Goal: Information Seeking & Learning: Check status

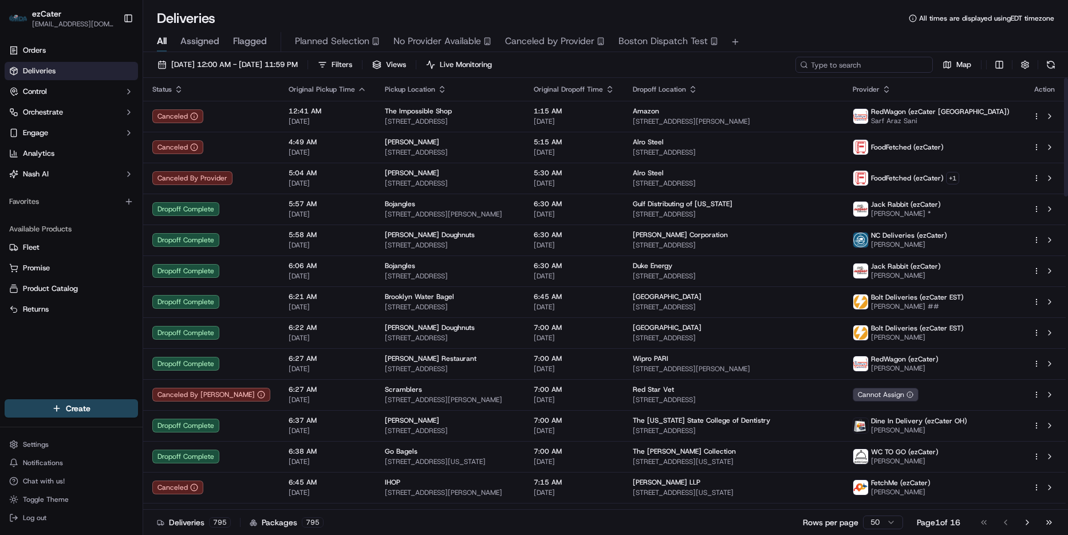
click at [867, 68] on input at bounding box center [863, 65] width 137 height 16
paste input "W2QHHA"
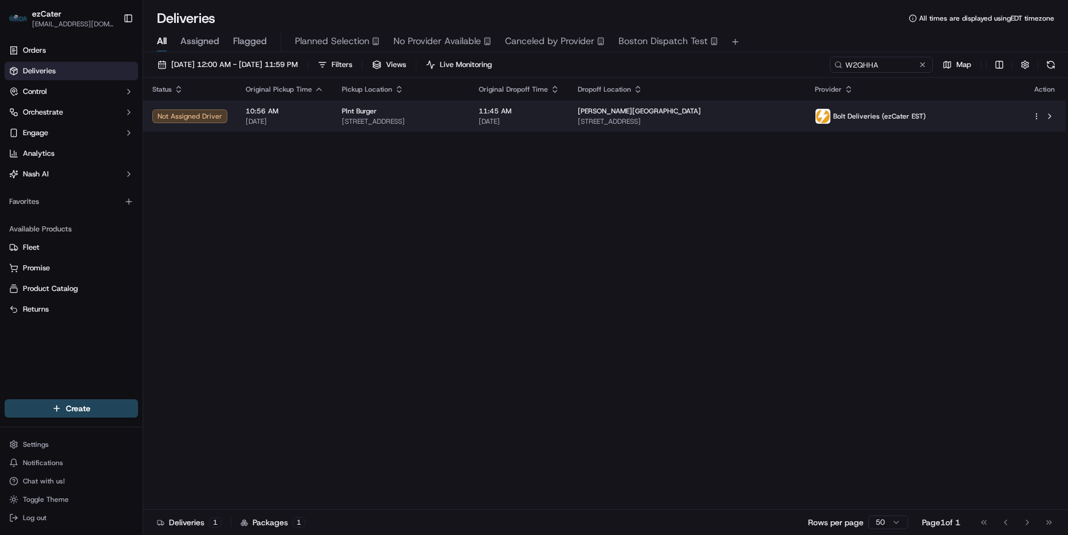
click at [747, 113] on div "Mazzoni Center" at bounding box center [687, 110] width 219 height 9
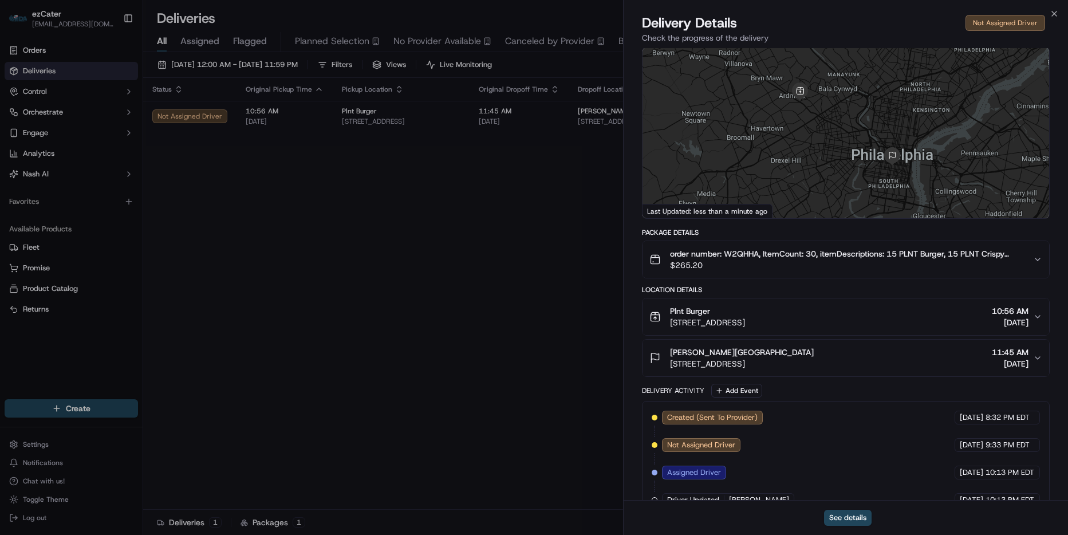
scroll to position [179, 0]
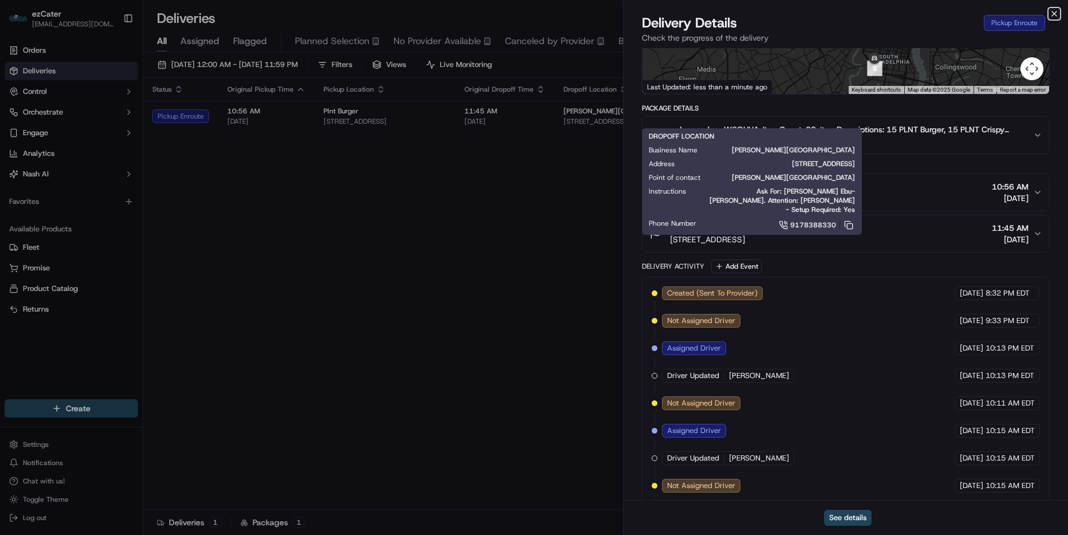
click at [1053, 11] on icon "button" at bounding box center [1053, 13] width 9 height 9
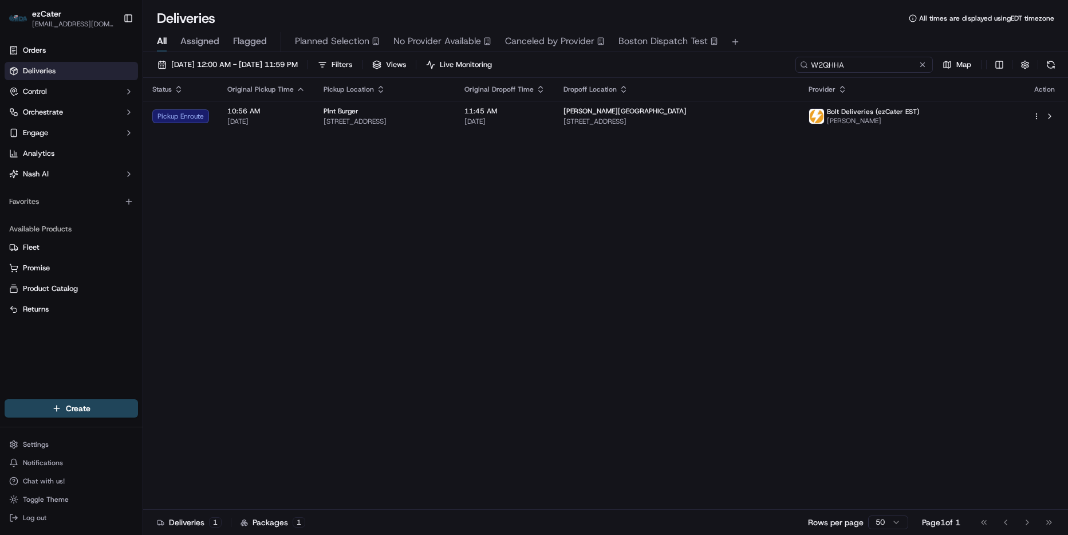
click at [890, 71] on input "W2QHHA" at bounding box center [863, 65] width 137 height 16
paste input "YH4743"
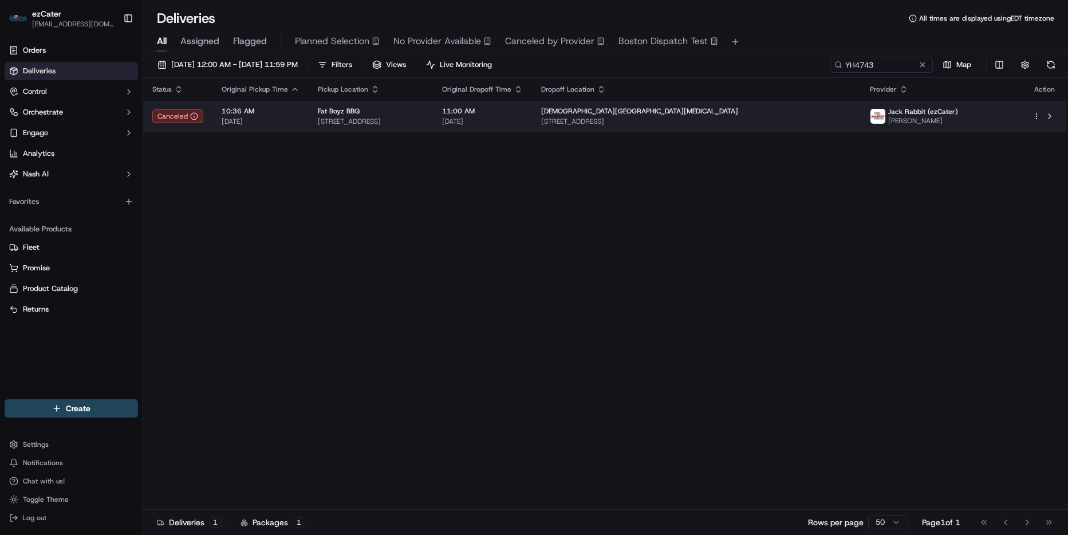
click at [523, 116] on div "11:00 AM 09/19/2025" at bounding box center [482, 115] width 81 height 19
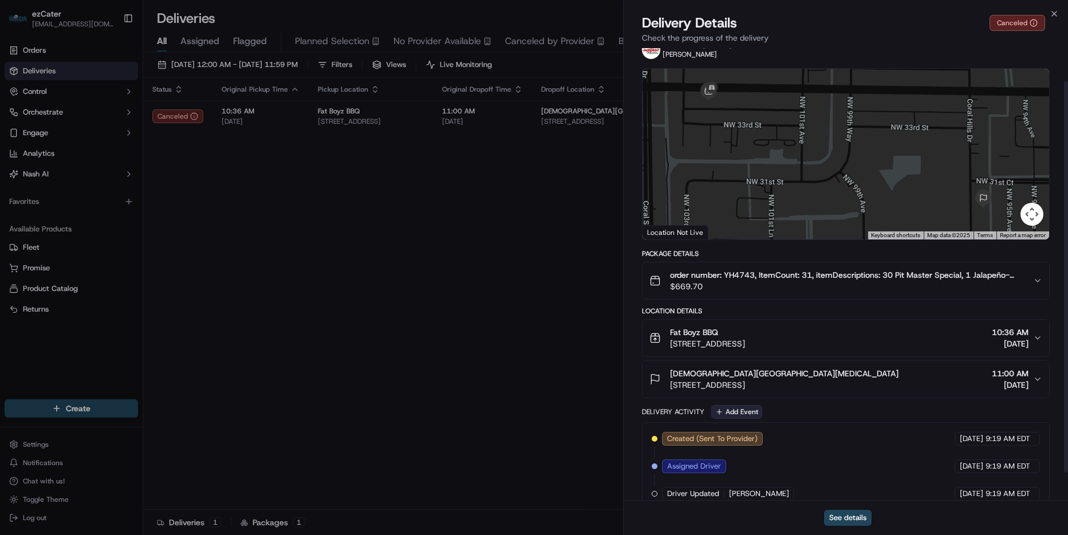
scroll to position [69, 0]
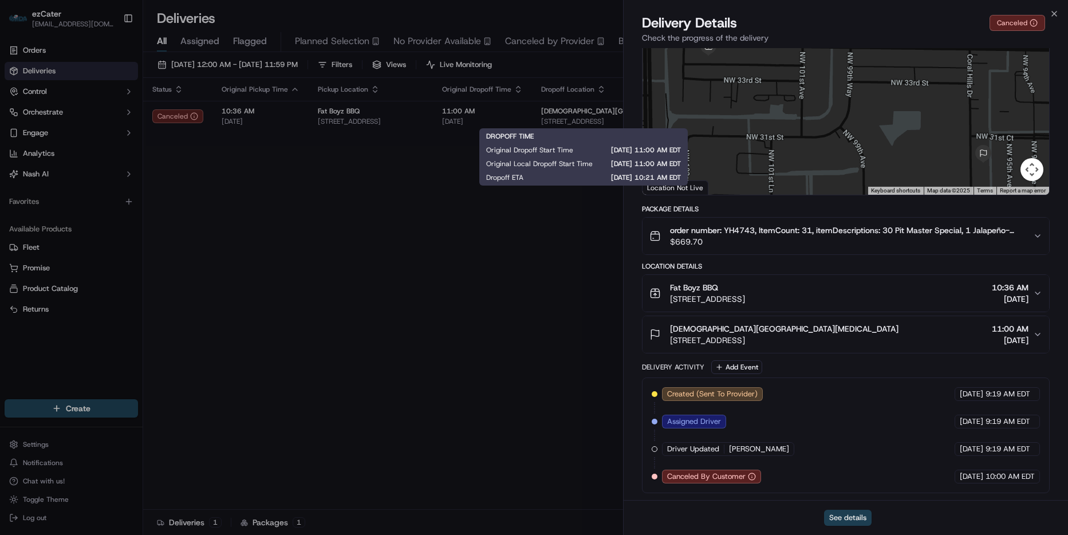
click at [849, 516] on button "See details" at bounding box center [848, 518] width 48 height 16
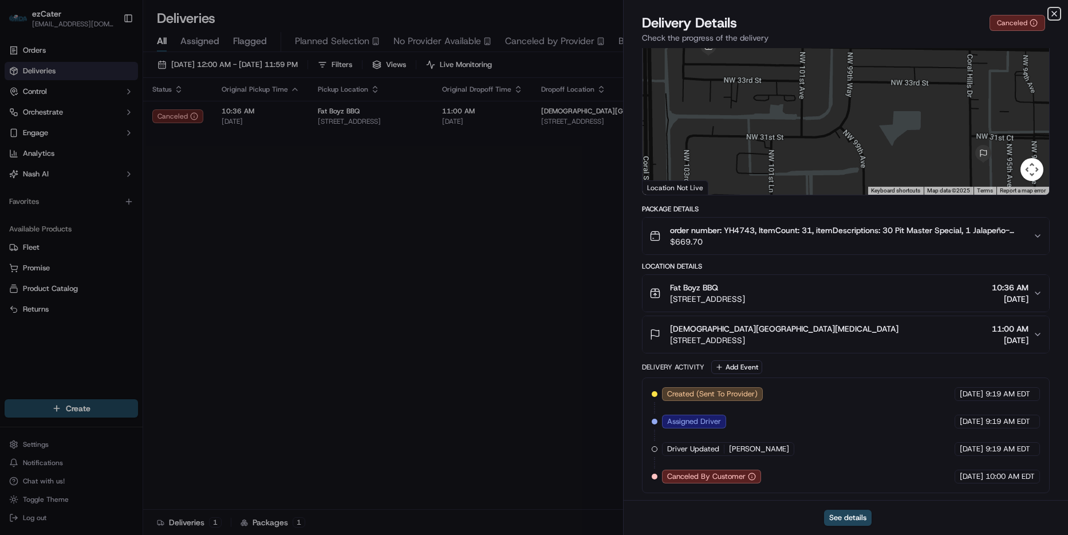
click at [1053, 11] on icon "button" at bounding box center [1053, 13] width 9 height 9
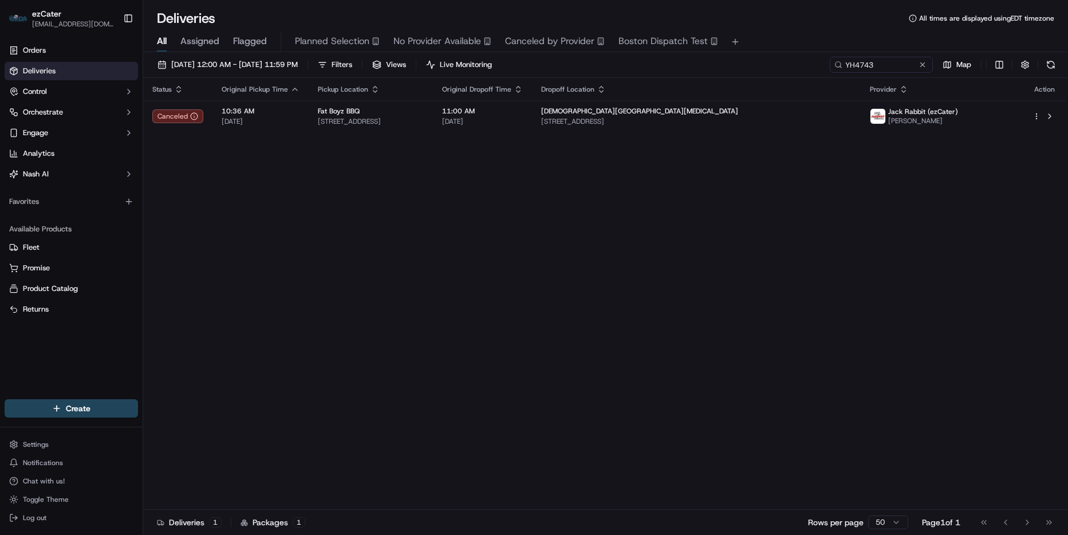
click at [902, 73] on div "09/19/2025 12:00 AM - 09/19/2025 11:59 PM Filters Views Live Monitoring YH4743 …" at bounding box center [605, 67] width 925 height 21
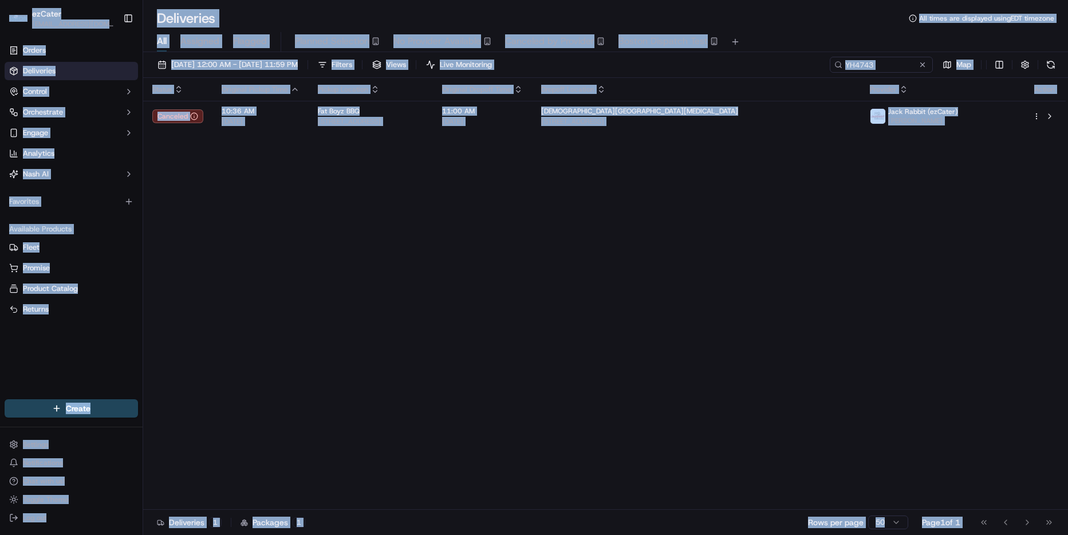
click at [875, 46] on div "All Assigned Flagged Planned Selection No Provider Available Canceled by Provid…" at bounding box center [605, 42] width 925 height 20
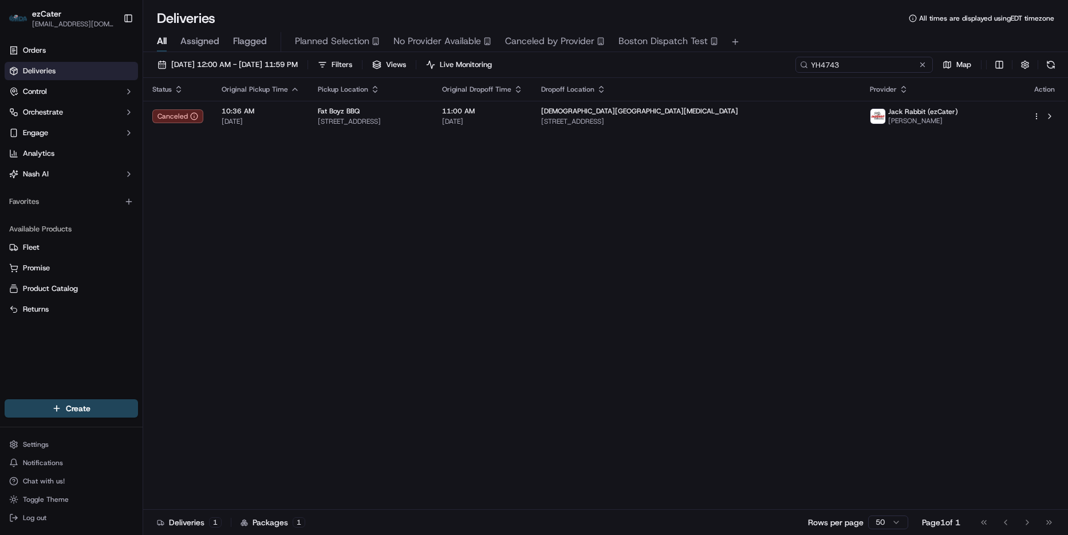
click at [881, 69] on input "YH4743" at bounding box center [863, 65] width 137 height 16
paste input "GEY1ZP"
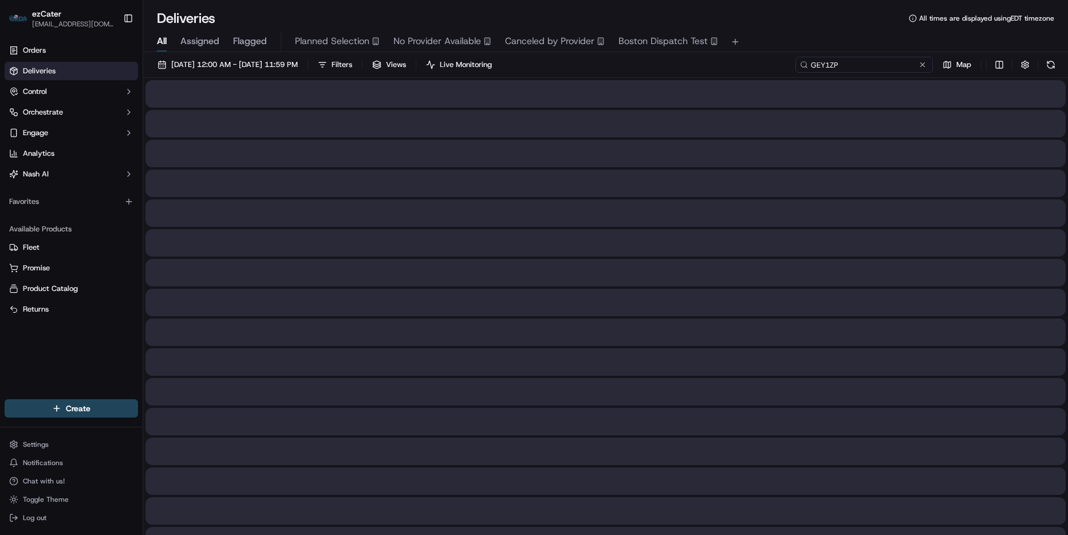
type input "GEY1ZP"
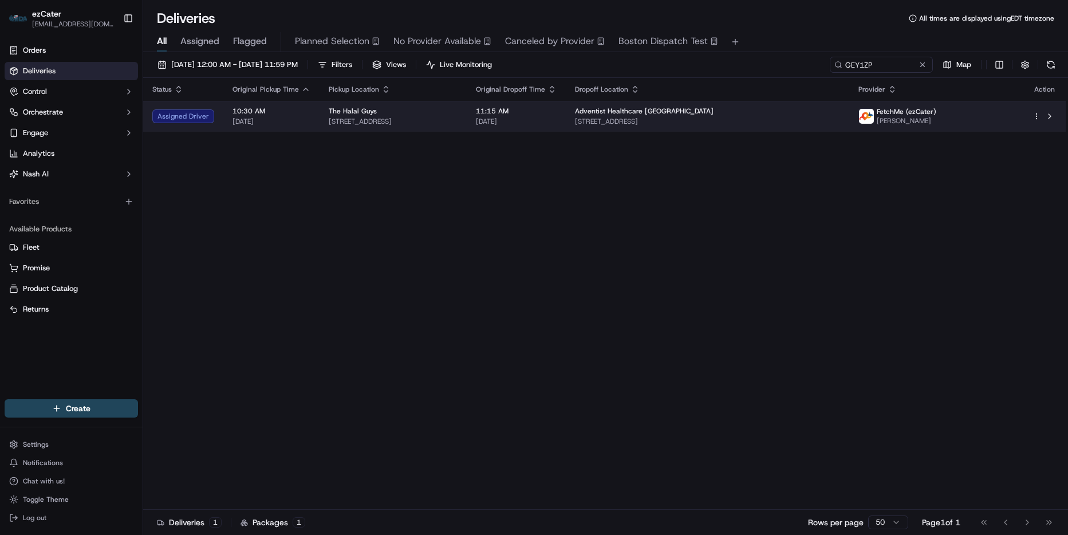
click at [637, 121] on span "11890 Healing Wy, Silver Spring, MD 20904, USA" at bounding box center [707, 121] width 265 height 9
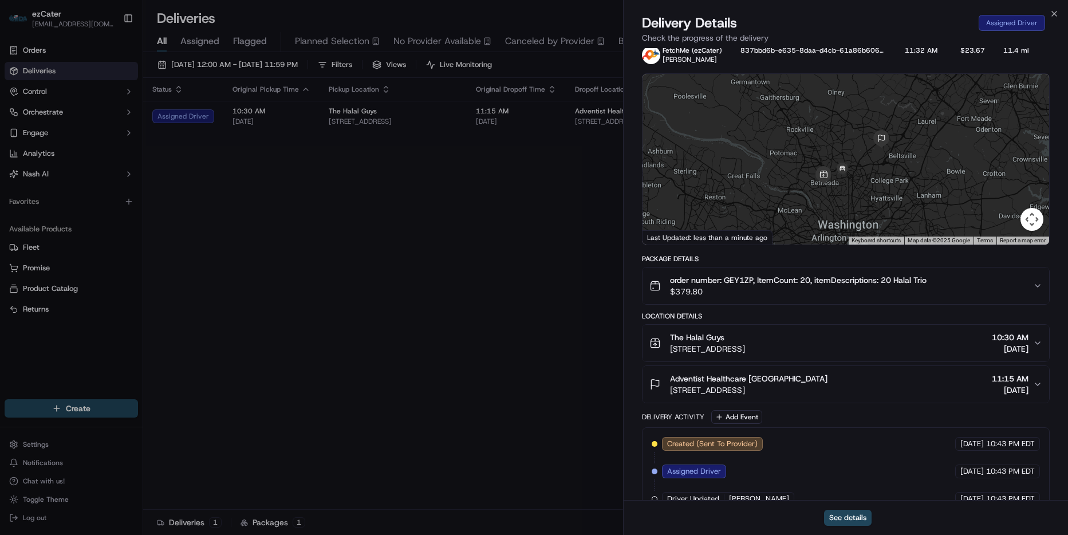
scroll to position [42, 0]
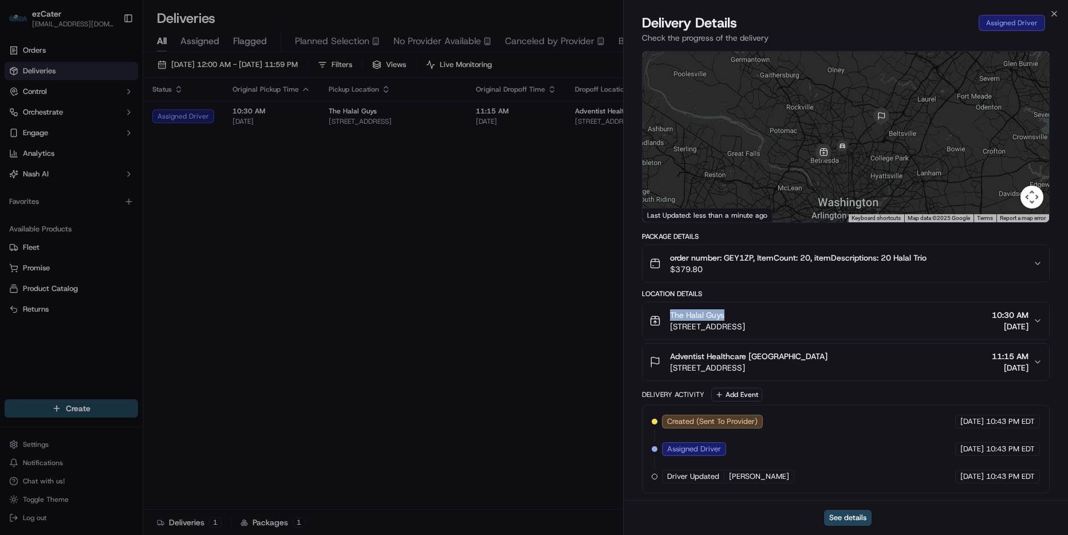
drag, startPoint x: 729, startPoint y: 314, endPoint x: 665, endPoint y: 314, distance: 63.6
click at [666, 314] on div "The Halal Guys 4915 Elm St, Bethesda, MD 20814, USA" at bounding box center [697, 320] width 96 height 23
copy span "The Halal Guys"
click at [1055, 15] on icon "button" at bounding box center [1053, 13] width 9 height 9
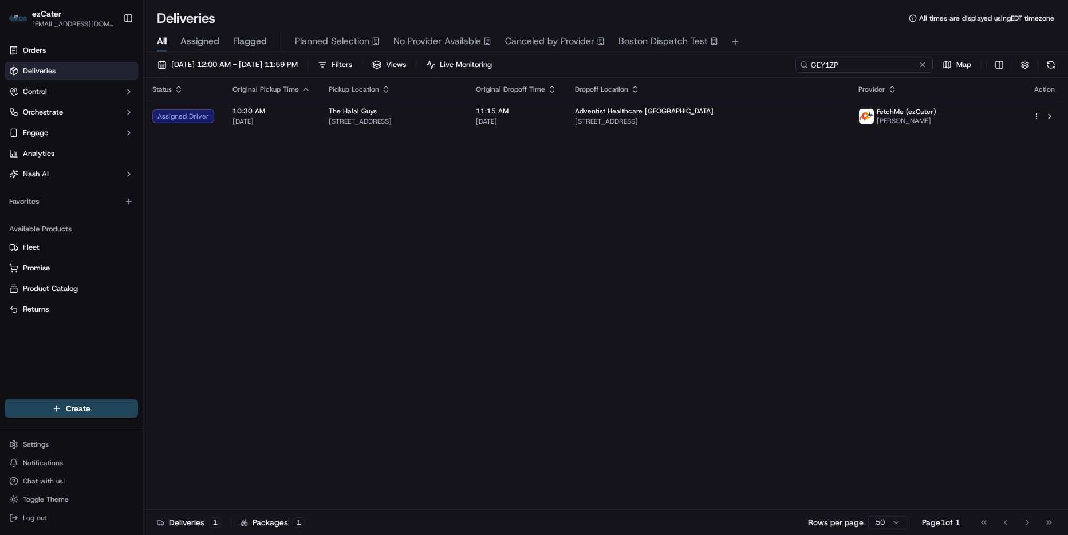
click at [871, 64] on input "GEY1ZP" at bounding box center [863, 65] width 137 height 16
paste input "CYAQ9"
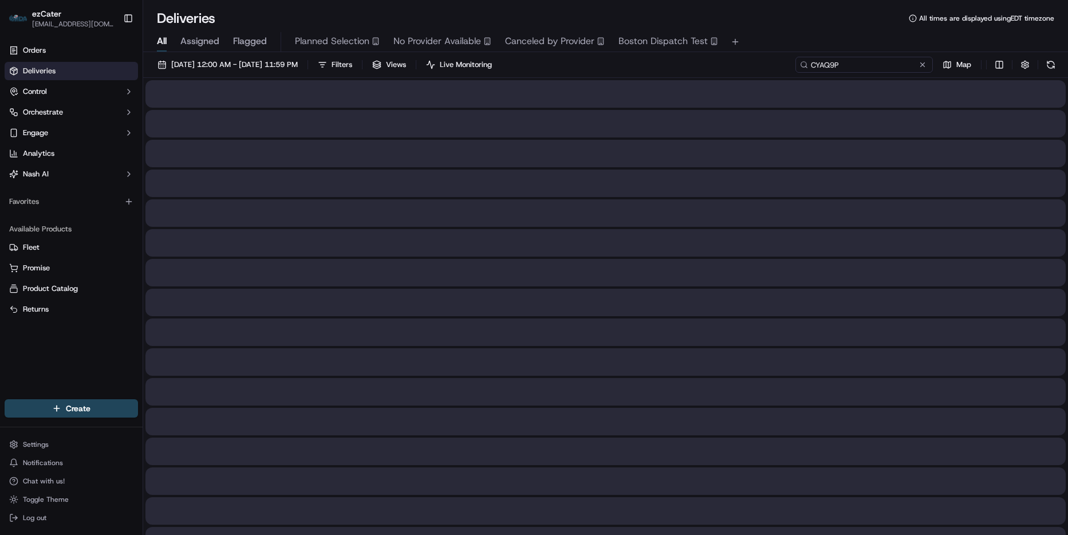
type input "CYAQ9P"
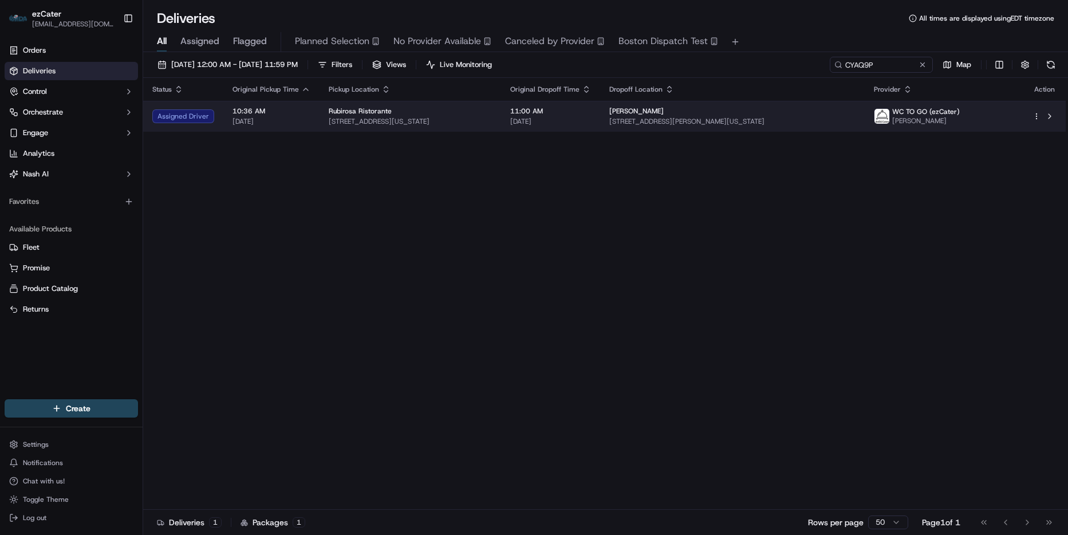
click at [664, 109] on span "Warby Parker" at bounding box center [636, 110] width 54 height 9
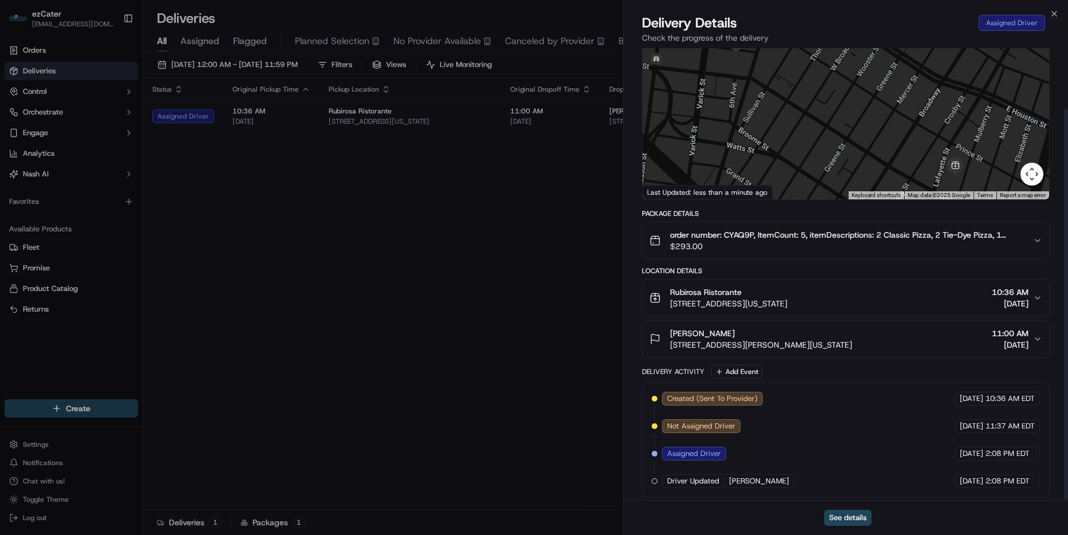
scroll to position [69, 0]
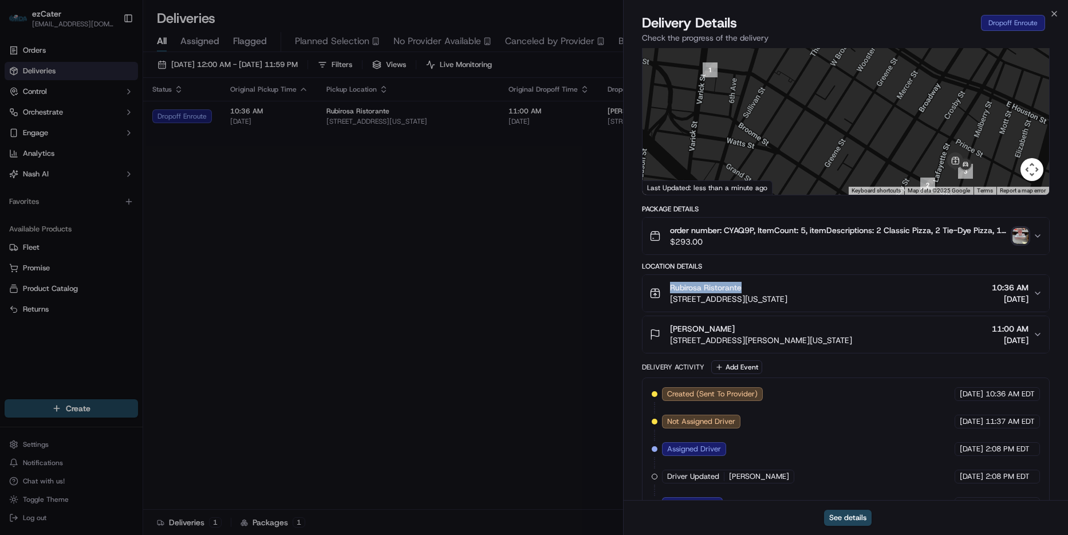
drag, startPoint x: 740, startPoint y: 287, endPoint x: 671, endPoint y: 286, distance: 68.7
click at [671, 286] on span "Rubirosa Ristorante" at bounding box center [706, 287] width 72 height 11
copy span "Rubirosa Ristorante"
click at [1056, 13] on icon "button" at bounding box center [1053, 13] width 9 height 9
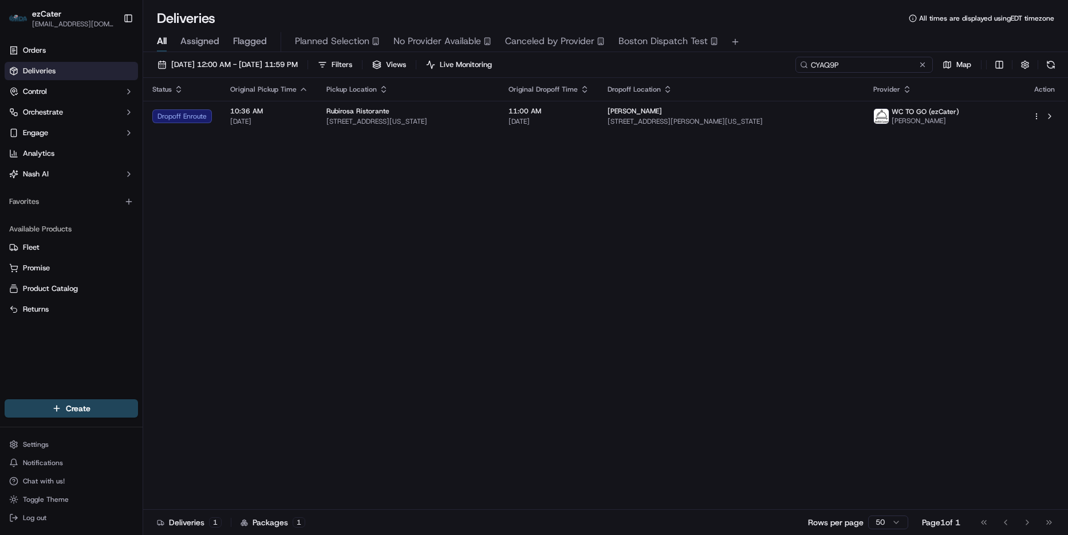
click at [886, 66] on input "CYAQ9P" at bounding box center [863, 65] width 137 height 16
paste input "QC5T0H"
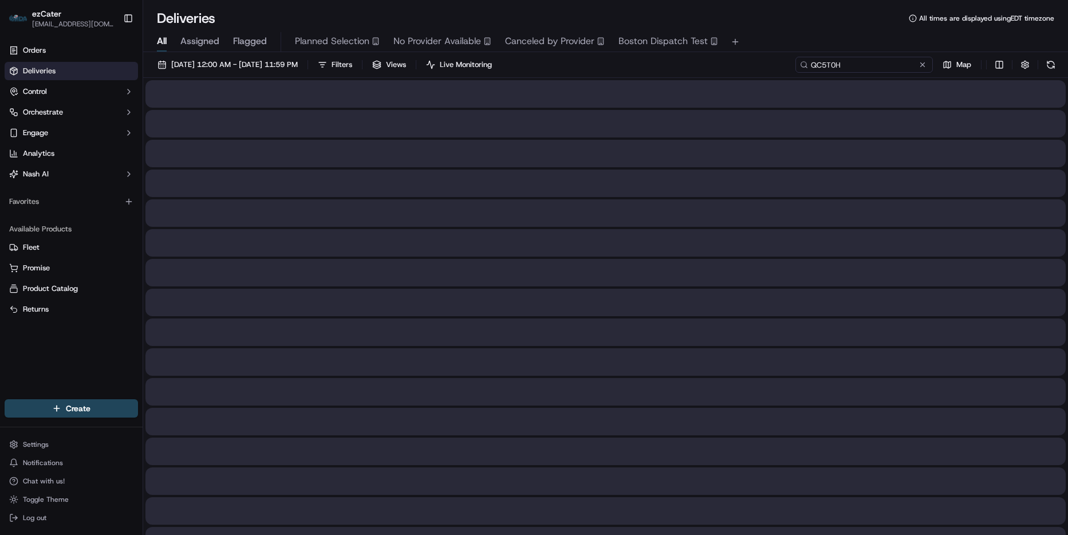
type input "QC5T0H"
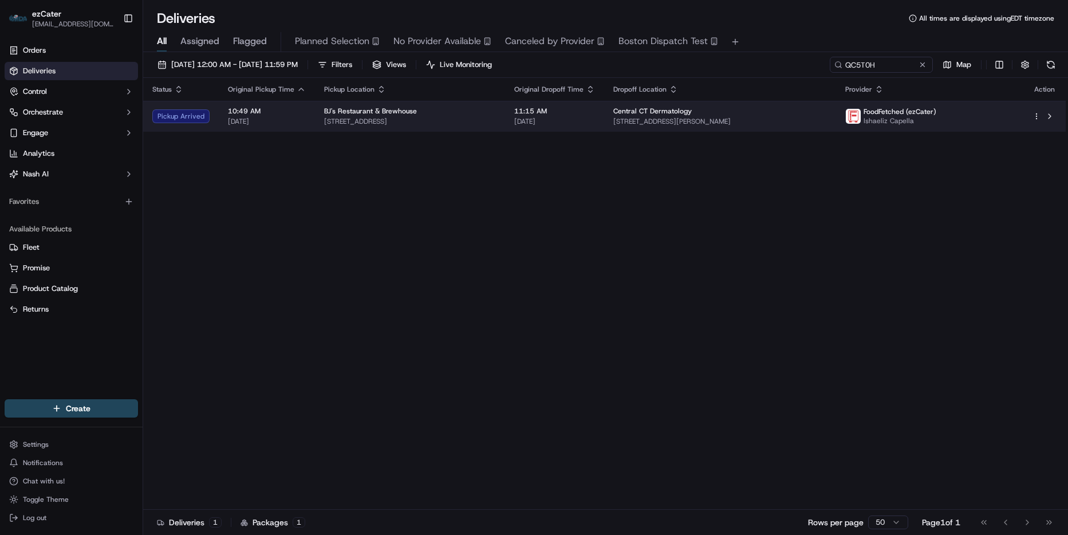
click at [725, 125] on span "340 Buckland Rd #2nd, South Windsor, CT 06074, USA" at bounding box center [720, 121] width 214 height 9
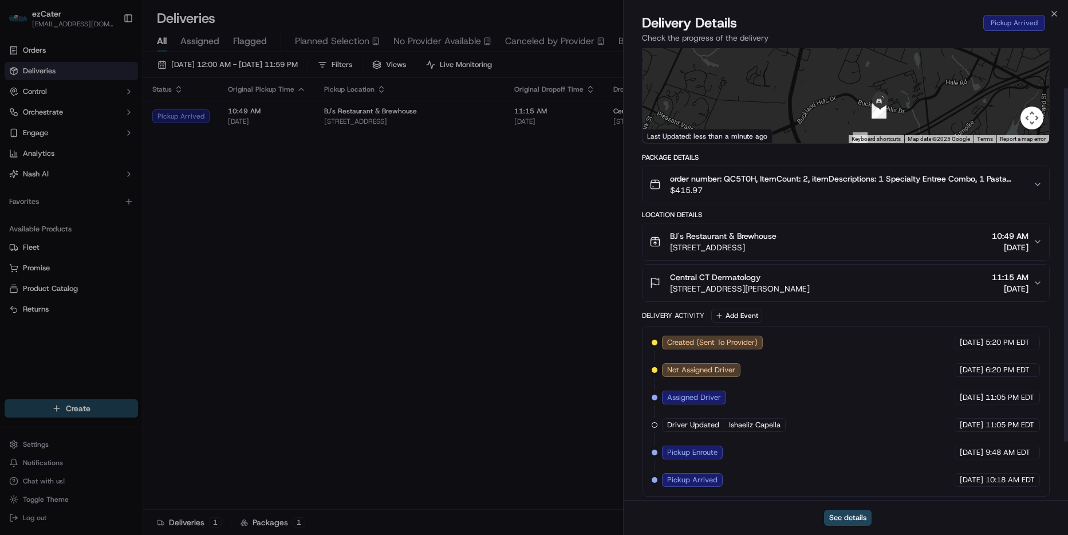
scroll to position [124, 0]
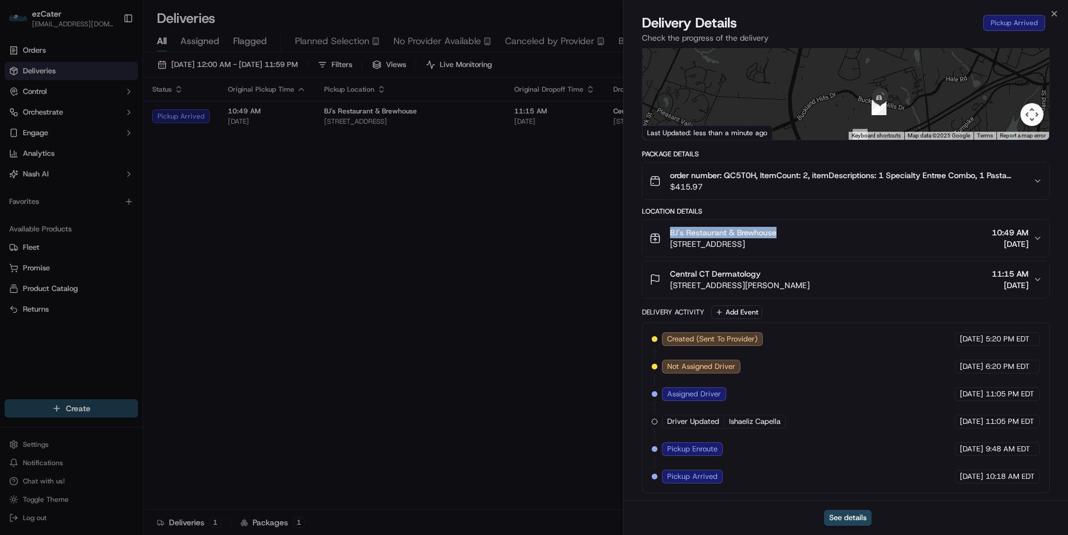
drag, startPoint x: 791, startPoint y: 227, endPoint x: 1062, endPoint y: 326, distance: 288.9
click at [658, 230] on div "BJ's Restaurant & Brewhouse 320 Buckland Hills Dr, Manchester, CT 06042, USA" at bounding box center [712, 238] width 127 height 23
copy span "BJ's Restaurant & Brewhouse"
click at [1050, 15] on icon "button" at bounding box center [1053, 13] width 9 height 9
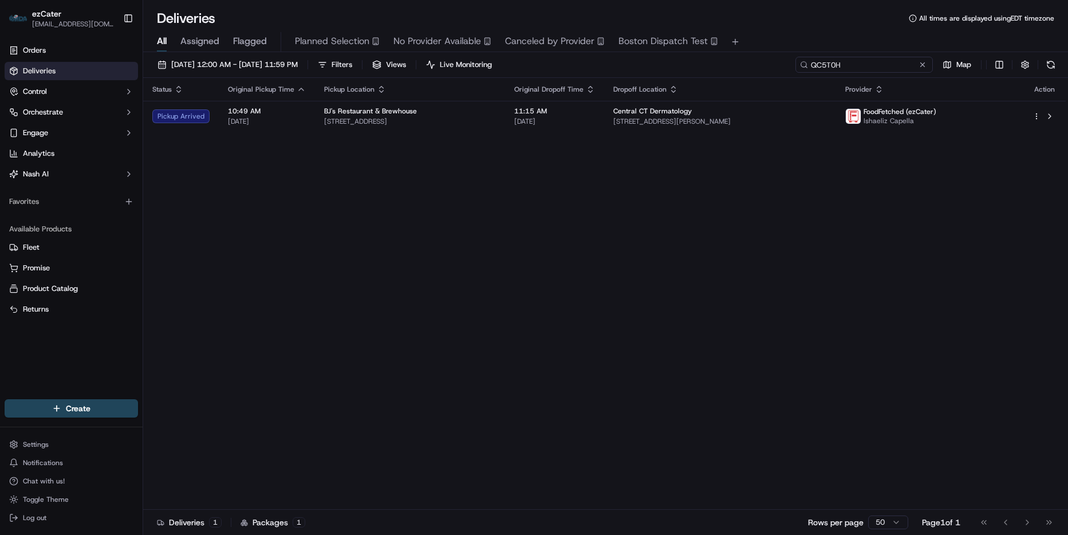
click at [862, 60] on input "QC5T0H" at bounding box center [863, 65] width 137 height 16
paste input "278Z6Z"
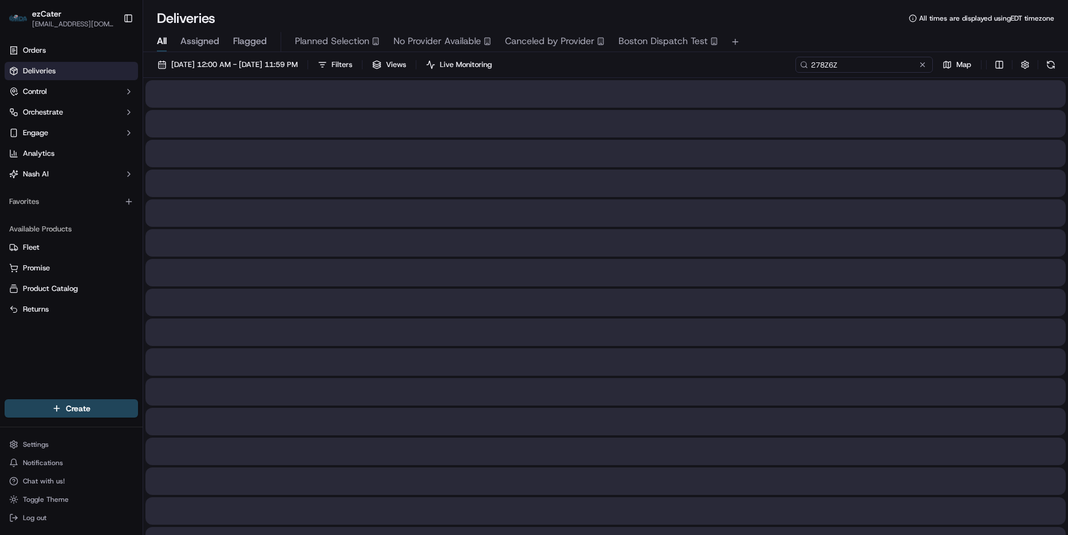
type input "278Z6Z"
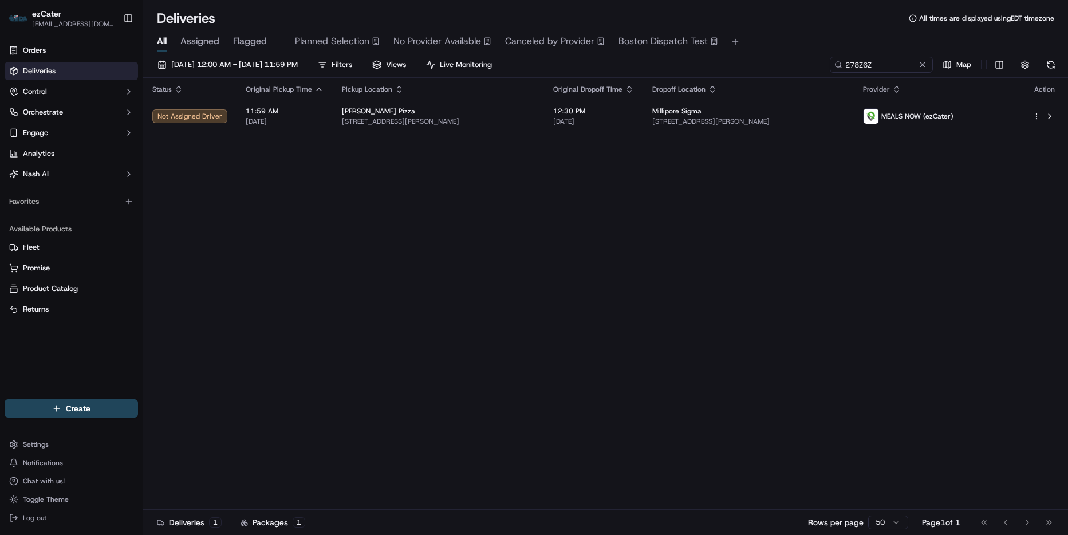
click at [633, 132] on div "Status Original Pickup Time Pickup Location Original Dropoff Time Dropoff Locat…" at bounding box center [604, 294] width 922 height 432
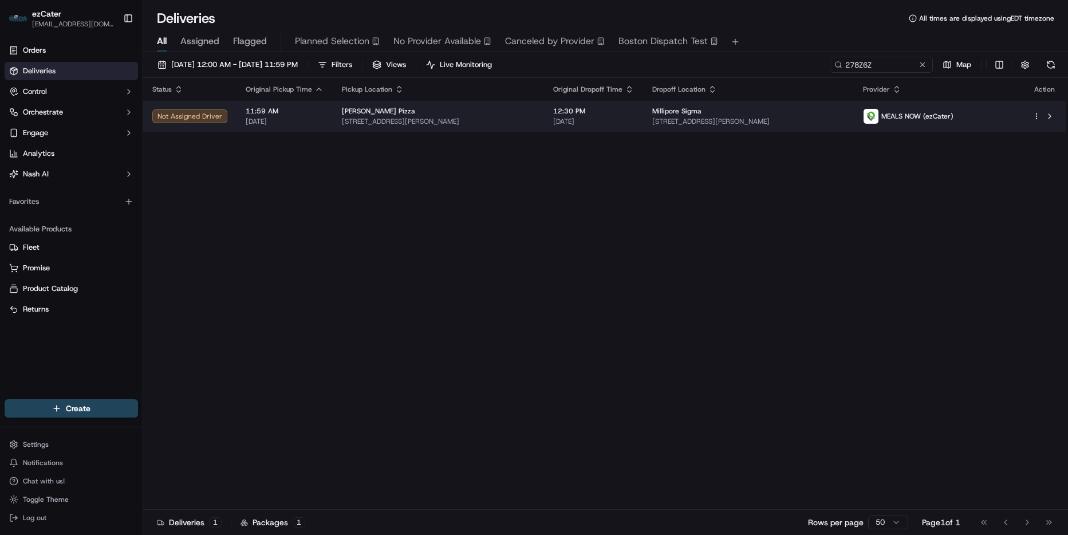
click at [634, 123] on span "[DATE]" at bounding box center [593, 121] width 81 height 9
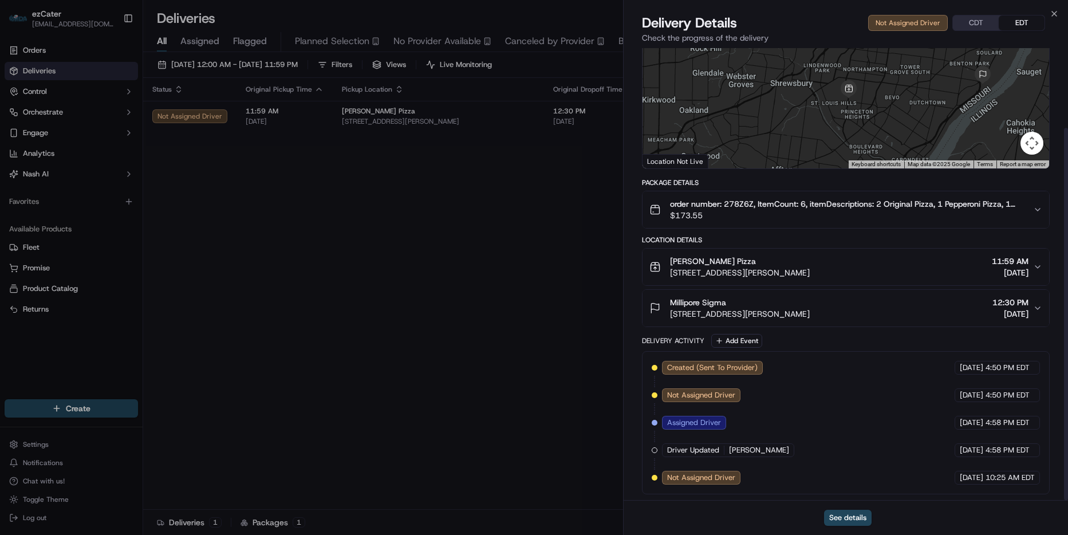
scroll to position [97, 0]
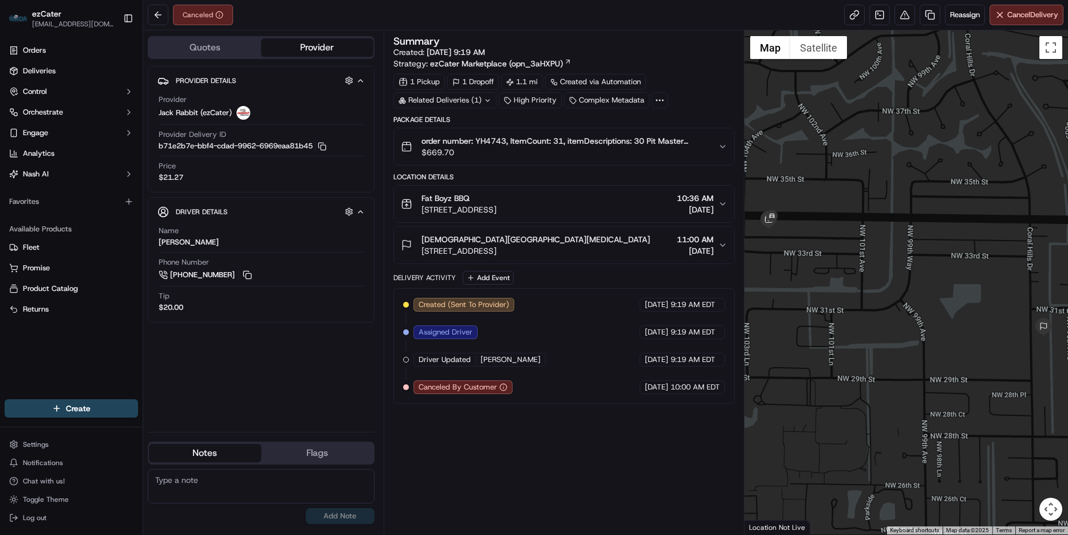
click at [309, 172] on div "Price $21.27" at bounding box center [261, 172] width 205 height 22
drag, startPoint x: 483, startPoint y: 200, endPoint x: 719, endPoint y: 236, distance: 238.6
click at [404, 197] on div "Fat Boyz BBQ 10334 W Sample Rd, Coral Springs, FL 33065, USA" at bounding box center [449, 203] width 96 height 23
copy span "Fat Boyz BBQ"
click at [317, 176] on div "Price $21.27" at bounding box center [261, 172] width 205 height 22
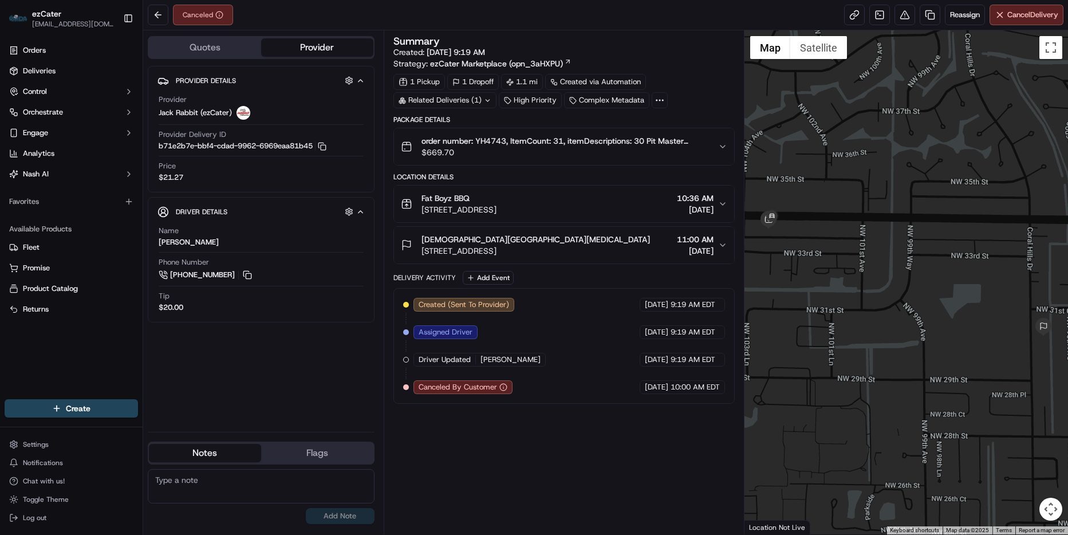
click at [718, 208] on icon "button" at bounding box center [722, 203] width 9 height 9
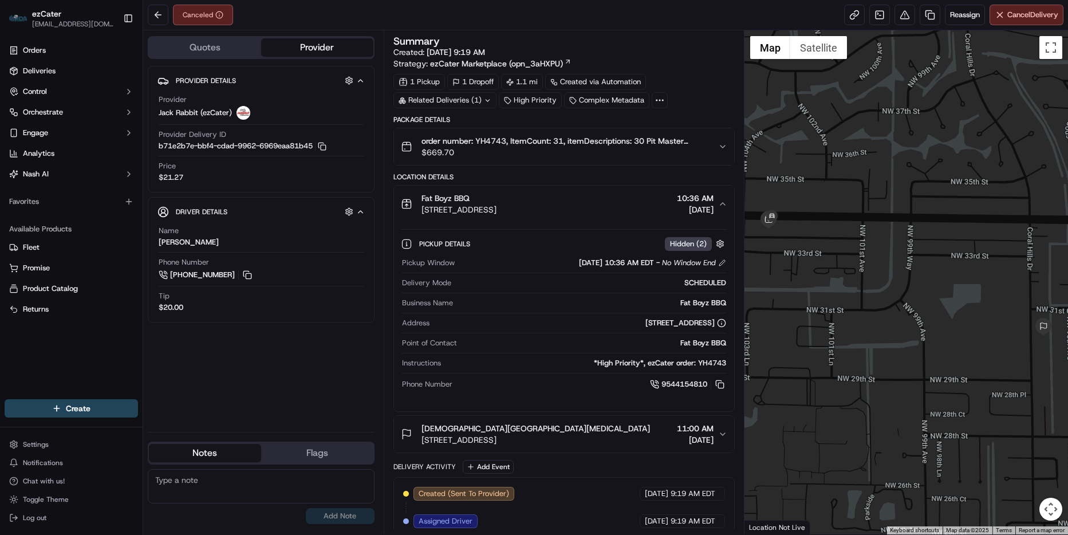
click at [718, 207] on icon "button" at bounding box center [722, 203] width 9 height 9
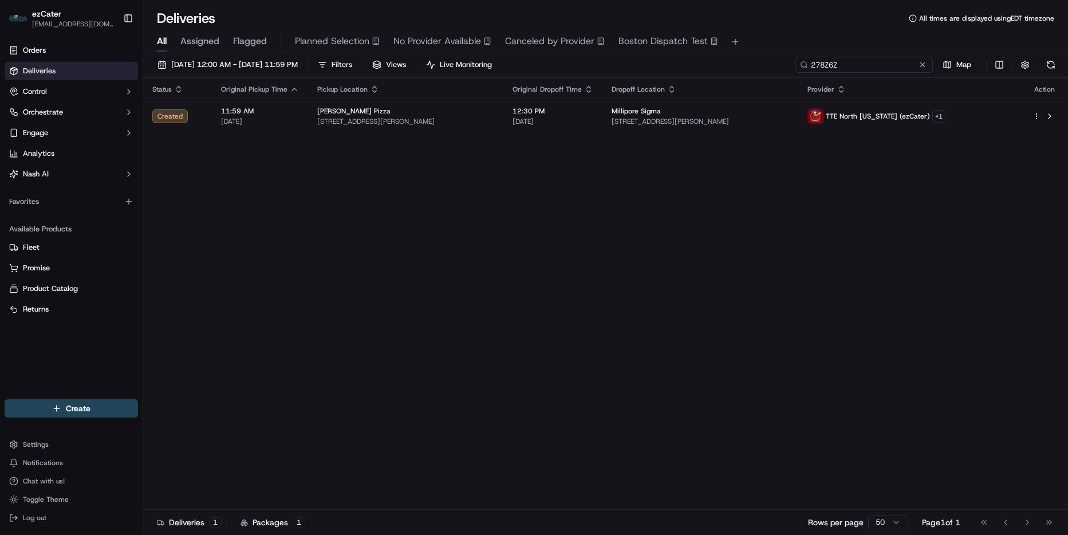
click at [874, 66] on input "278Z6Z" at bounding box center [863, 65] width 137 height 16
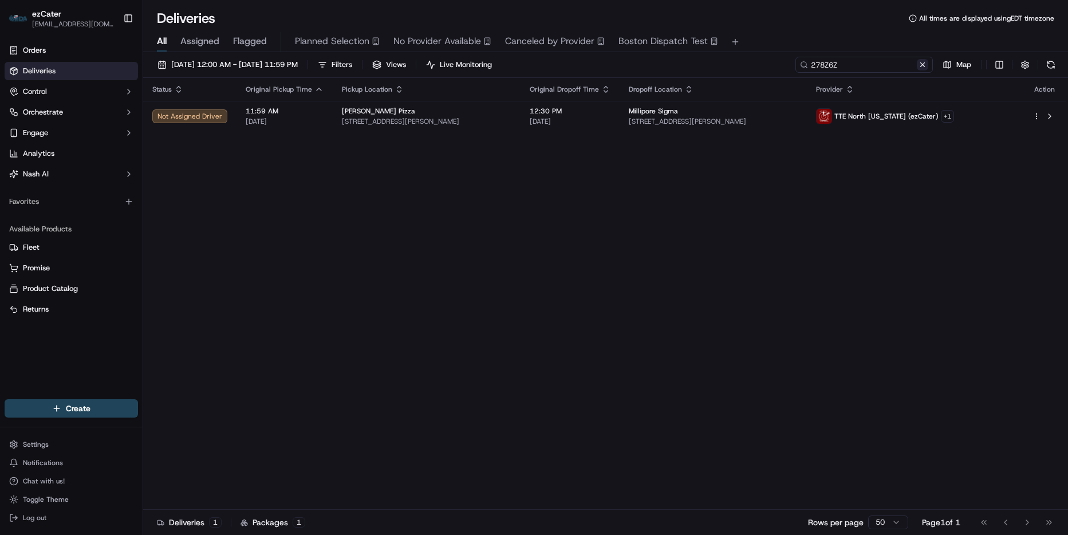
paste input "FZZWXA"
type input "FZZWXA"
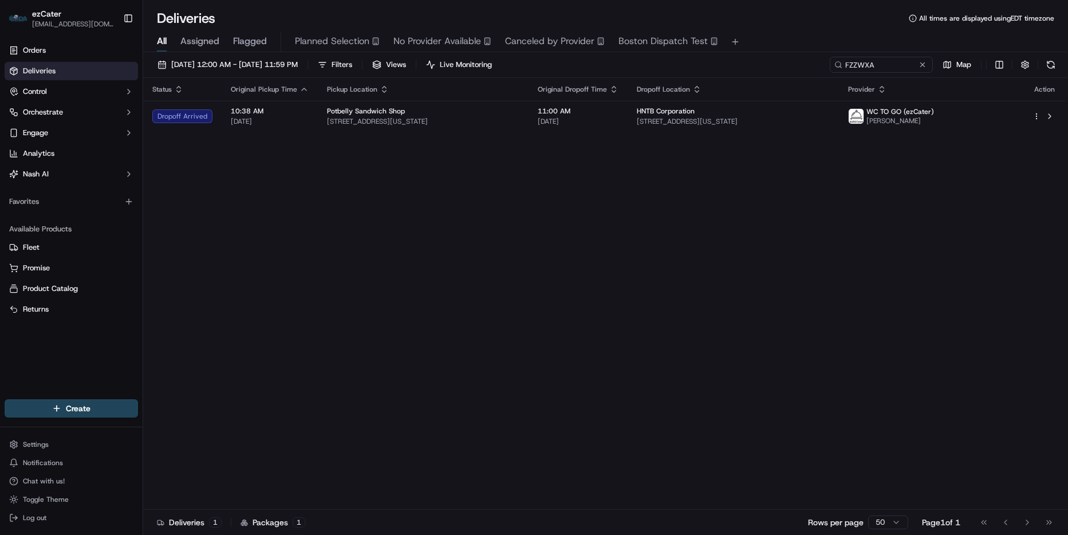
click at [790, 135] on div "Status Original Pickup Time Pickup Location Original Dropoff Time Dropoff Locat…" at bounding box center [604, 294] width 922 height 432
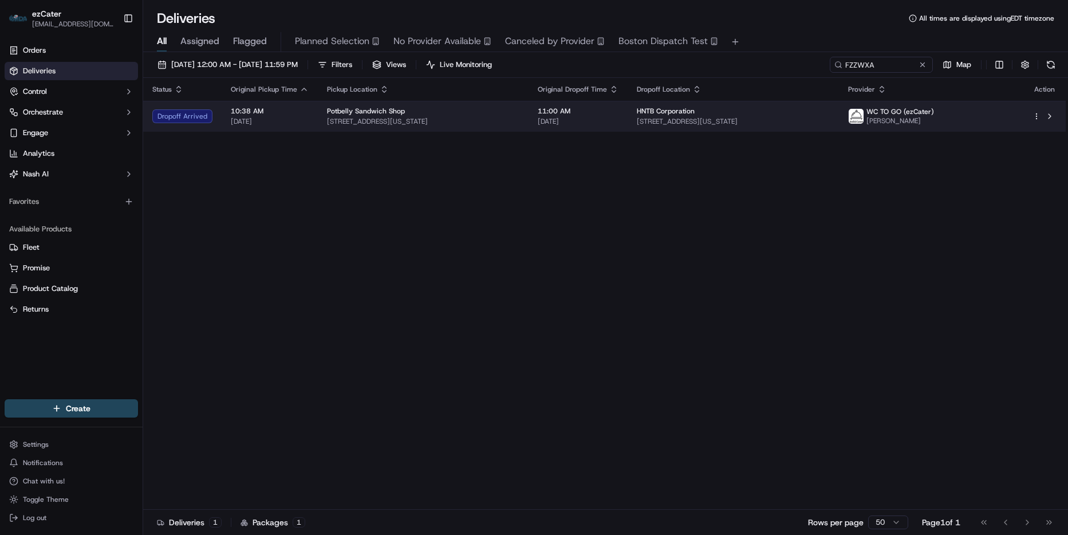
click at [829, 123] on span "350 5th Ave fl 57, New York, NY 10018, USA" at bounding box center [733, 121] width 192 height 9
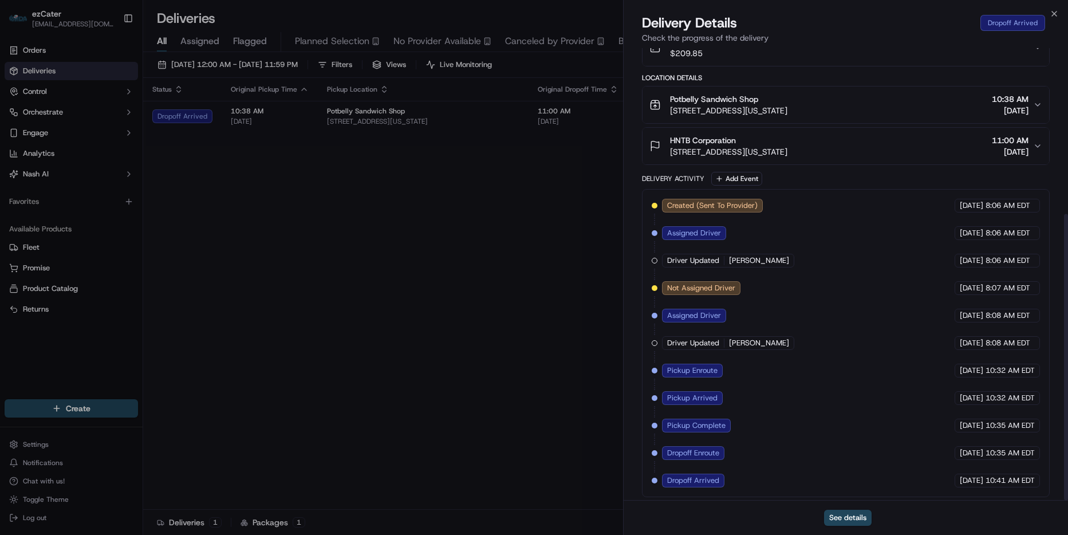
scroll to position [262, 0]
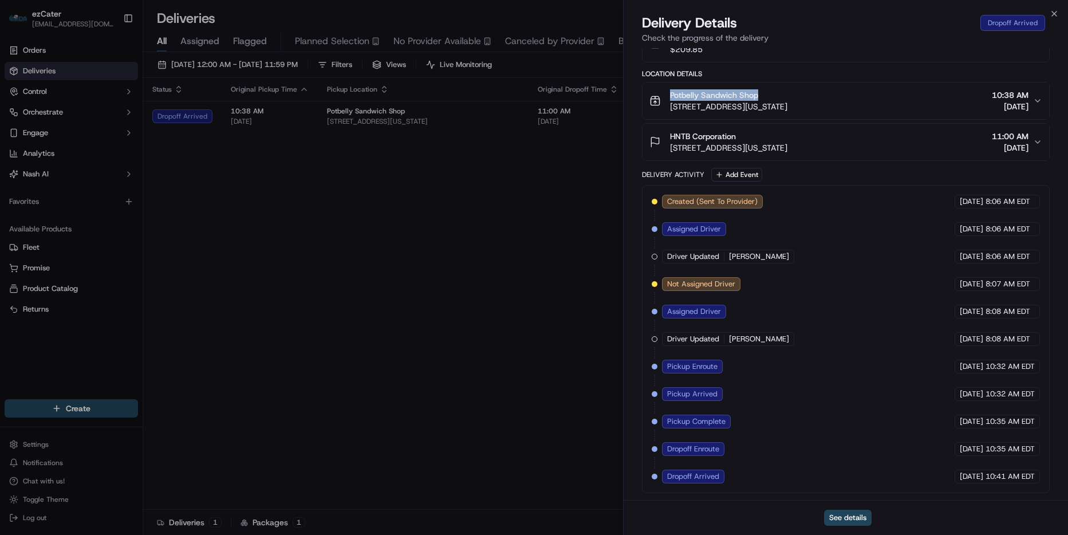
drag, startPoint x: 768, startPoint y: 93, endPoint x: 670, endPoint y: 95, distance: 98.5
click at [670, 95] on div "Potbelly Sandwich Shop" at bounding box center [728, 94] width 117 height 11
copy span "Potbelly Sandwich Shop"
click at [1057, 13] on icon "button" at bounding box center [1053, 13] width 9 height 9
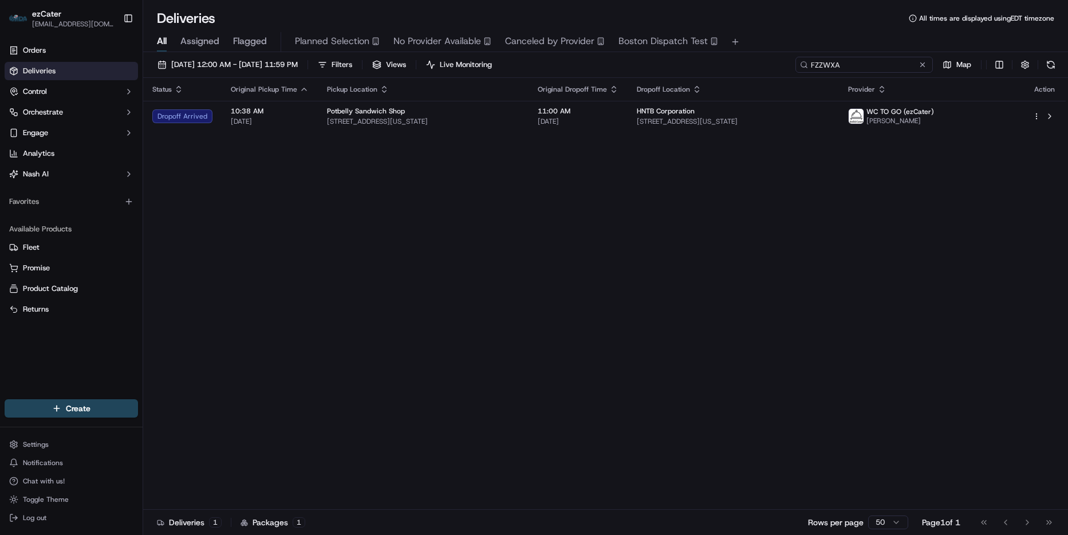
click at [877, 61] on input "FZZWXA" at bounding box center [863, 65] width 137 height 16
paste input "XYEVTR"
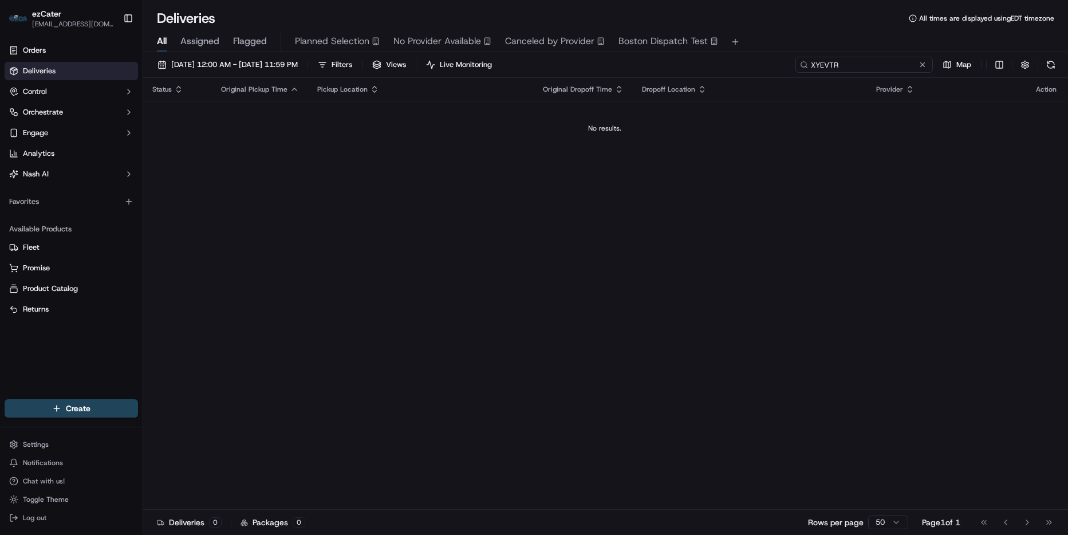
click at [883, 68] on input "XYEVTR" at bounding box center [863, 65] width 137 height 16
paste input "CYAQ9P"
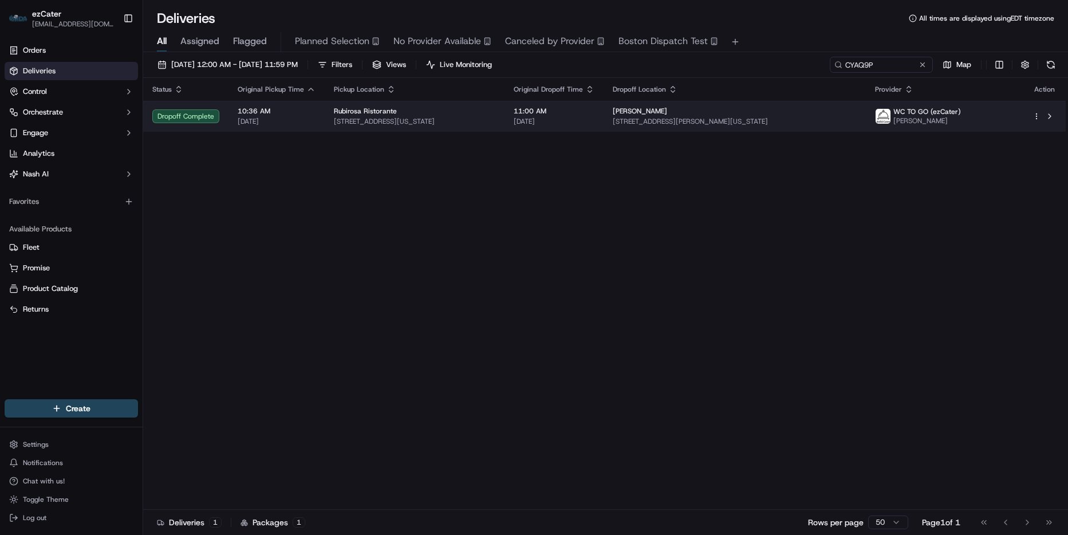
click at [712, 121] on span "14 Vandam St, New York, NY 10013, USA" at bounding box center [735, 121] width 244 height 9
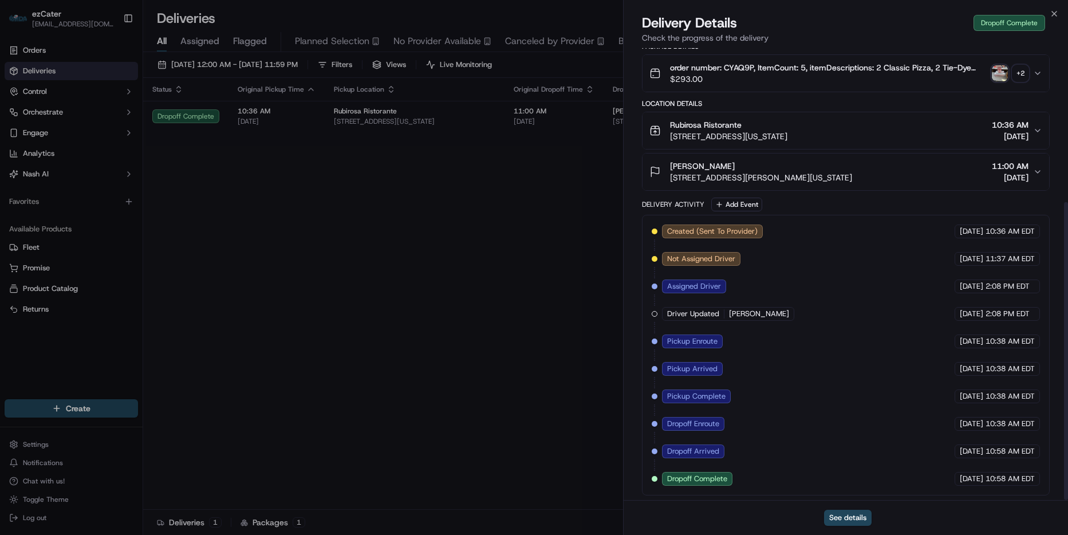
scroll to position [234, 0]
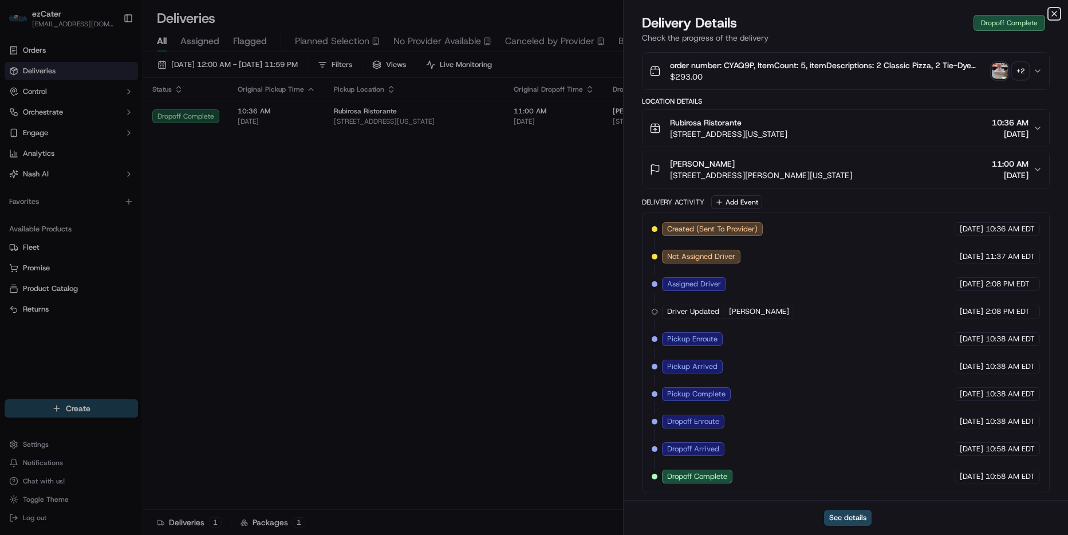
click at [1052, 14] on icon "button" at bounding box center [1053, 13] width 9 height 9
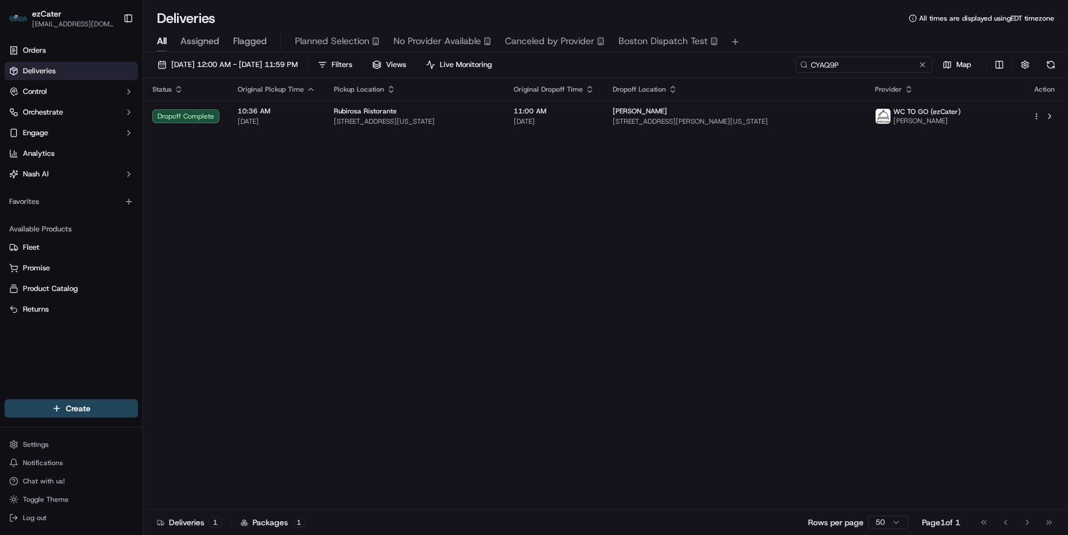
click at [892, 66] on input "CYAQ9P" at bounding box center [863, 65] width 137 height 16
paste input "FZZWXA"
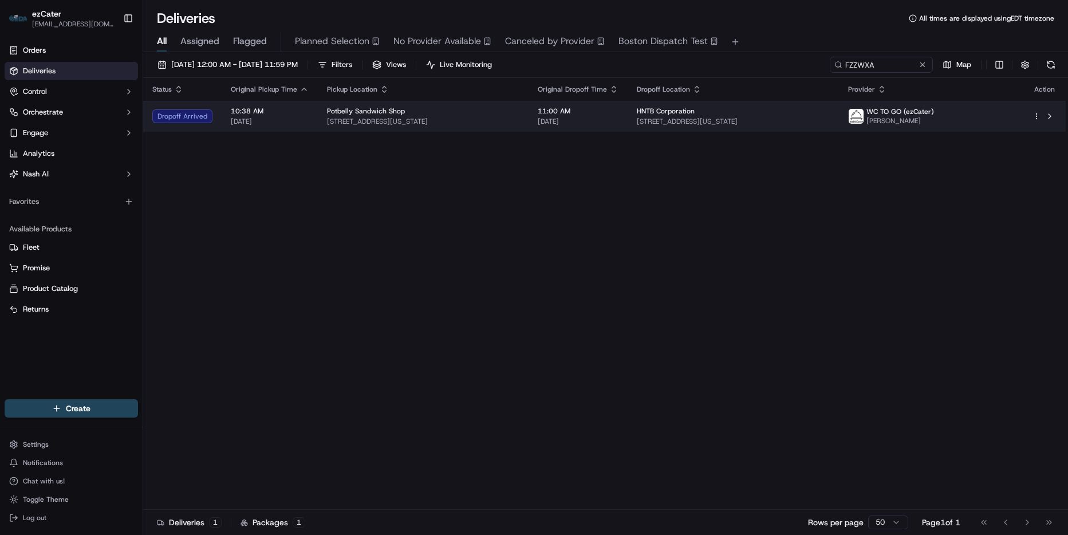
click at [591, 126] on span "[DATE]" at bounding box center [578, 121] width 81 height 9
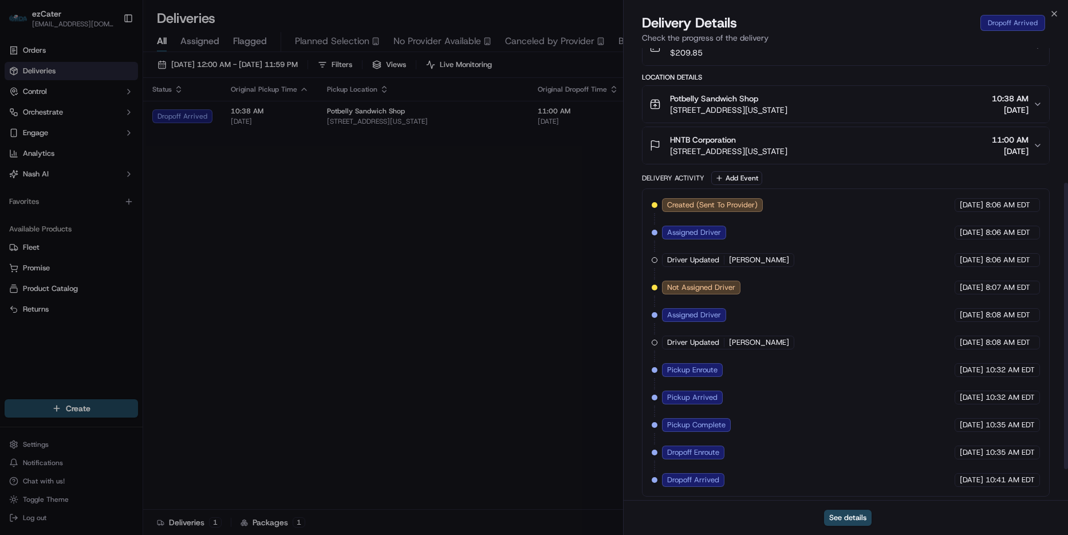
scroll to position [262, 0]
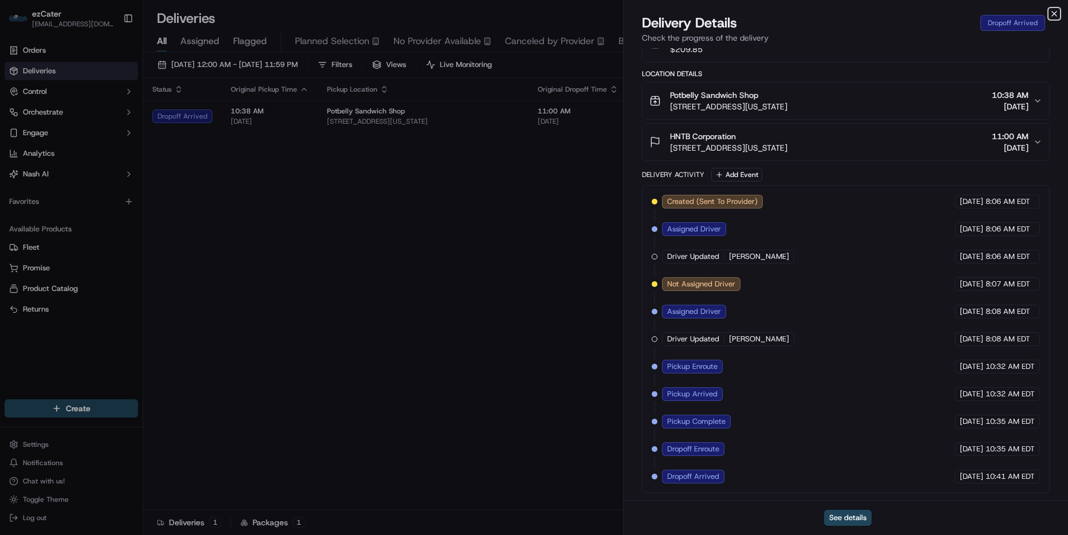
click at [1055, 10] on icon "button" at bounding box center [1053, 13] width 9 height 9
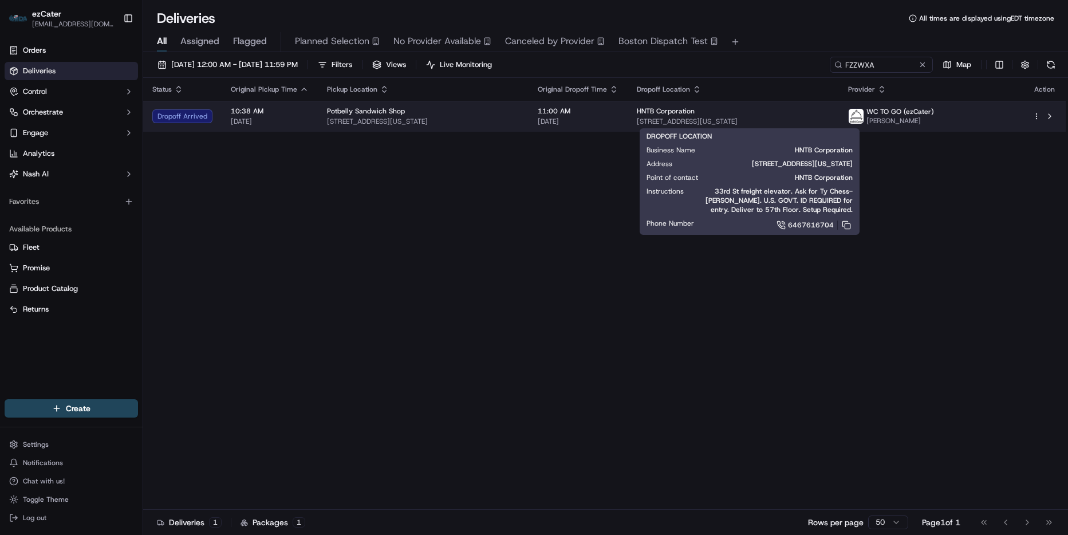
click at [829, 115] on div "HNTB Corporation" at bounding box center [733, 110] width 192 height 9
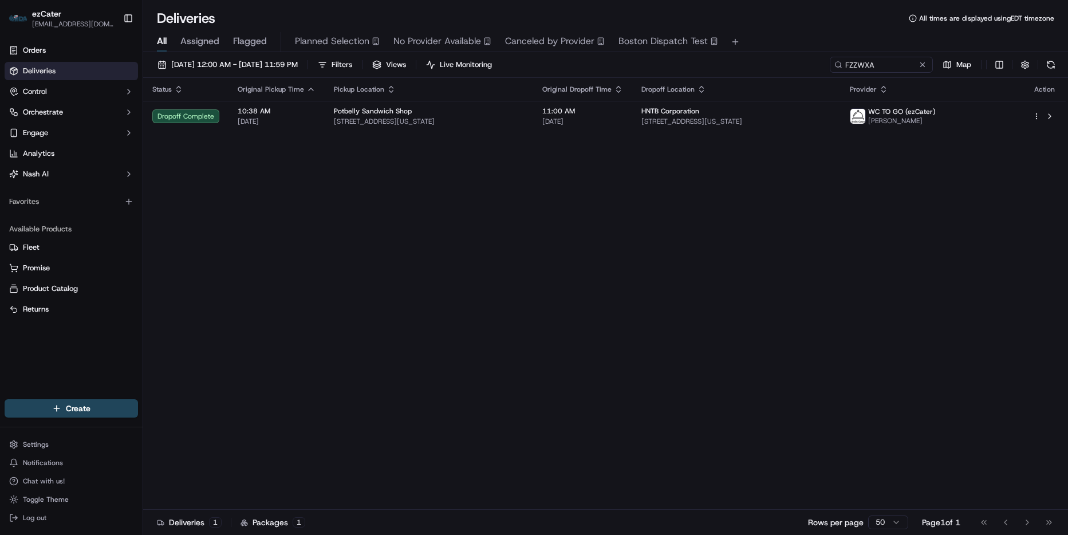
click at [898, 56] on div "09/19/2025 12:00 AM - 09/19/2025 11:59 PM Filters Views Live Monitoring FZZWXA …" at bounding box center [605, 294] width 925 height 485
drag, startPoint x: 895, startPoint y: 61, endPoint x: 877, endPoint y: 78, distance: 24.7
click at [894, 61] on input "FZZWXA" at bounding box center [863, 65] width 137 height 16
paste input "1YGVAV"
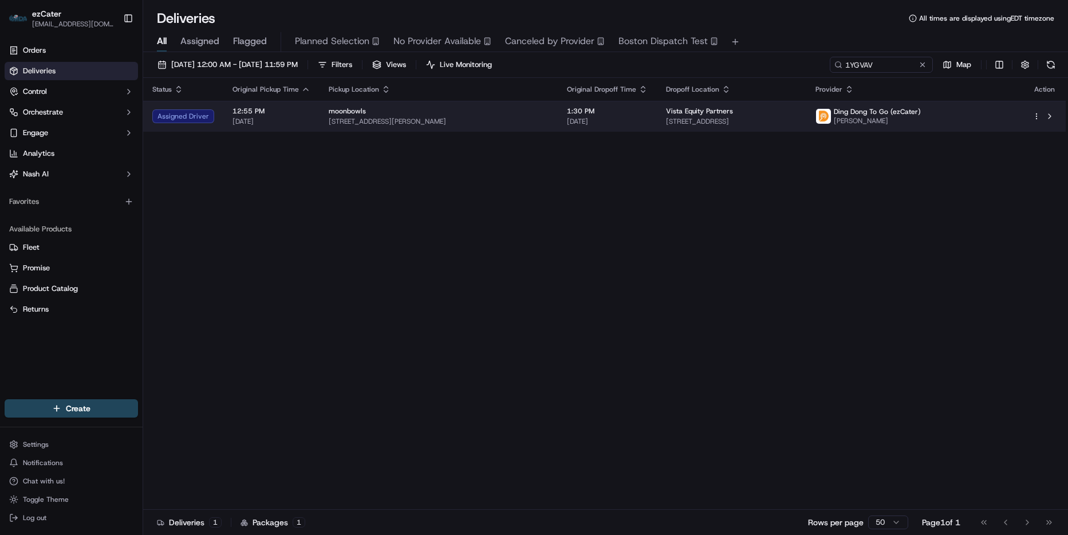
click at [757, 119] on span "4 Embarcadero Ctr #30, San Francisco, CA 94111, USA" at bounding box center [731, 121] width 131 height 9
click at [779, 128] on td "Vista Equity Partners 4 Embarcadero Ctr #30, San Francisco, CA 94111, USA" at bounding box center [731, 116] width 149 height 31
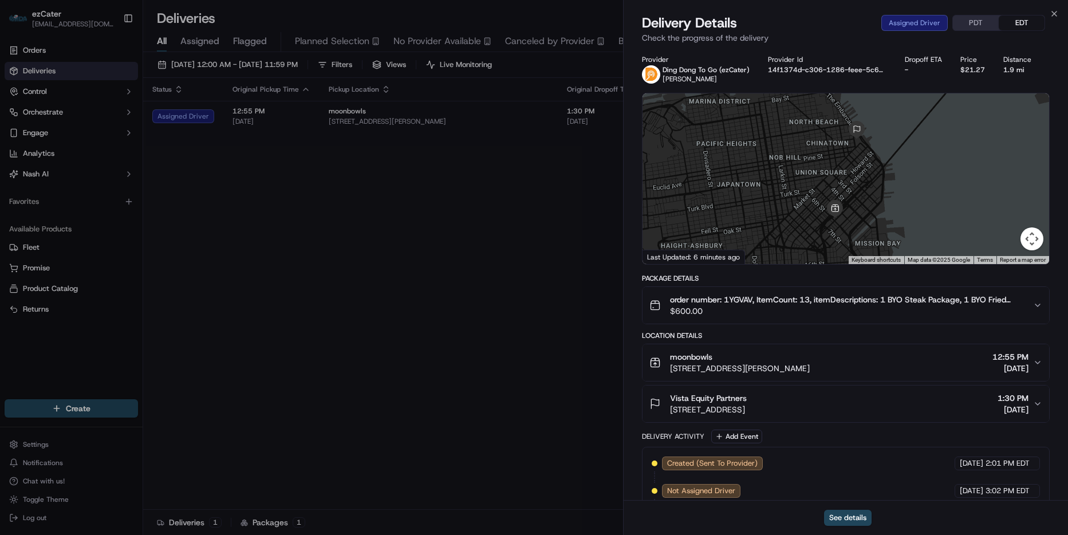
click at [1059, 9] on div "Close Delivery Details Assigned Driver PDT EDT Check the progress of the delive…" at bounding box center [845, 267] width 445 height 535
click at [1055, 12] on icon "button" at bounding box center [1053, 13] width 9 height 9
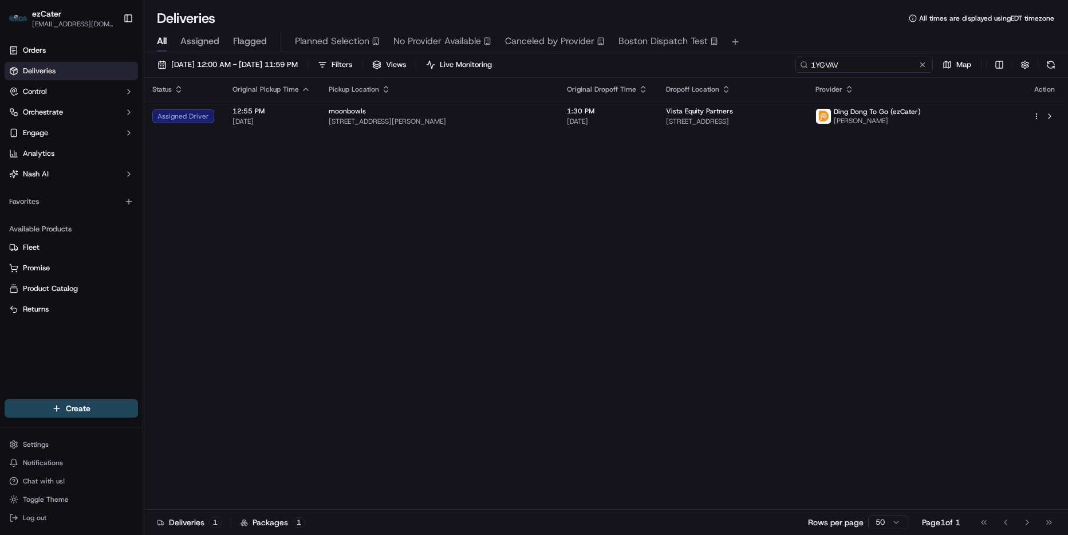
click at [911, 60] on input "1YGVAV" at bounding box center [863, 65] width 137 height 16
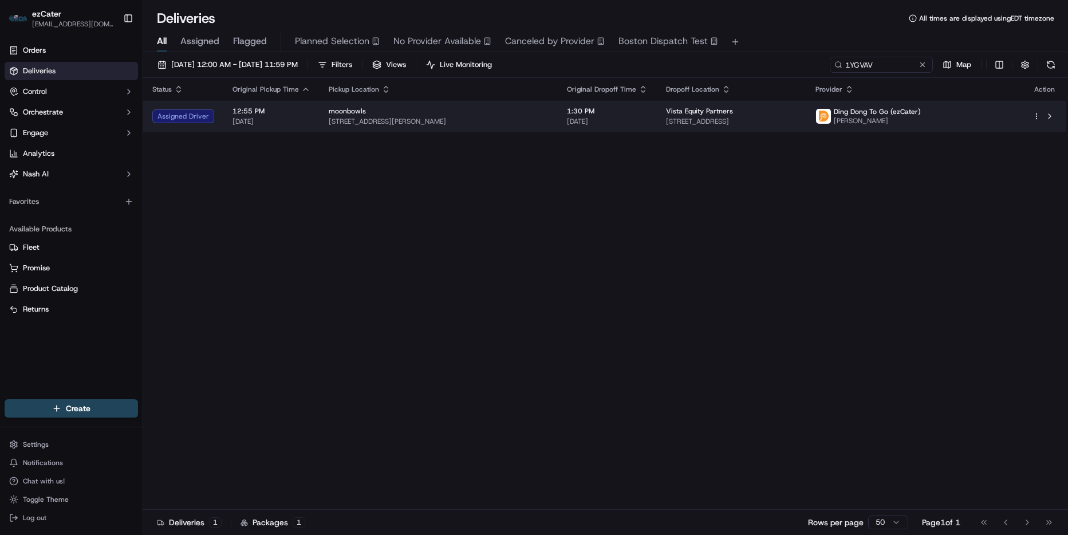
click at [787, 117] on span "4 Embarcadero Ctr #30, San Francisco, CA 94111, USA" at bounding box center [731, 121] width 131 height 9
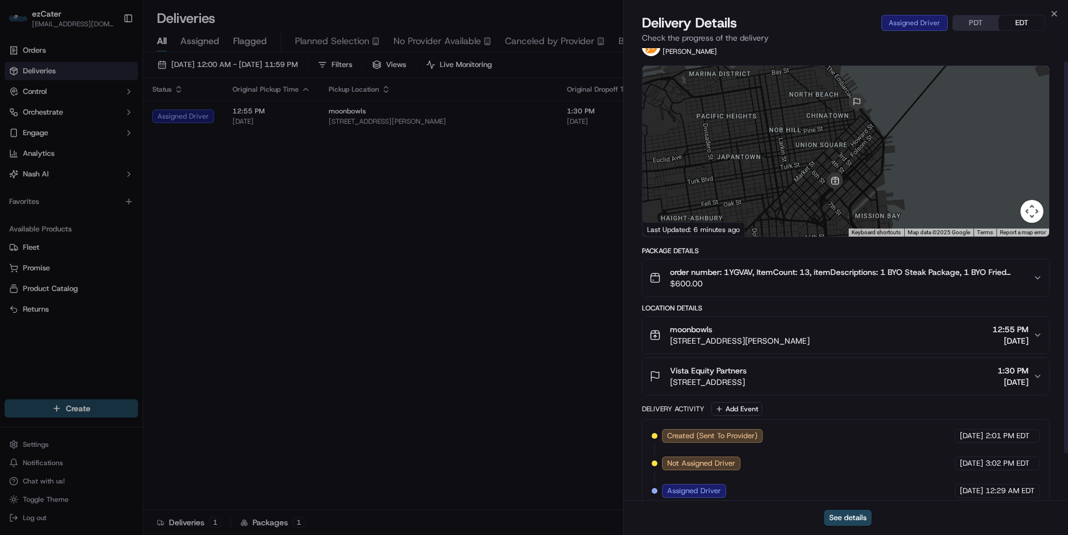
scroll to position [69, 0]
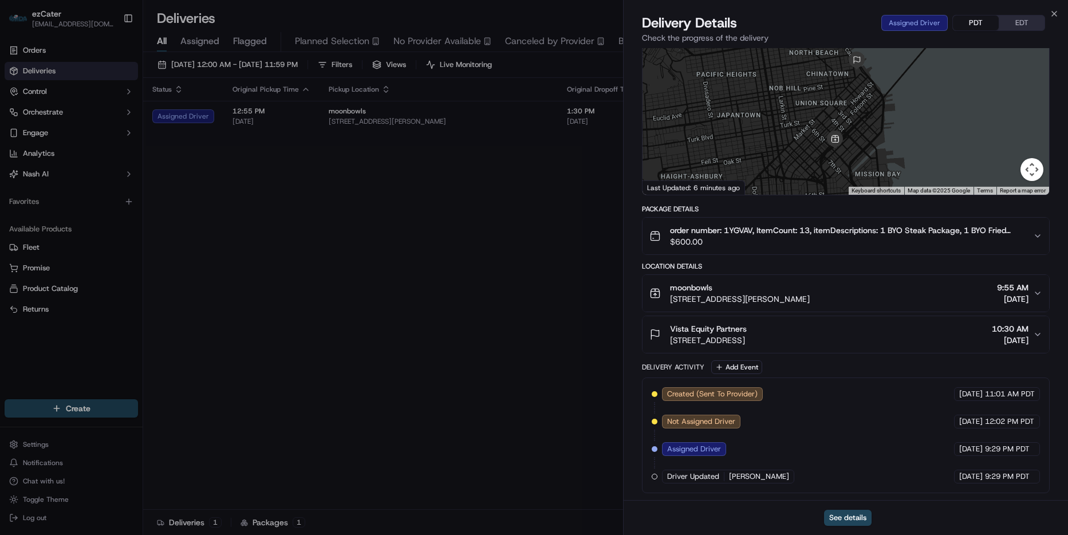
click at [972, 15] on button "PDT" at bounding box center [976, 22] width 46 height 15
click at [973, 23] on button "PDT" at bounding box center [976, 22] width 46 height 15
click at [965, 22] on button "PDT" at bounding box center [976, 22] width 46 height 15
click at [1057, 15] on icon "button" at bounding box center [1053, 13] width 9 height 9
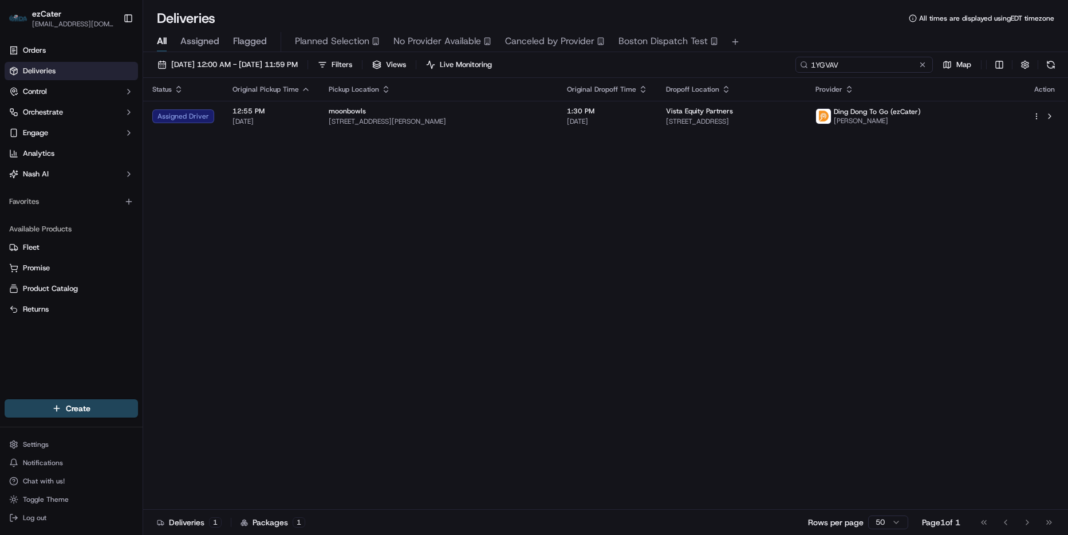
click at [885, 69] on input "1YGVAV" at bounding box center [863, 65] width 137 height 16
paste input "GQ9V5U"
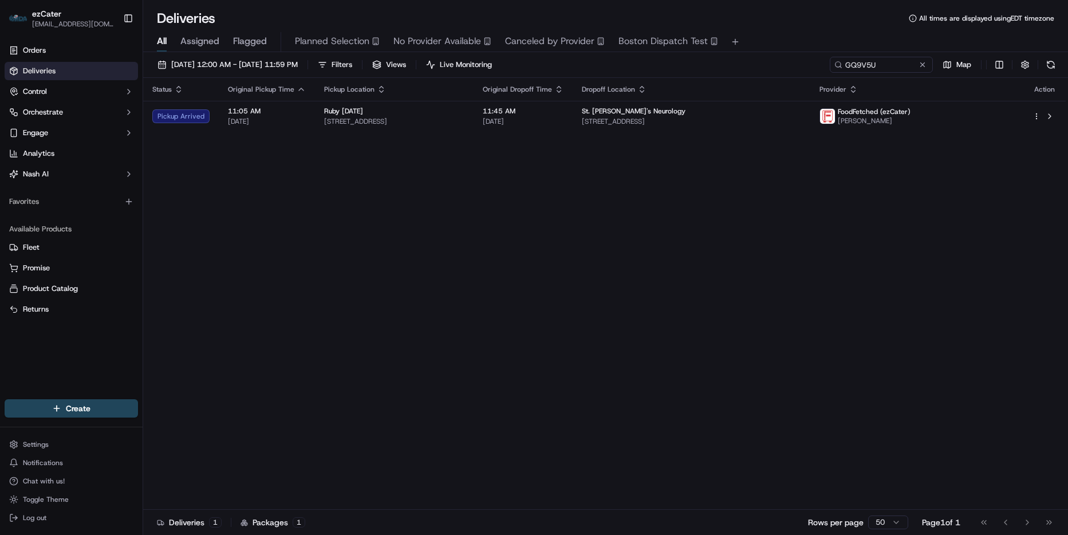
click at [659, 121] on td "St. Joseph's Neurology 5301 W Genesee St, Camillus, NY 13031, USA" at bounding box center [692, 116] width 238 height 31
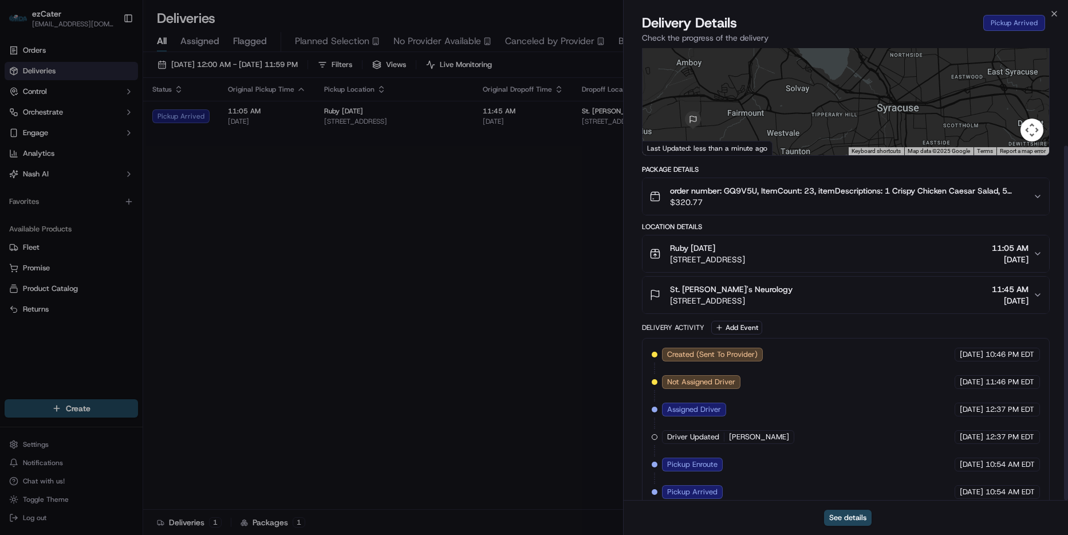
scroll to position [124, 0]
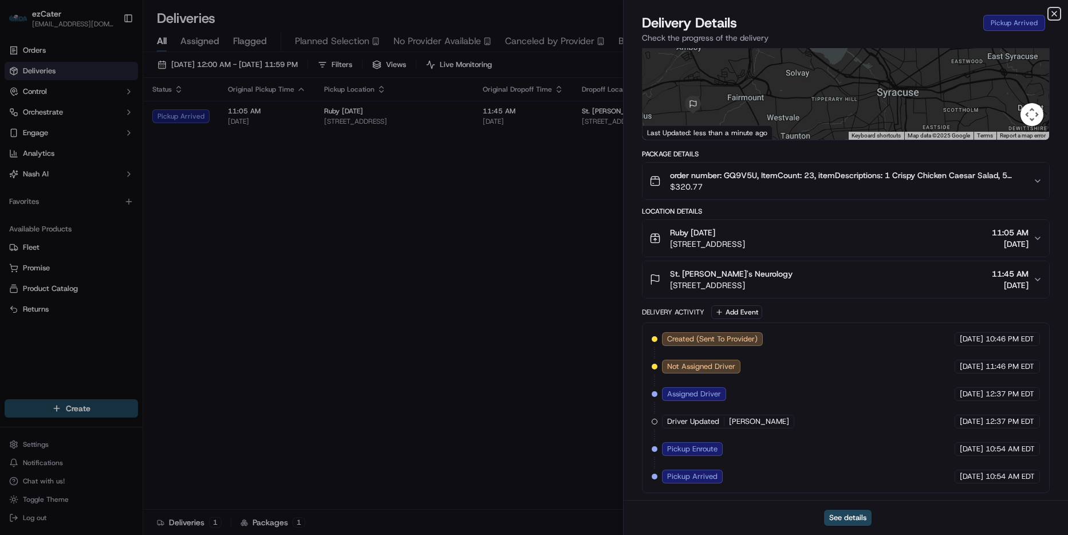
click at [1058, 10] on icon "button" at bounding box center [1053, 13] width 9 height 9
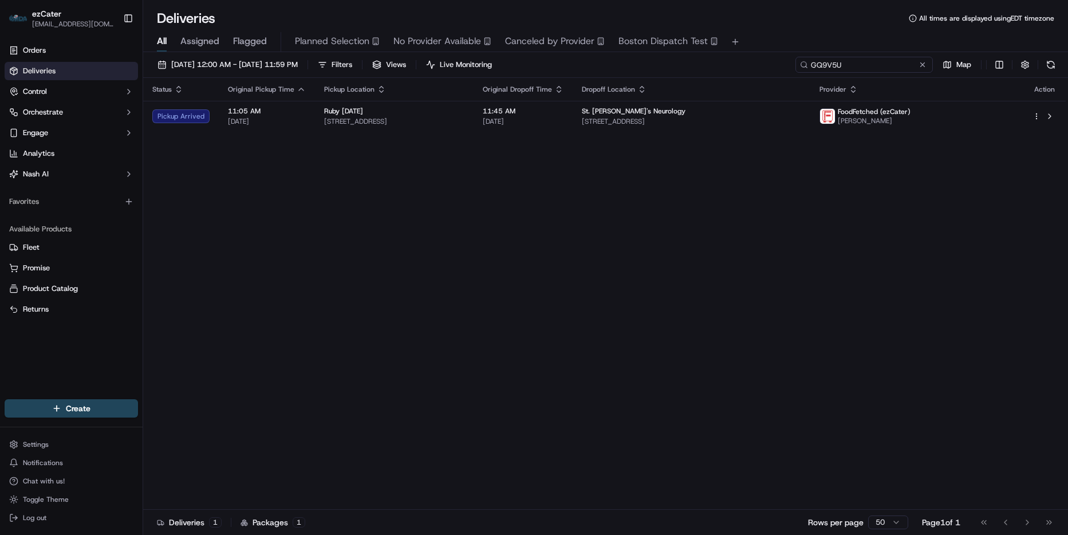
click at [877, 62] on input "GQ9V5U" at bounding box center [863, 65] width 137 height 16
paste input "REL-VVQ27P"
type input "REL-VVQ27P"
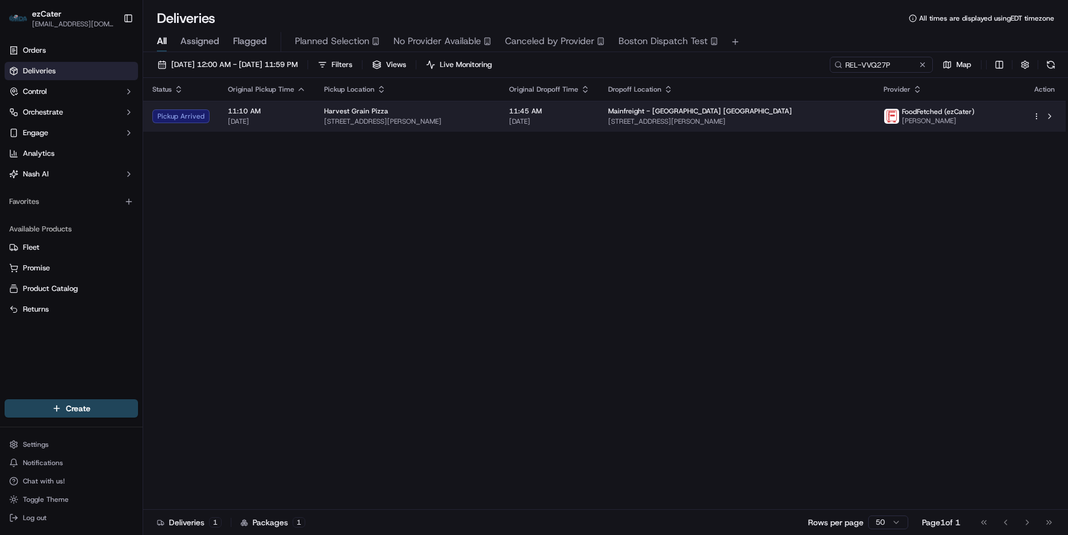
click at [491, 123] on span "15 Park Ave, Clifton Park, NY 12065, USA" at bounding box center [407, 121] width 167 height 9
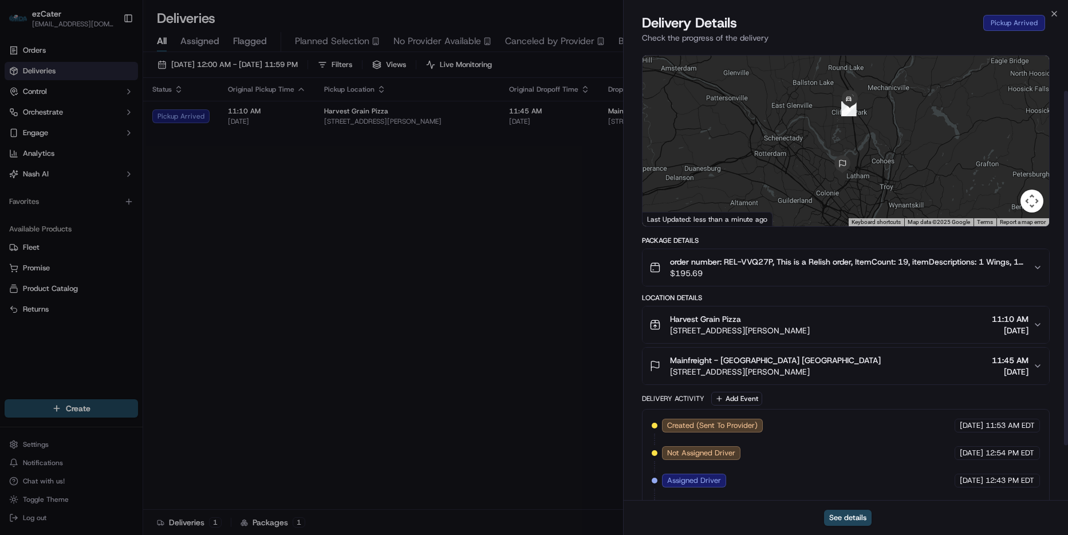
scroll to position [115, 0]
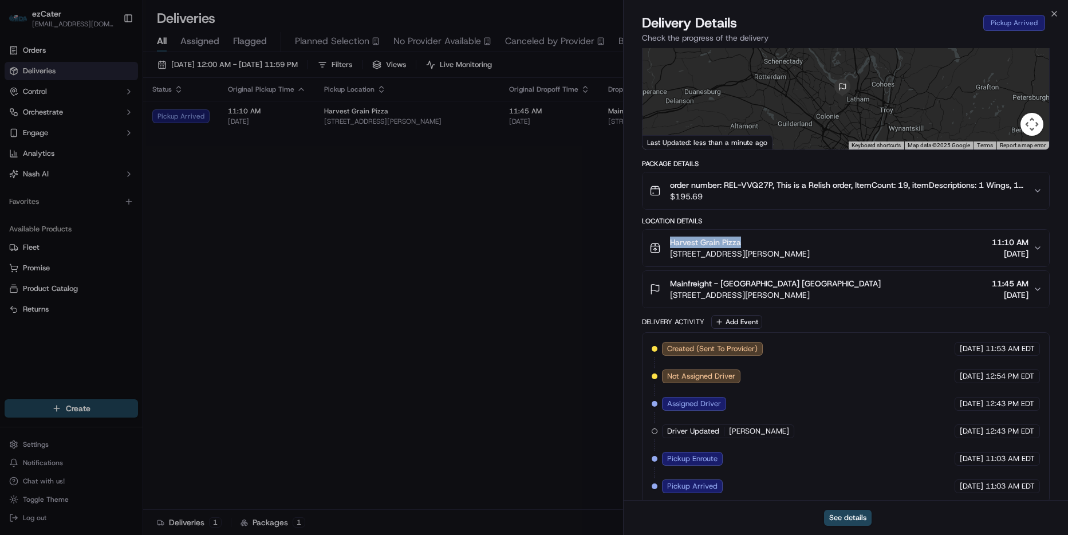
drag, startPoint x: 755, startPoint y: 242, endPoint x: 668, endPoint y: 244, distance: 87.0
click at [668, 244] on div "Harvest Grain Pizza 15 Park Ave, Clifton Park, NY 12065, USA" at bounding box center [729, 247] width 160 height 23
copy span "Harvest Grain Pizza"
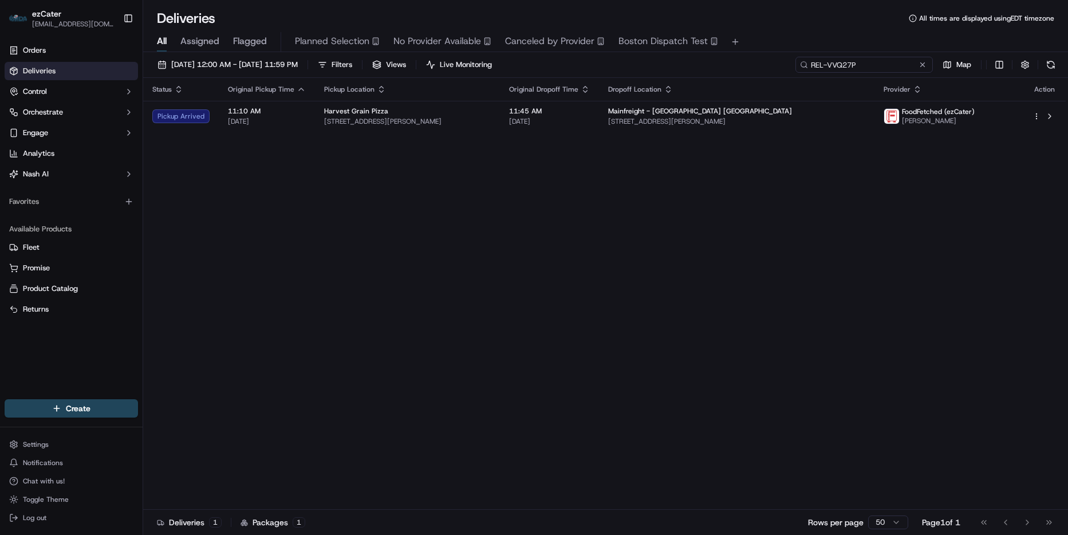
click at [858, 61] on input "REL-VVQ27P" at bounding box center [863, 65] width 137 height 16
paste input "448AEF"
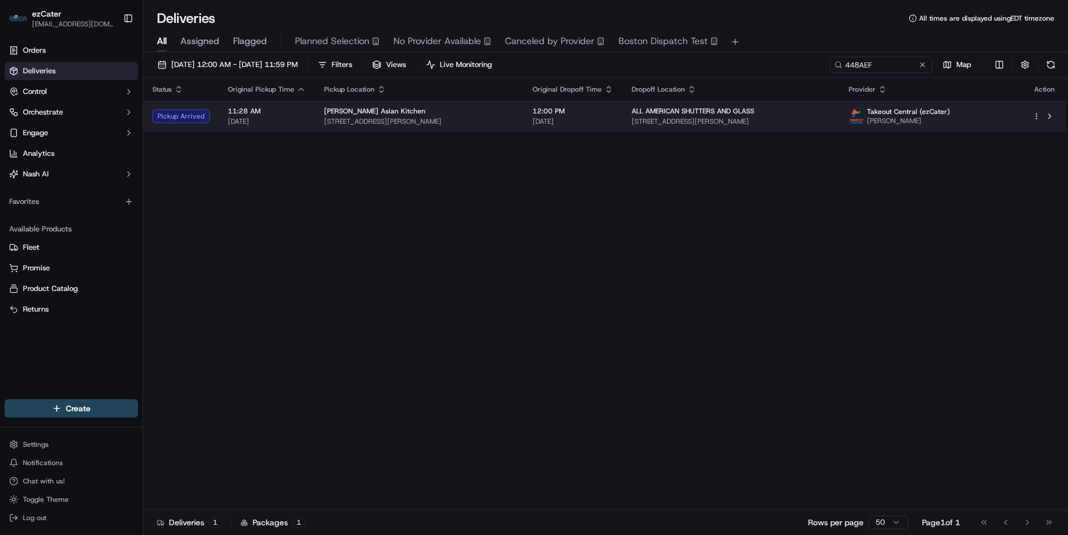
click at [415, 104] on td "Pei Wei Asian Kitchen 16441 Corporate Commerce Way, Fort Myers, FL 33913, USA" at bounding box center [419, 116] width 208 height 31
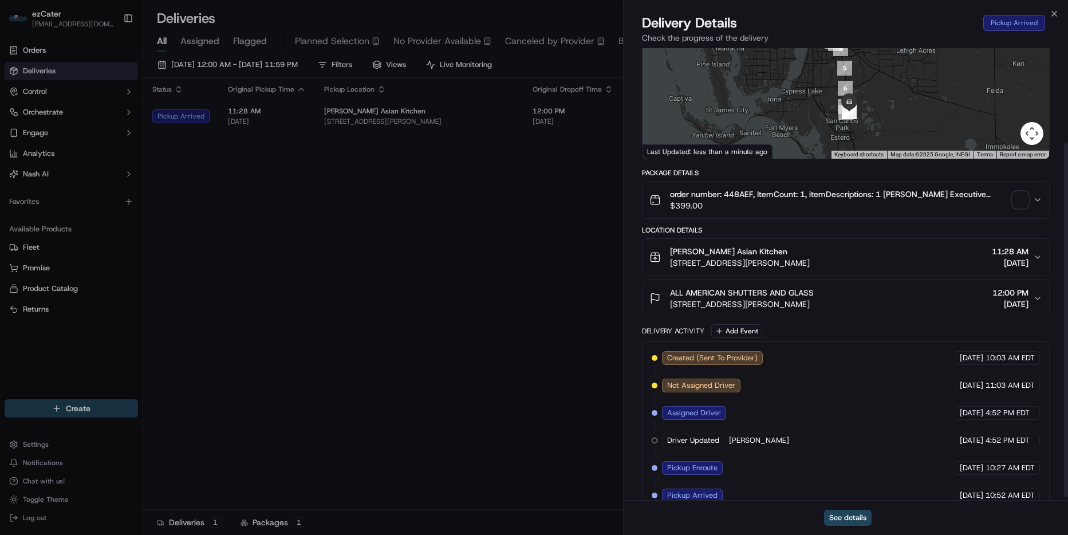
scroll to position [124, 0]
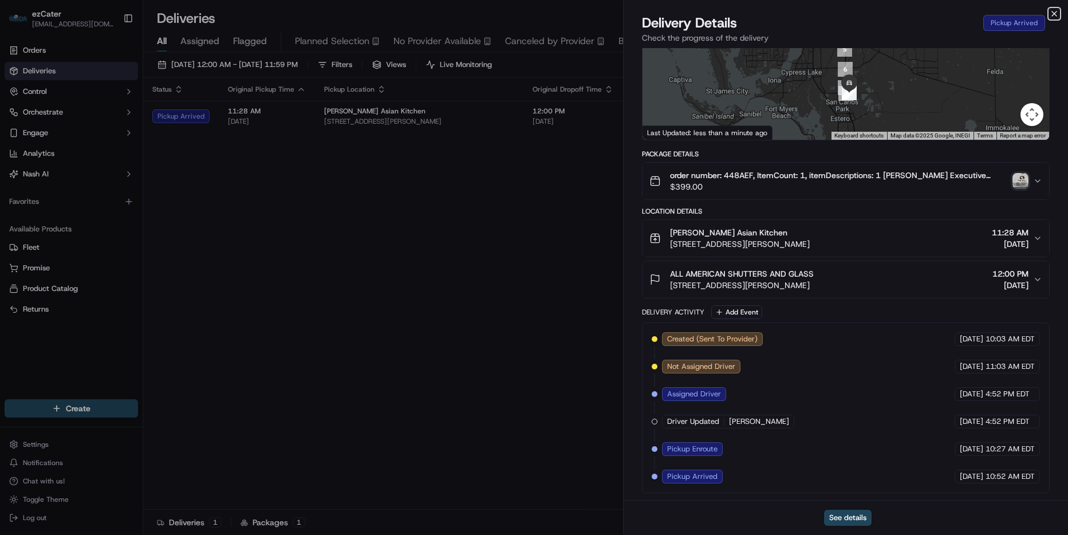
click at [1052, 16] on icon "button" at bounding box center [1053, 13] width 9 height 9
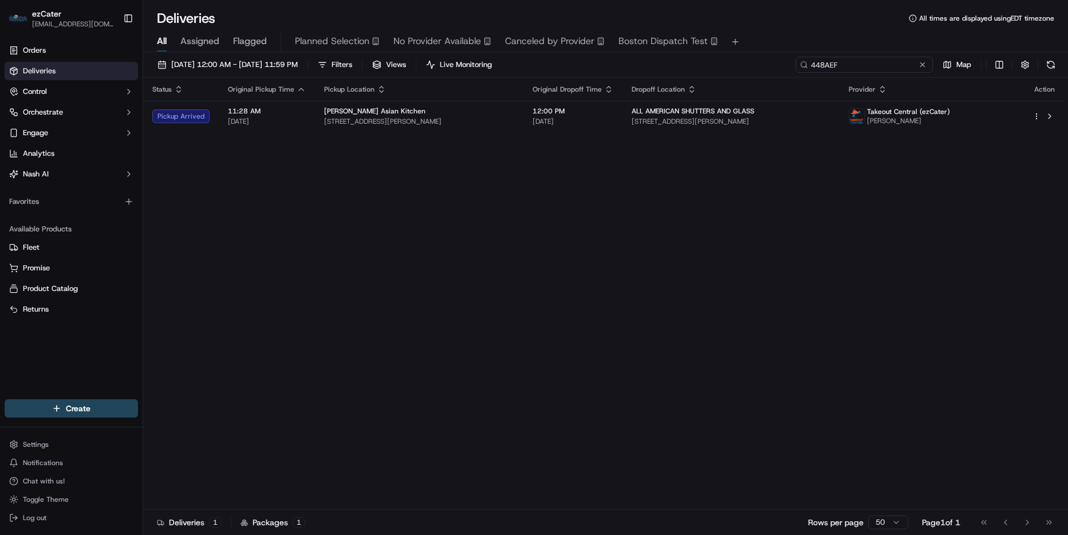
click at [889, 66] on input "448AEF" at bounding box center [863, 65] width 137 height 16
paste input "JM89HU"
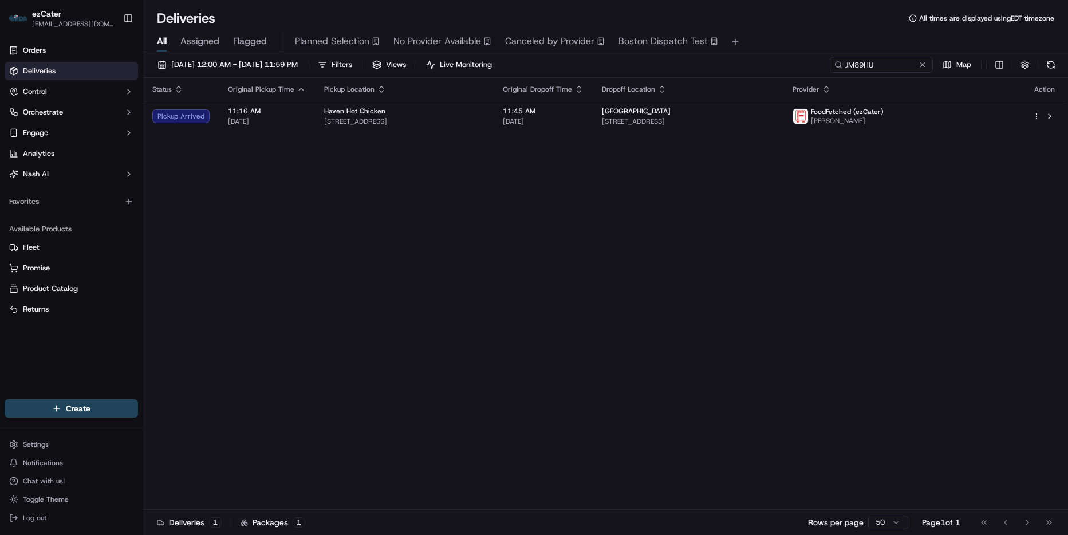
click at [621, 132] on div "Status Original Pickup Time Pickup Location Original Dropoff Time Dropoff Locat…" at bounding box center [604, 294] width 922 height 432
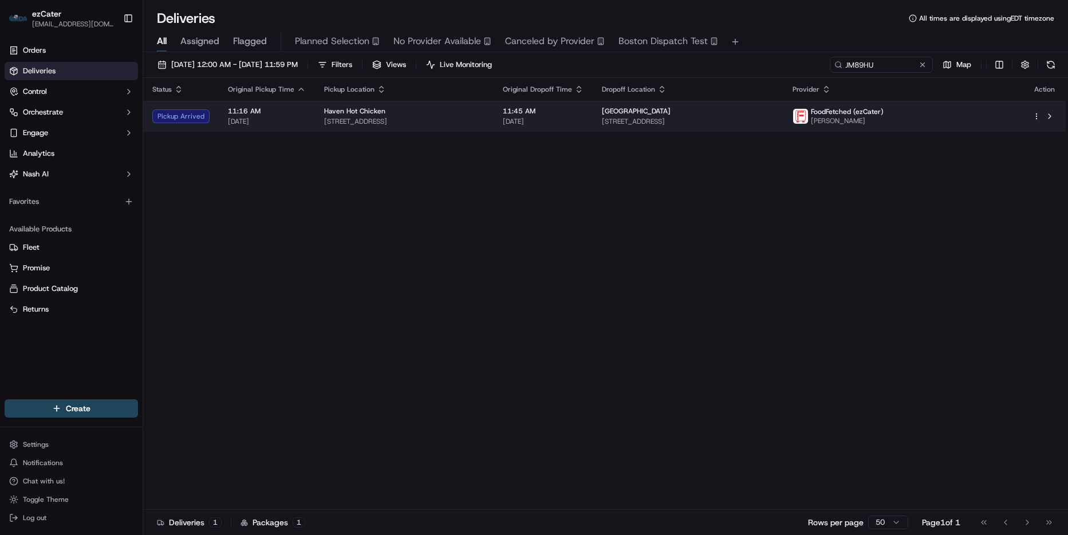
click at [783, 131] on td "Norwalk Hospital 34 Maple St, Norwalk, CT 06856, USA" at bounding box center [688, 116] width 191 height 31
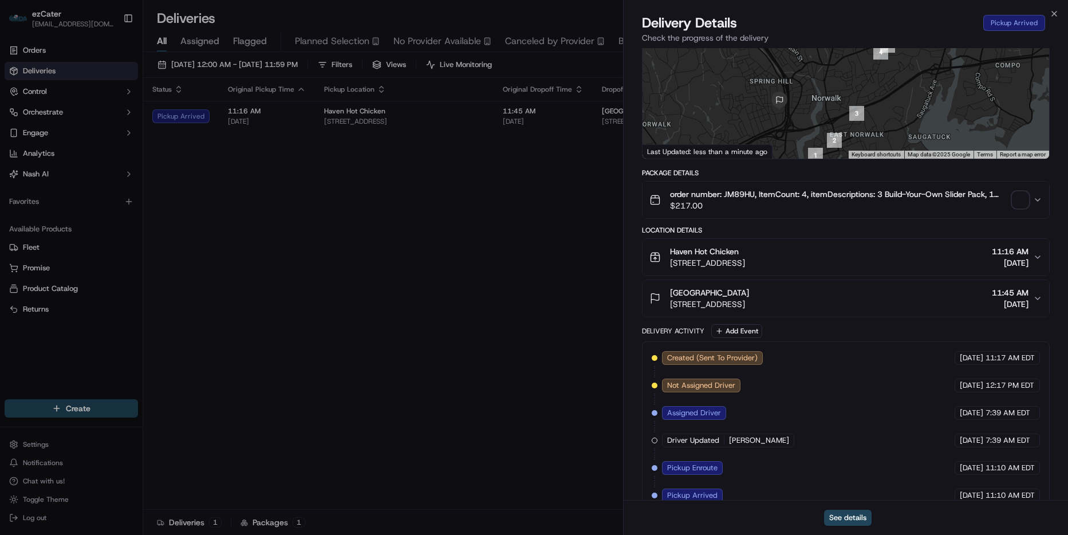
scroll to position [124, 0]
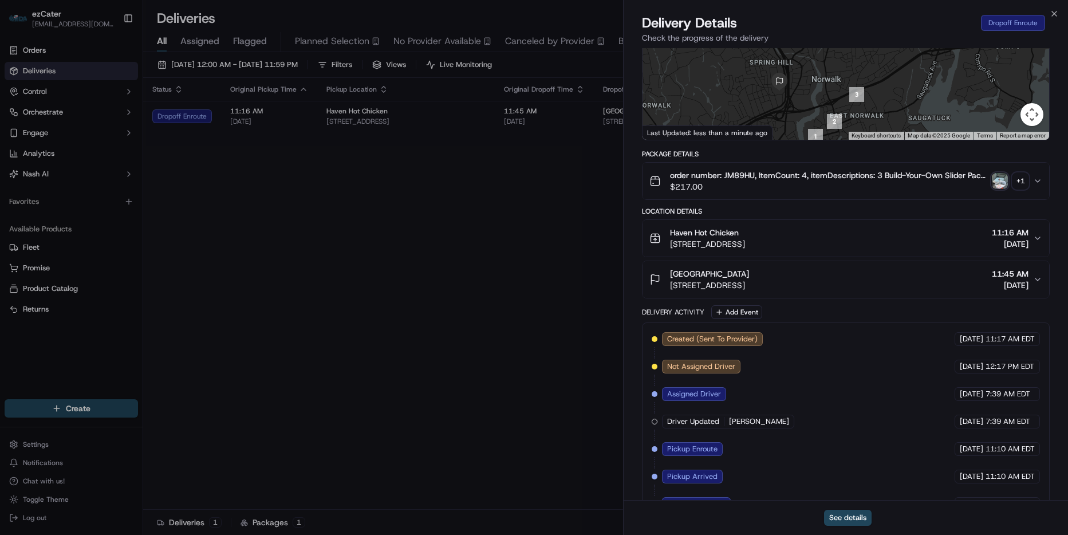
click at [1060, 14] on div "Delivery Details Dropoff Enroute Check the progress of the delivery" at bounding box center [846, 31] width 444 height 34
click at [1056, 13] on icon "button" at bounding box center [1053, 13] width 9 height 9
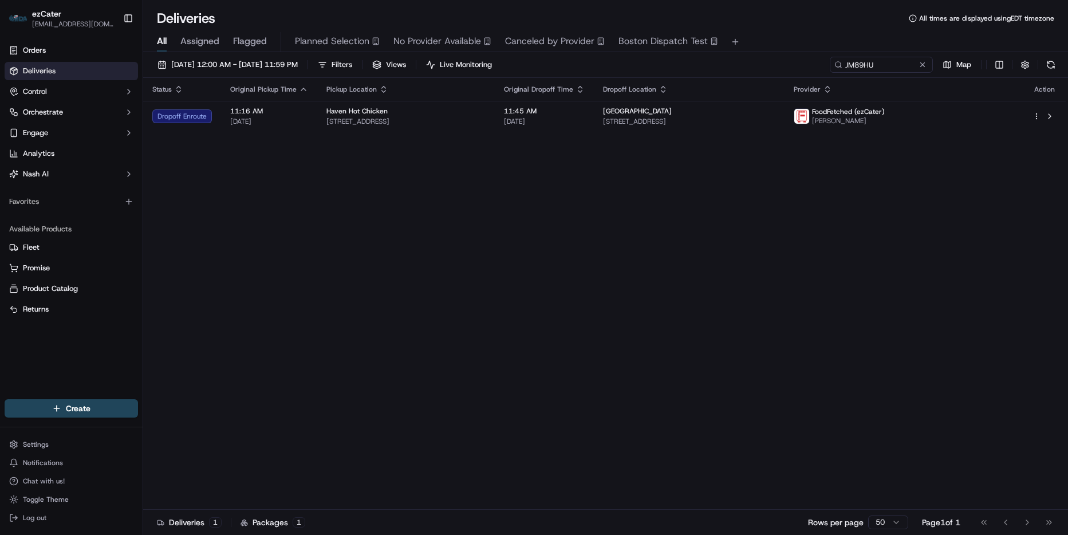
click at [904, 56] on div "09/19/2025 12:00 AM - 09/19/2025 11:59 PM Filters Views Live Monitoring JM89HU …" at bounding box center [605, 294] width 925 height 485
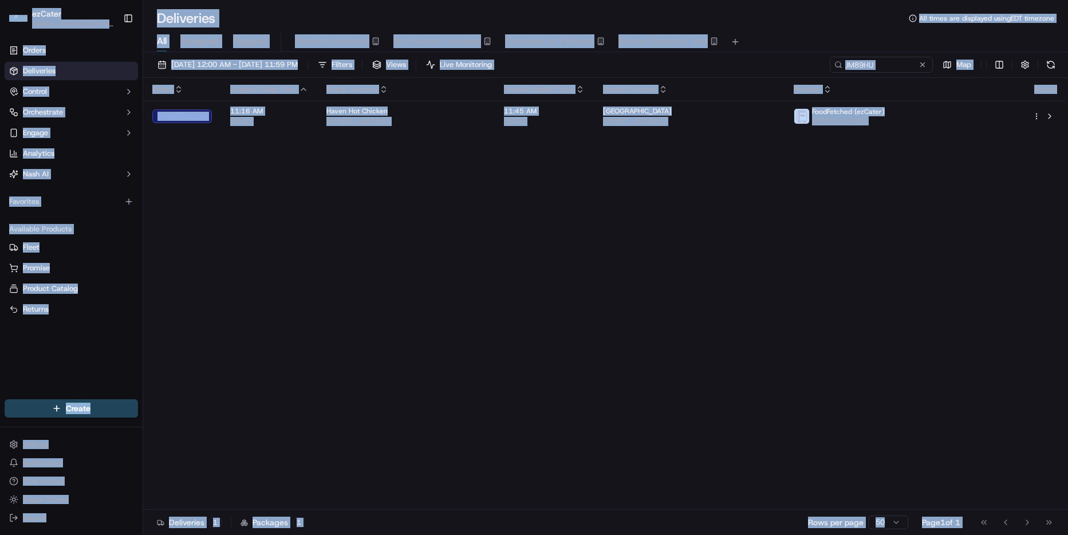
click at [869, 26] on div "Deliveries All times are displayed using EDT timezone" at bounding box center [605, 18] width 925 height 18
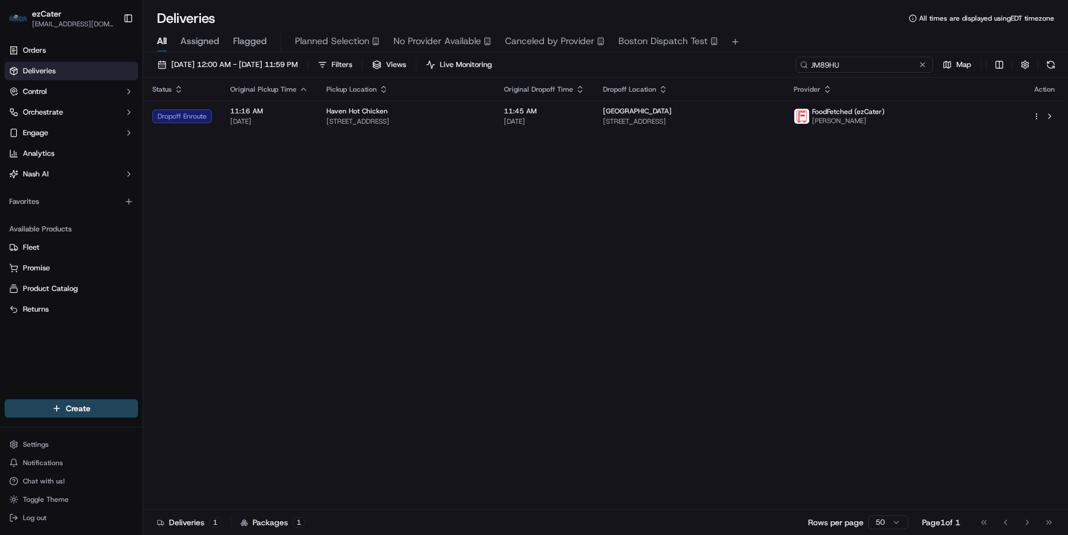
click at [873, 62] on input "JM89HU" at bounding box center [863, 65] width 137 height 16
paste input "A3G67Z"
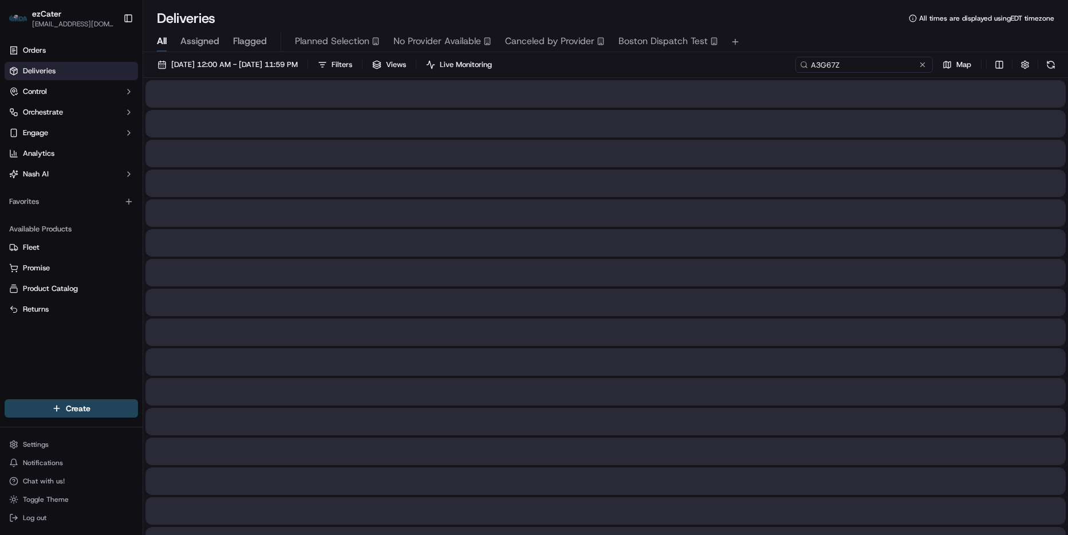
type input "A3G67Z"
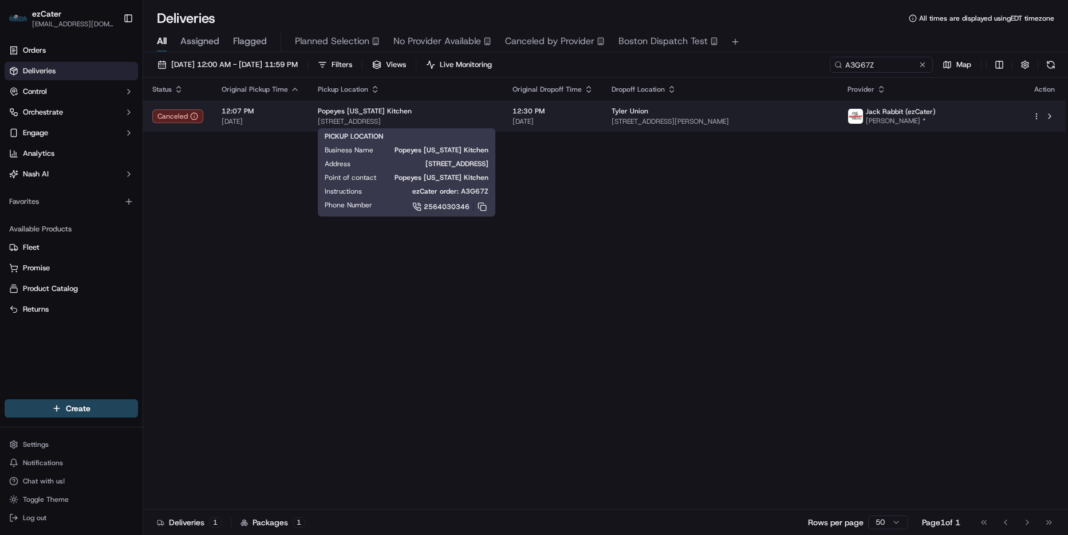
click at [460, 125] on span "123 Colonial Dr, Oxford, AL 36203, USA" at bounding box center [406, 121] width 176 height 9
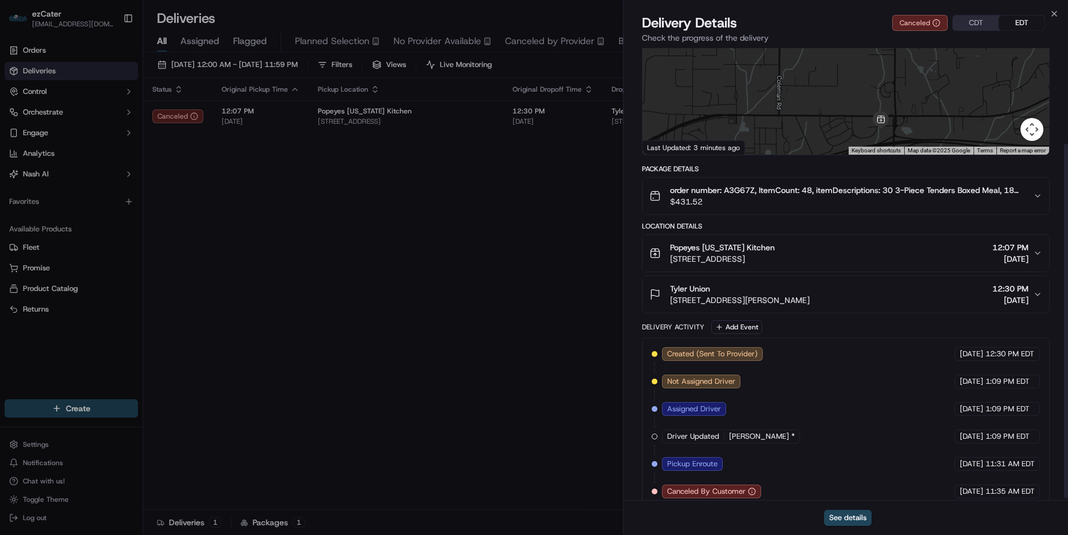
scroll to position [124, 0]
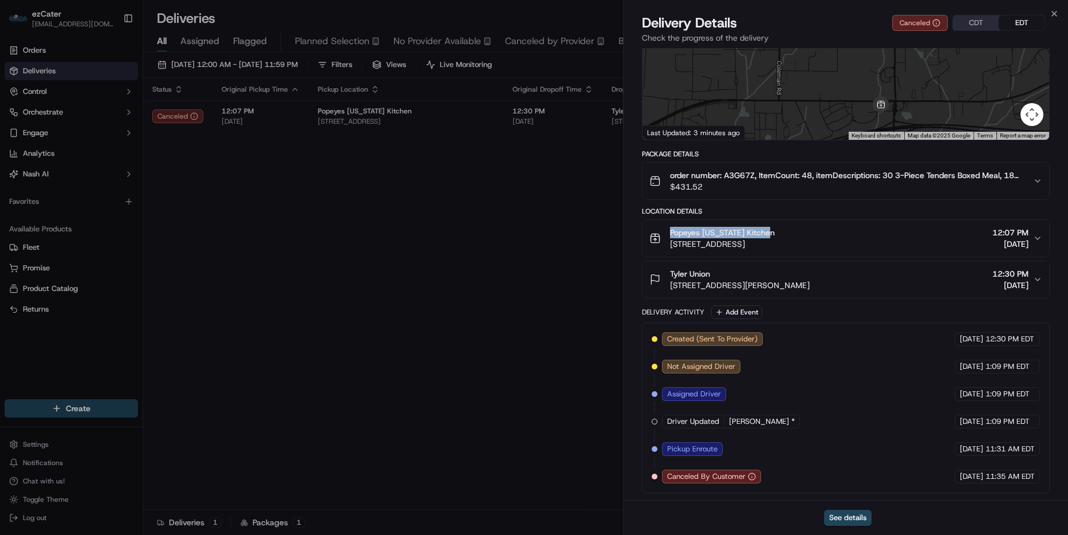
drag, startPoint x: 796, startPoint y: 227, endPoint x: 703, endPoint y: 253, distance: 97.5
click at [661, 233] on div "Popeyes Louisiana Kitchen 123 Colonial Dr, Oxford, AL 36203, USA" at bounding box center [711, 238] width 125 height 23
copy span "Popeyes Louisiana Kitchen"
click at [857, 512] on button "See details" at bounding box center [848, 518] width 48 height 16
click at [1053, 11] on icon "button" at bounding box center [1053, 13] width 9 height 9
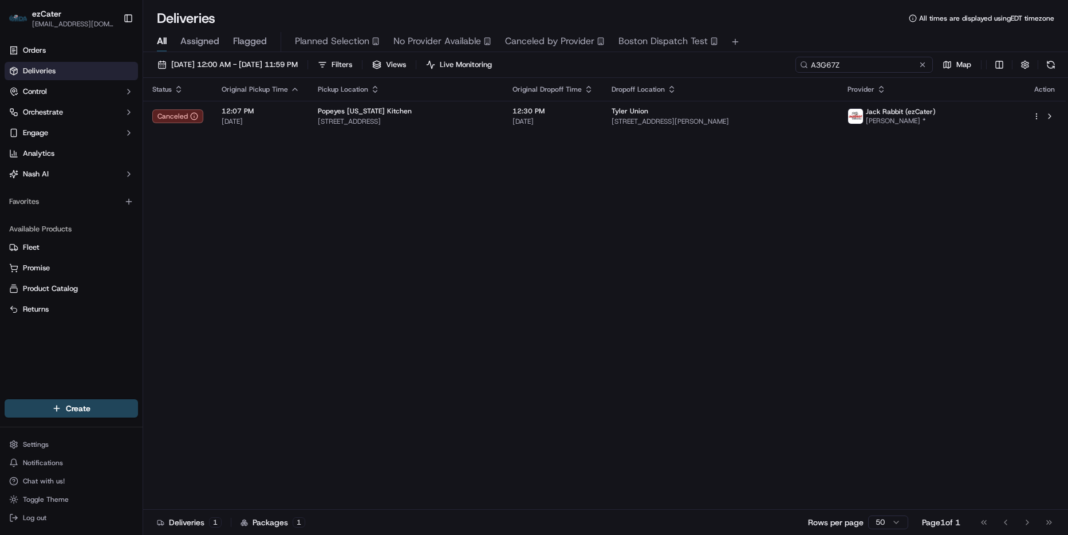
click at [898, 59] on input "A3G67Z" at bounding box center [863, 65] width 137 height 16
paste input "HQX30R"
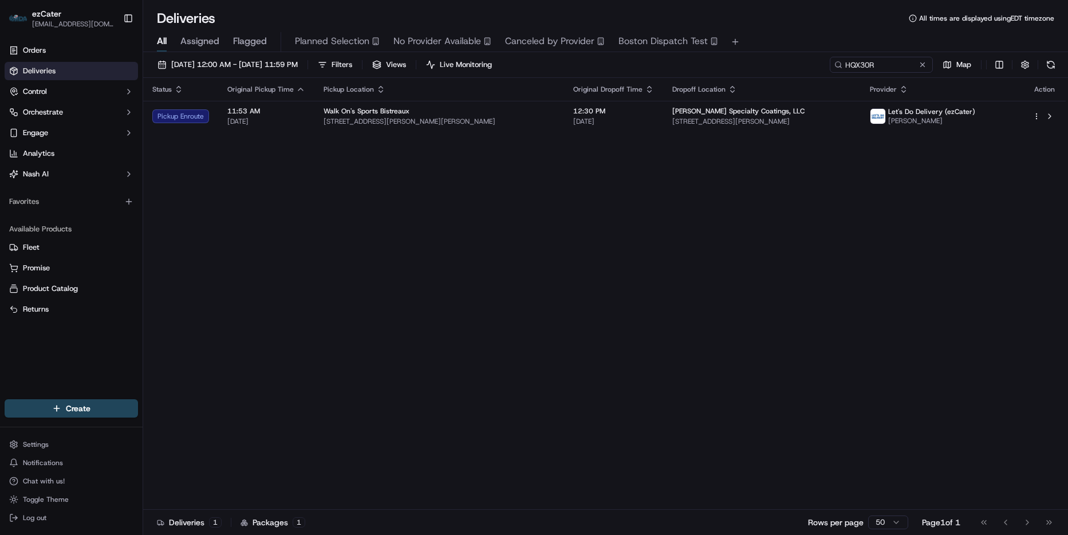
click at [689, 109] on span "Martin Specialty Coatings, LLC" at bounding box center [738, 110] width 132 height 9
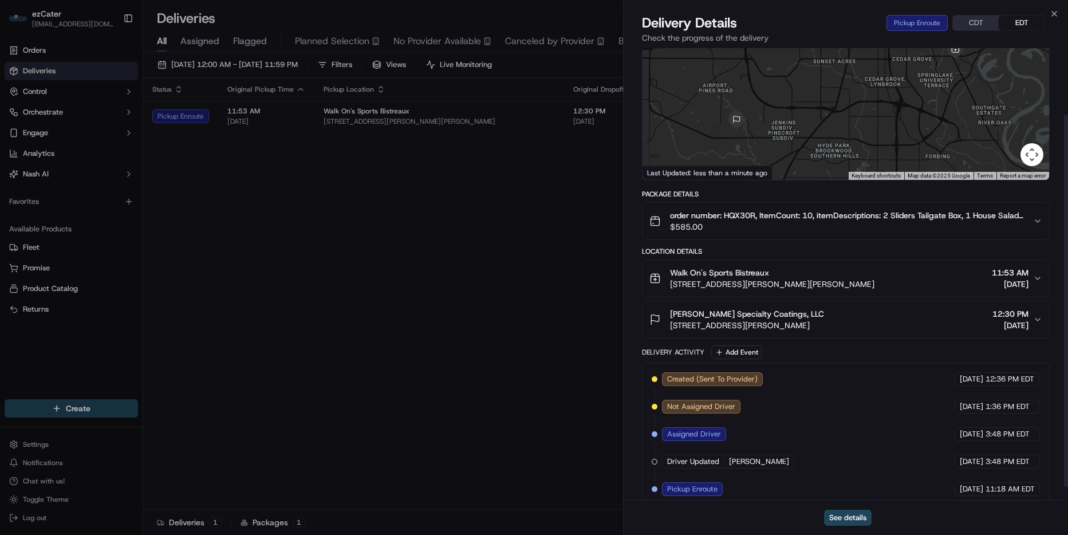
scroll to position [97, 0]
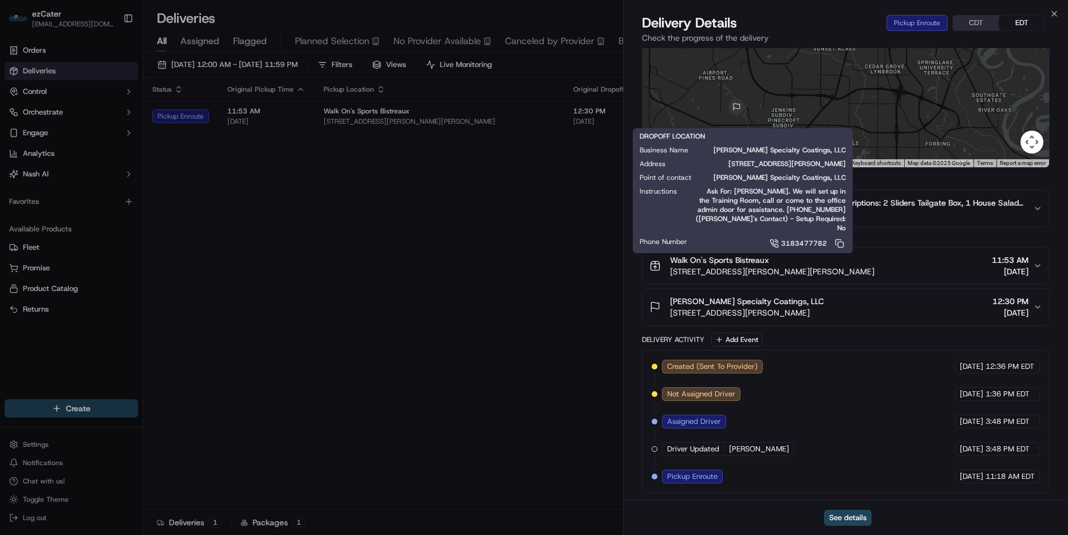
click at [997, 482] on div "Created (Sent To Provider) Let's Do Delivery (ezCater) 09/18/2025 12:36 PM EDT …" at bounding box center [846, 421] width 408 height 143
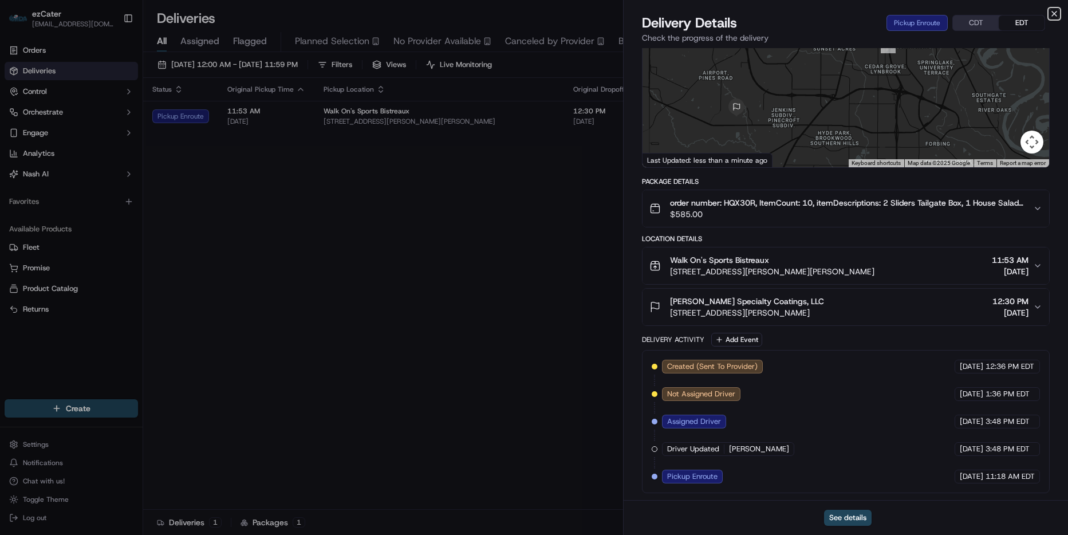
click at [1053, 14] on icon "button" at bounding box center [1053, 13] width 9 height 9
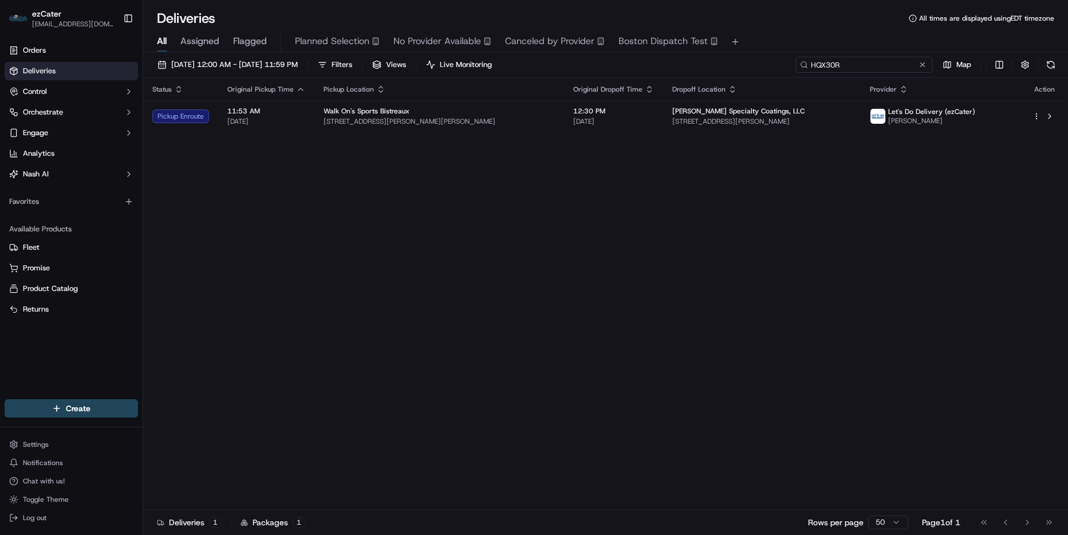
click at [890, 64] on input "HQX30R" at bounding box center [863, 65] width 137 height 16
paste input "A3G67Z"
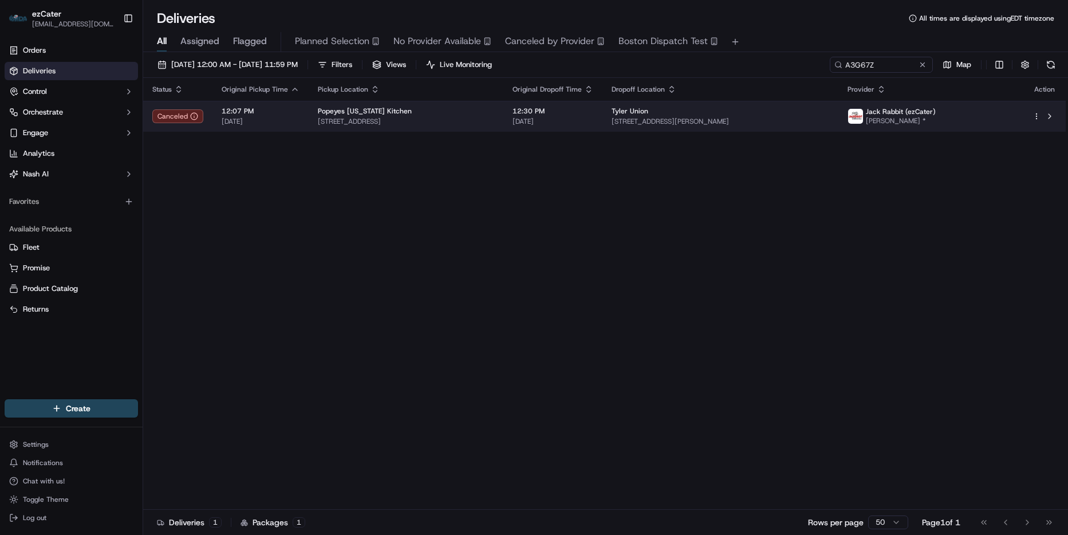
click at [791, 121] on span "1800 Greenbrier Dear Rd, Anniston, AL 36207, USA" at bounding box center [720, 121] width 218 height 9
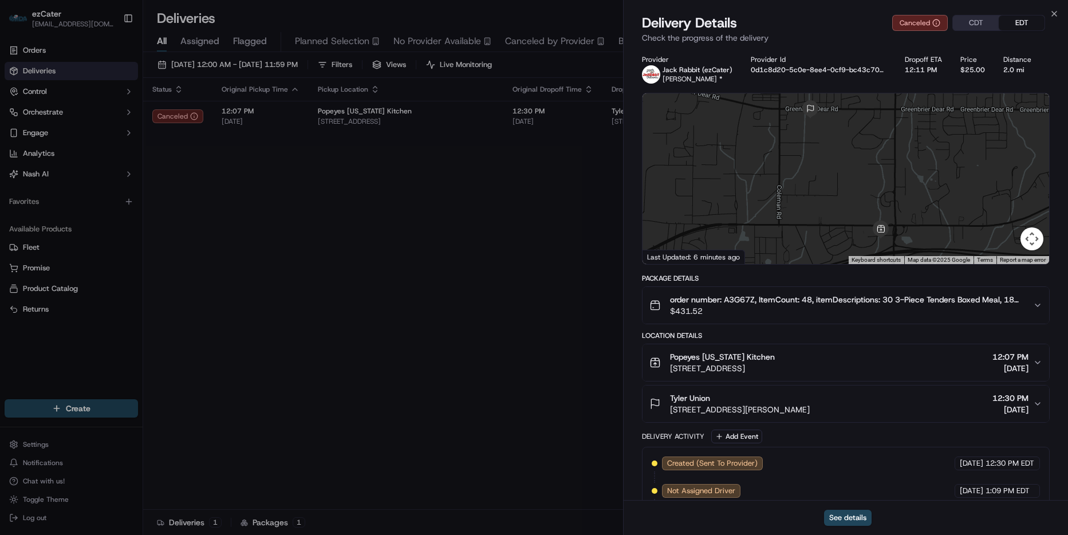
click at [976, 30] on div "CDT EDT" at bounding box center [998, 23] width 93 height 16
click at [977, 28] on button "CDT" at bounding box center [976, 22] width 46 height 15
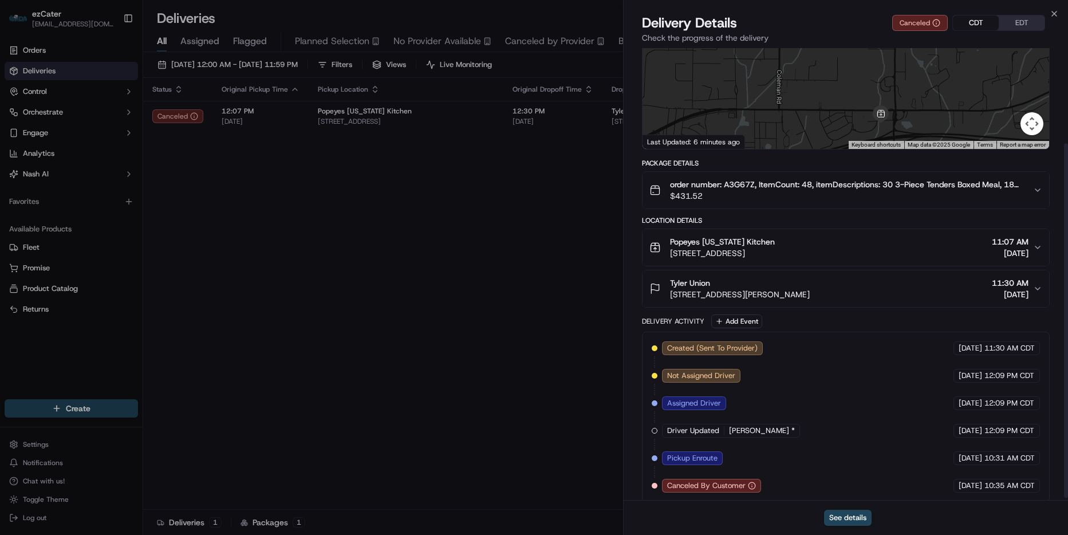
scroll to position [124, 0]
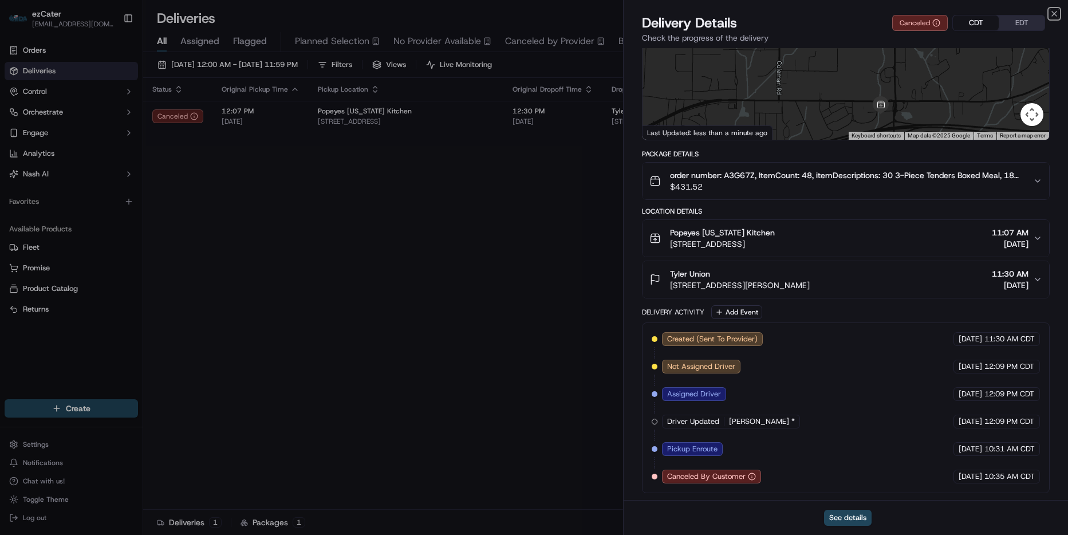
drag, startPoint x: 1055, startPoint y: 15, endPoint x: 1036, endPoint y: 25, distance: 21.0
click at [1054, 15] on icon "button" at bounding box center [1053, 13] width 9 height 9
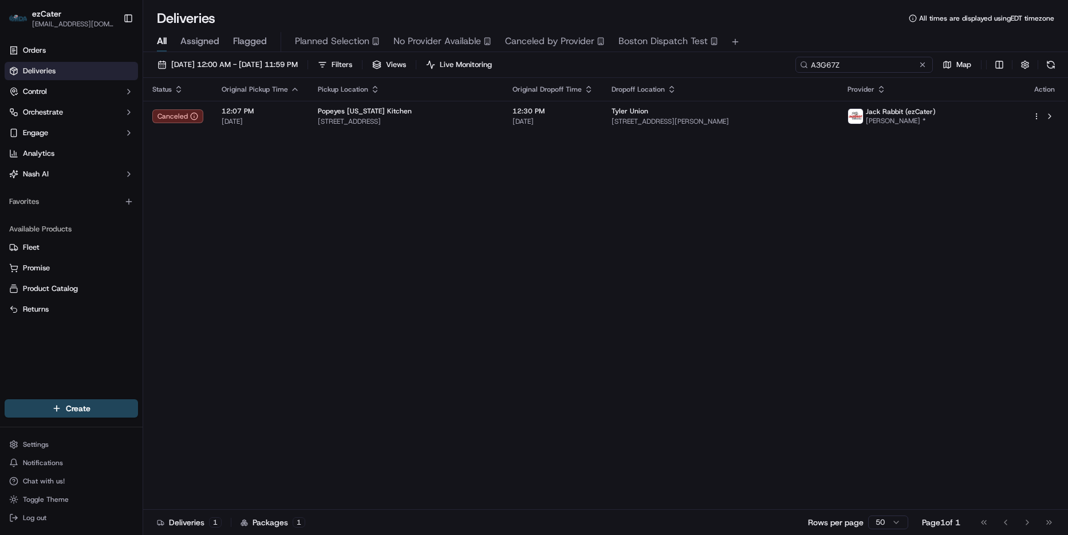
click at [909, 66] on input "A3G67Z" at bounding box center [863, 65] width 137 height 16
paste input "GT2K75"
type input "GT2K75"
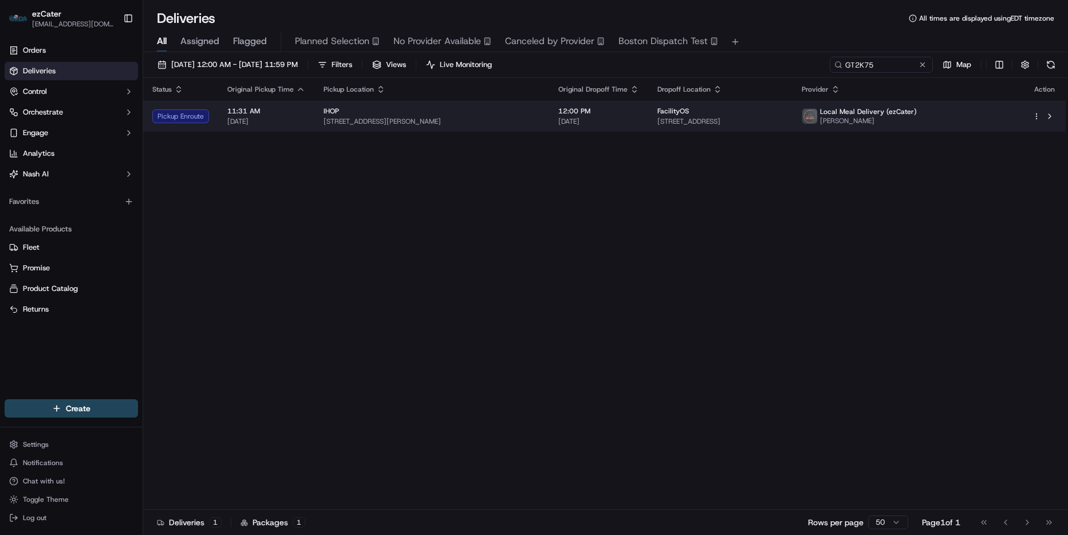
click at [565, 123] on span "[DATE]" at bounding box center [598, 121] width 81 height 9
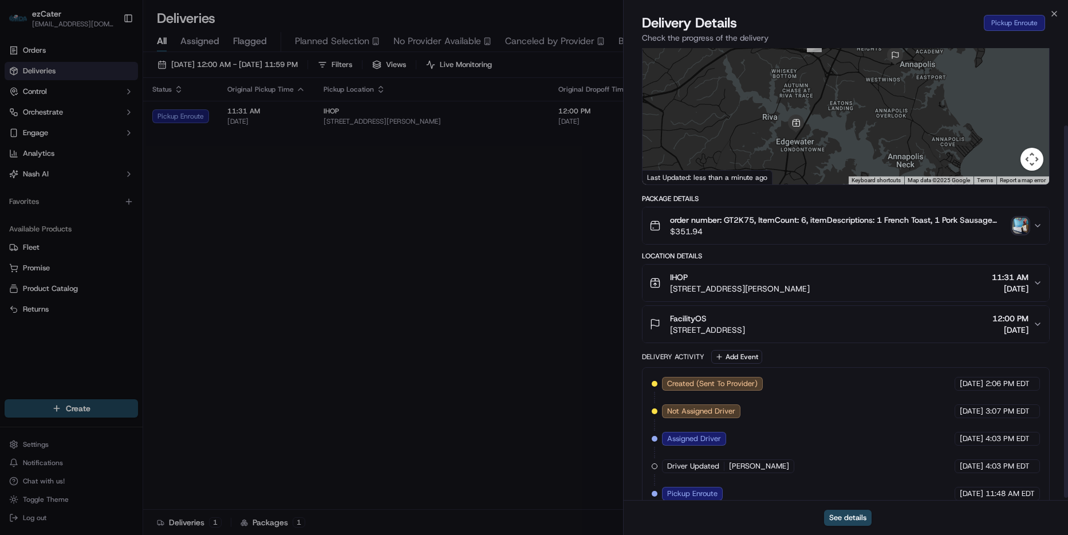
scroll to position [97, 0]
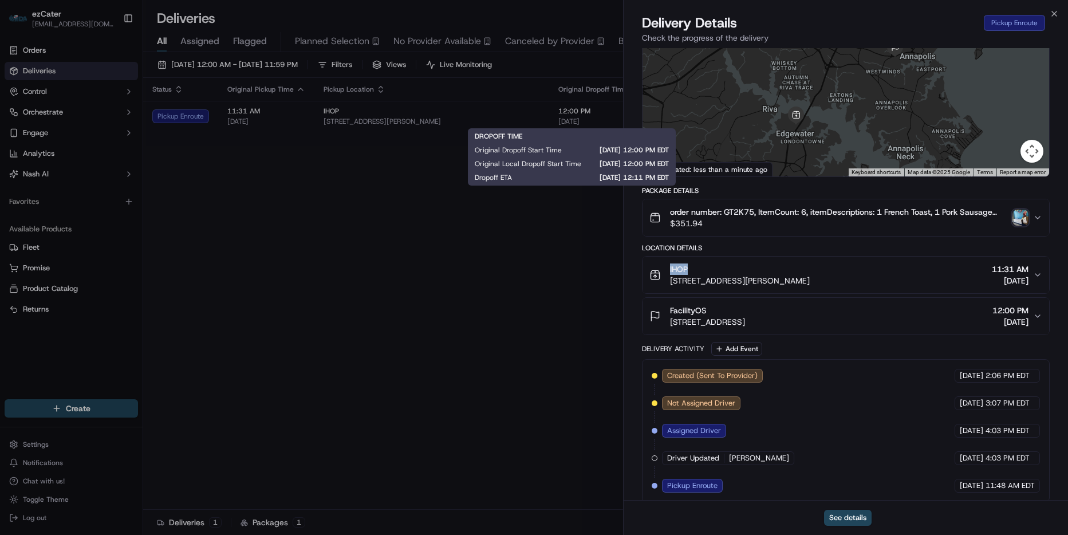
drag, startPoint x: 699, startPoint y: 260, endPoint x: 670, endPoint y: 262, distance: 28.7
click at [670, 263] on div "IHOP" at bounding box center [740, 268] width 140 height 11
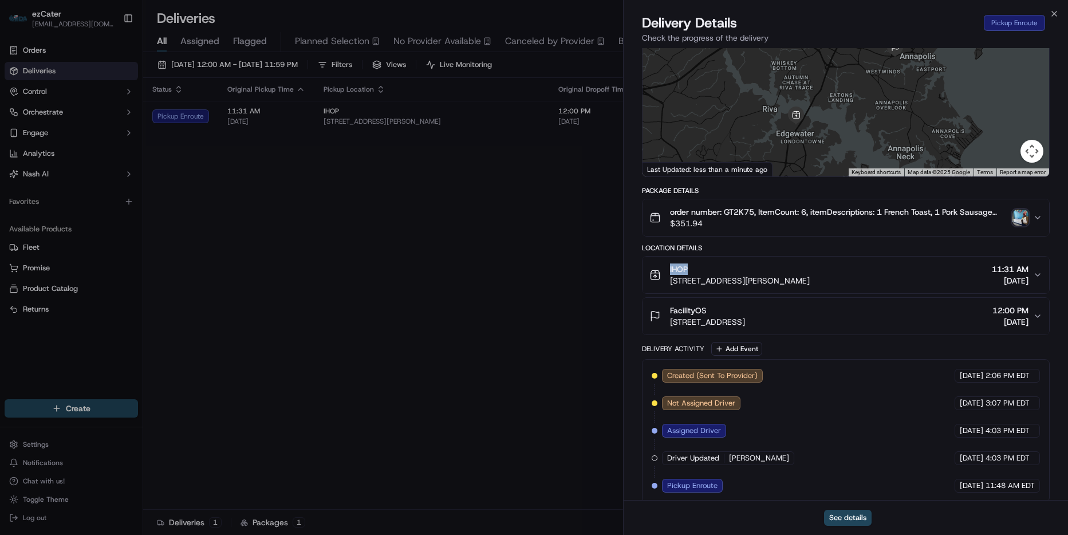
copy span "IHOP"
click at [1052, 13] on icon "button" at bounding box center [1053, 13] width 9 height 9
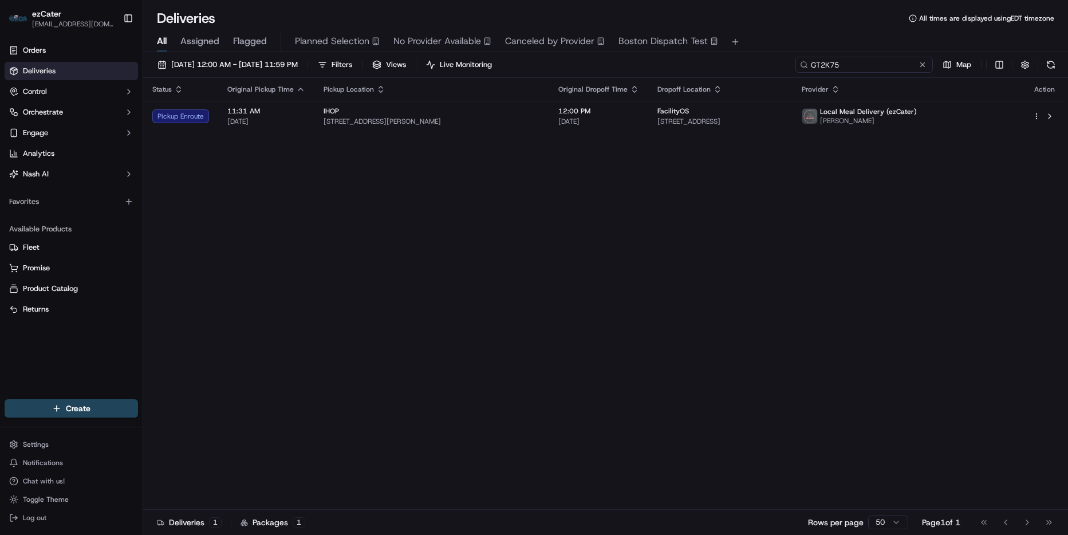
drag, startPoint x: 886, startPoint y: 68, endPoint x: 871, endPoint y: 73, distance: 15.8
click at [885, 68] on input "GT2K75" at bounding box center [863, 65] width 137 height 16
paste input "W5QFP7"
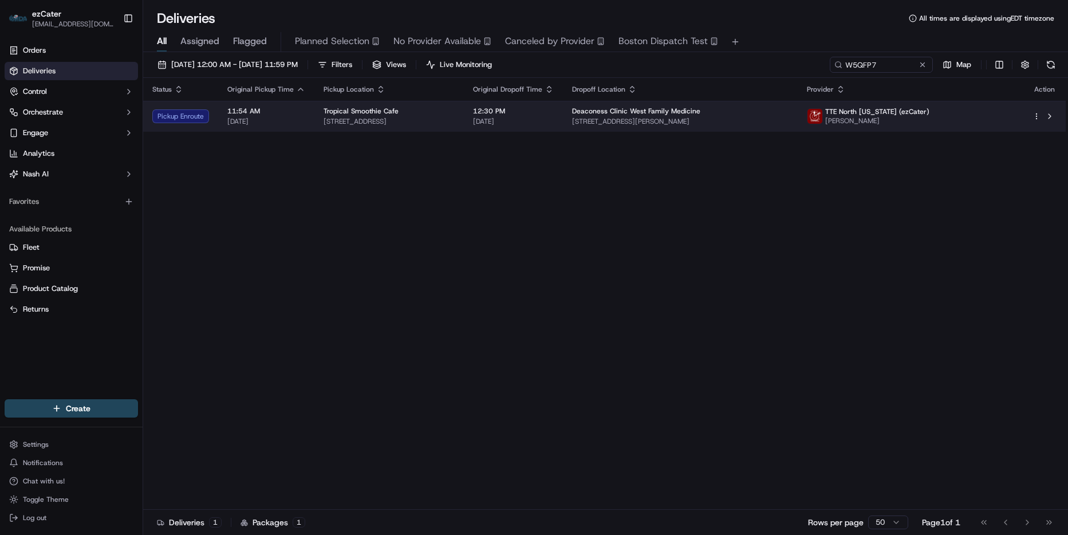
click at [788, 121] on span "545 S Boehne Camp Rd, Evansville, IN 47712, USA" at bounding box center [680, 121] width 216 height 9
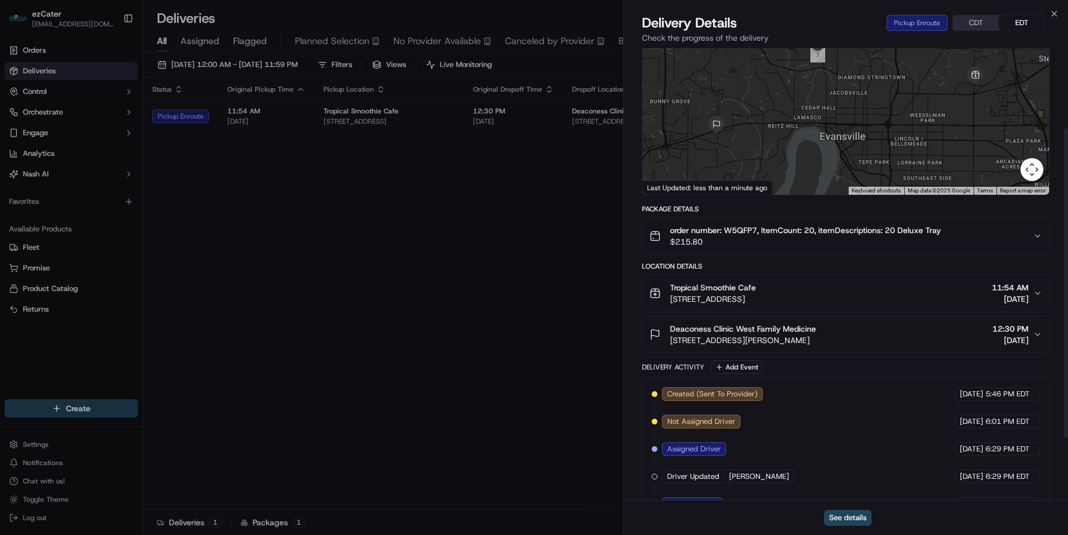
scroll to position [207, 0]
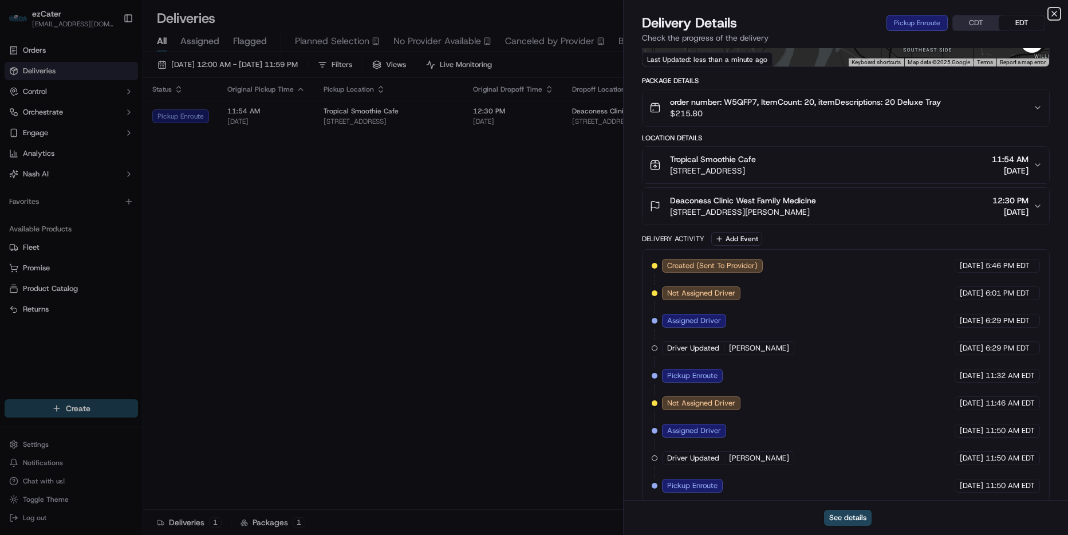
click at [1054, 13] on icon "button" at bounding box center [1053, 13] width 9 height 9
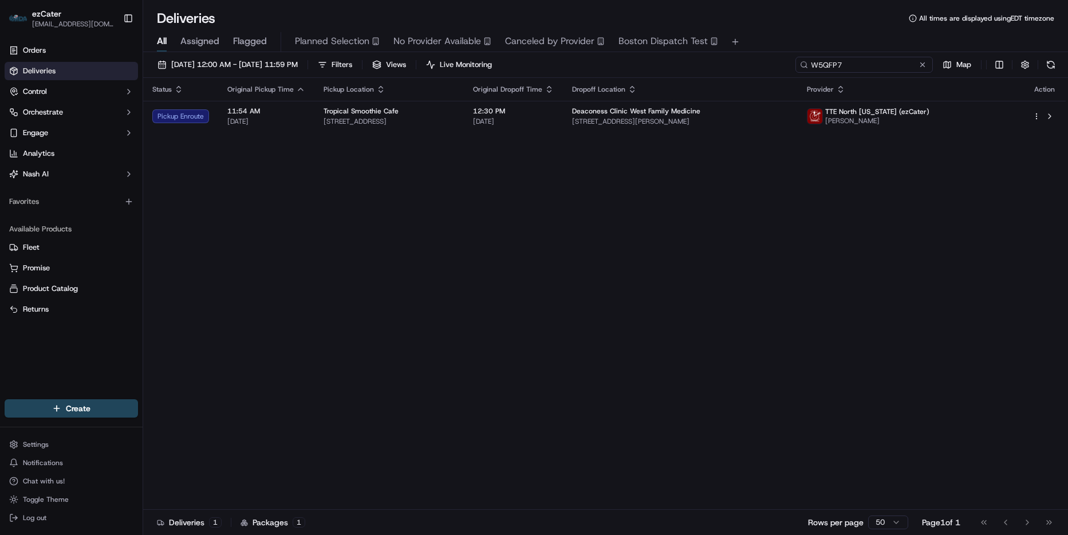
click at [891, 62] on input "W5QFP7" at bounding box center [863, 65] width 137 height 16
paste input "1V5KY5"
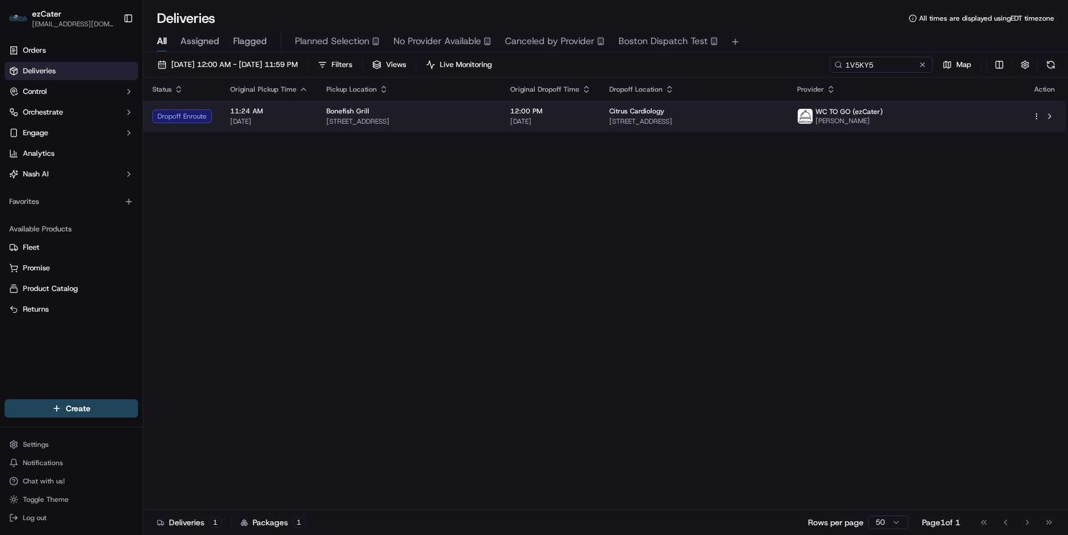
click at [600, 130] on td "12:00 PM 09/19/2025" at bounding box center [550, 116] width 99 height 31
drag, startPoint x: 609, startPoint y: 130, endPoint x: 743, endPoint y: 110, distance: 136.0
click at [743, 110] on div "Citrus Cardiology" at bounding box center [693, 110] width 169 height 9
click at [702, 129] on td "Citrus Cardiology 5575 FL-44, Wildwood, FL 34785, USA" at bounding box center [694, 116] width 188 height 31
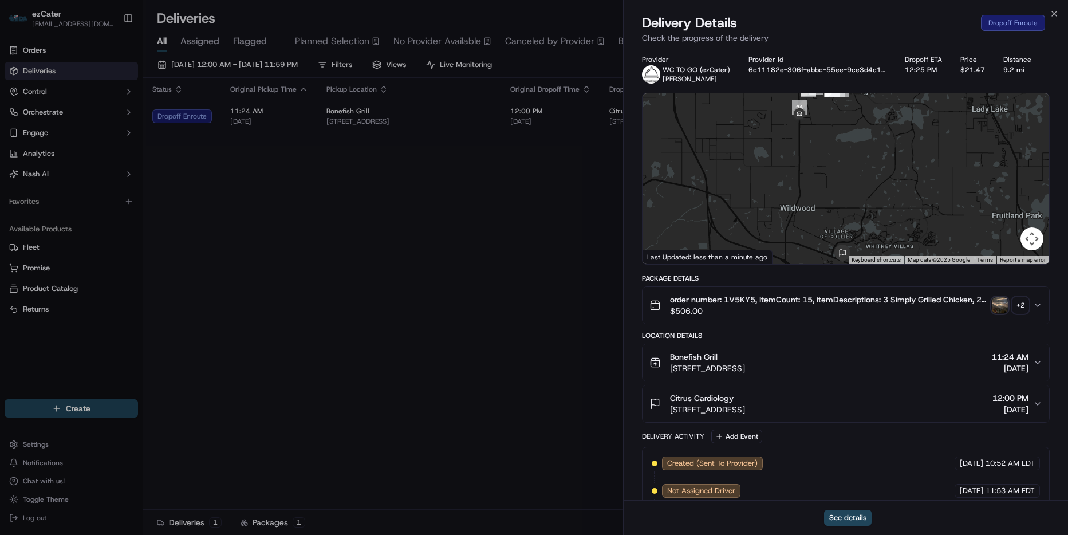
click at [1049, 13] on div "Close Delivery Details Dropoff Enroute Check the progress of the delivery Provi…" at bounding box center [845, 267] width 445 height 535
click at [1052, 14] on icon "button" at bounding box center [1053, 13] width 9 height 9
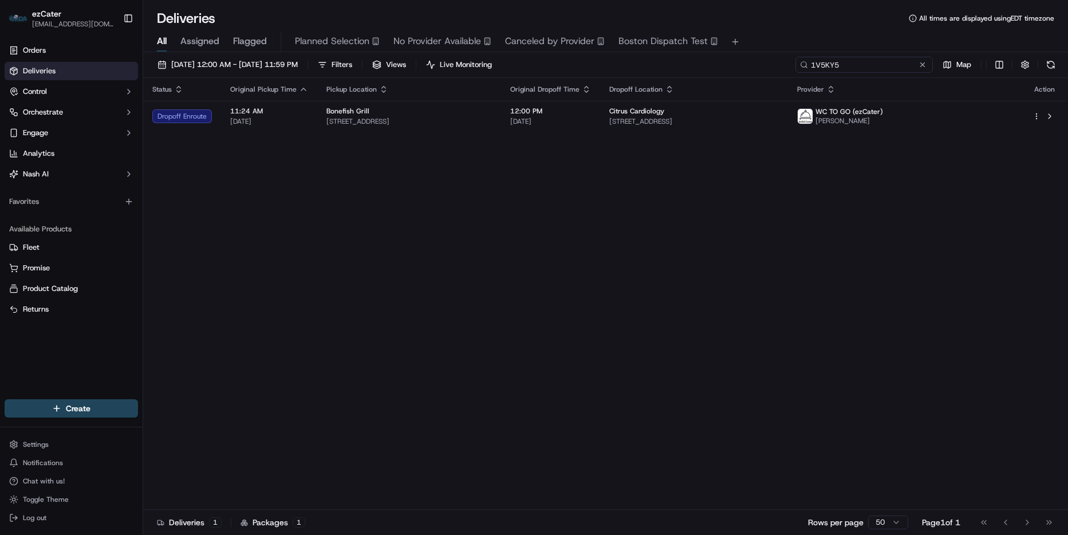
click at [892, 61] on input "1V5KY5" at bounding box center [863, 65] width 137 height 16
paste input "W5QFP7"
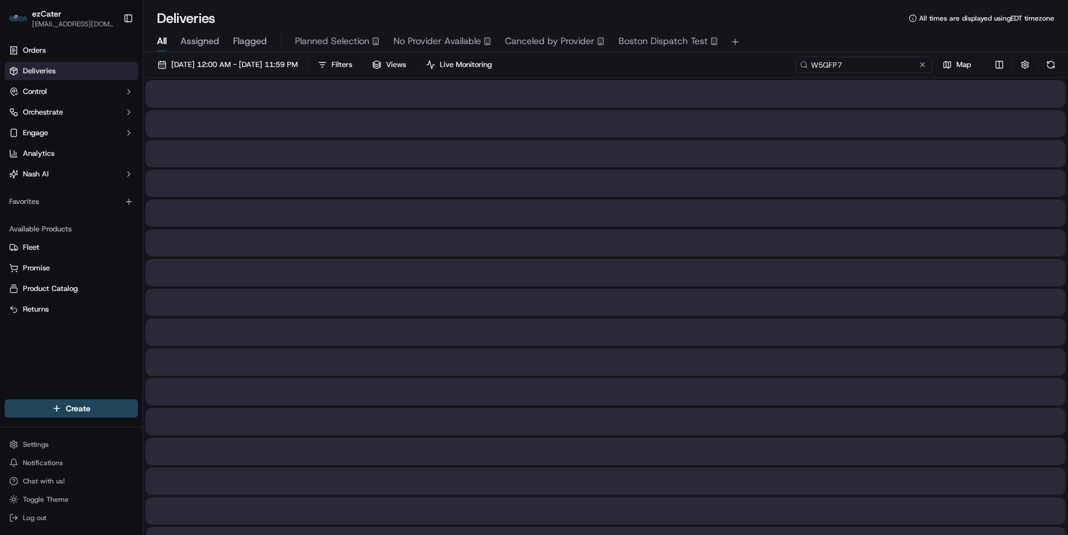
type input "W5QFP7"
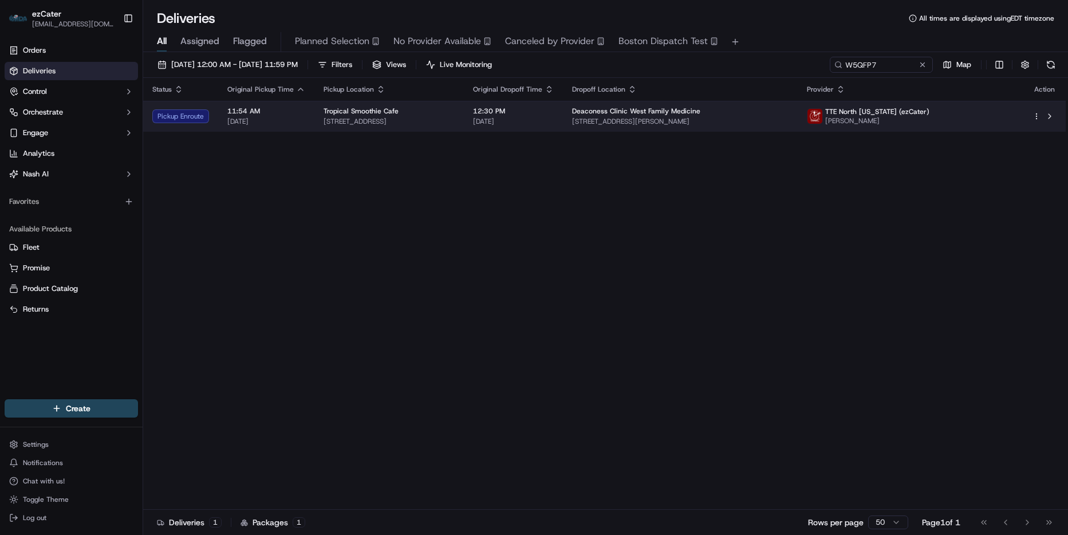
click at [845, 131] on div "Status Original Pickup Time Pickup Location Original Dropoff Time Dropoff Locat…" at bounding box center [604, 294] width 922 height 432
drag, startPoint x: 845, startPoint y: 131, endPoint x: 843, endPoint y: 124, distance: 7.5
click at [788, 124] on span "545 S Boehne Camp Rd, Evansville, IN 47712, USA" at bounding box center [680, 121] width 216 height 9
click at [798, 127] on td "Deaconess Clinic West Family Medicine 545 S Boehne Camp Rd, Evansville, IN 4771…" at bounding box center [680, 116] width 235 height 31
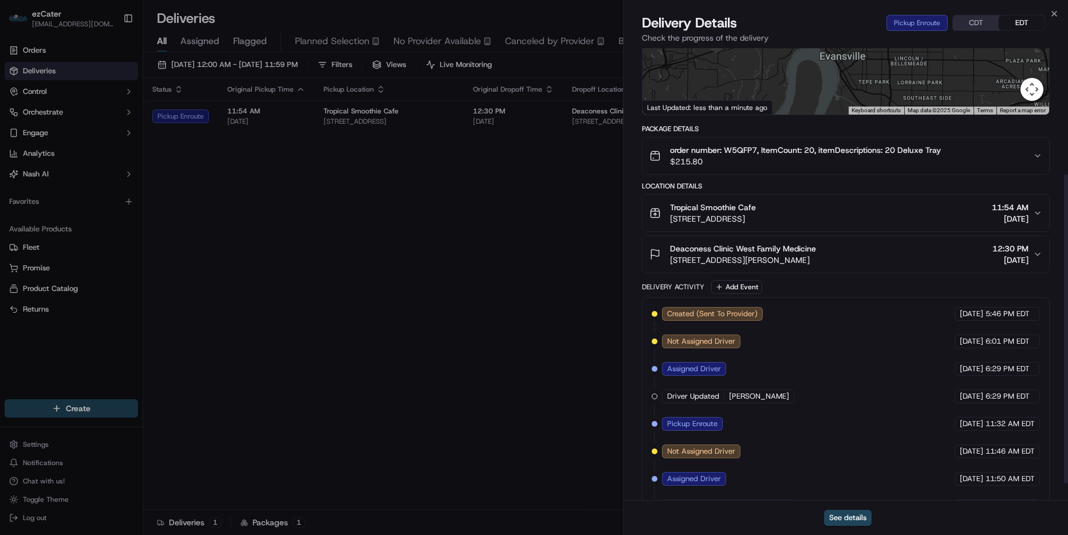
scroll to position [207, 0]
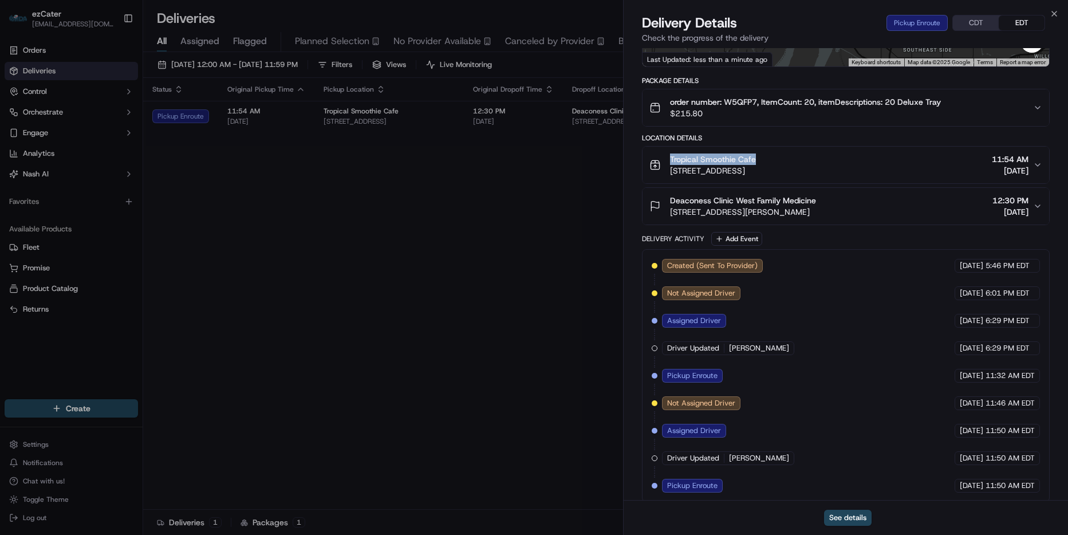
drag, startPoint x: 771, startPoint y: 148, endPoint x: 649, endPoint y: 148, distance: 122.5
click at [649, 153] on div "Tropical Smoothie Cafe 2101 N Green River Rd, Evansville, IN 47715, USA" at bounding box center [702, 164] width 106 height 23
copy span "Tropical Smoothie Cafe"
click at [1057, 10] on icon "button" at bounding box center [1053, 13] width 9 height 9
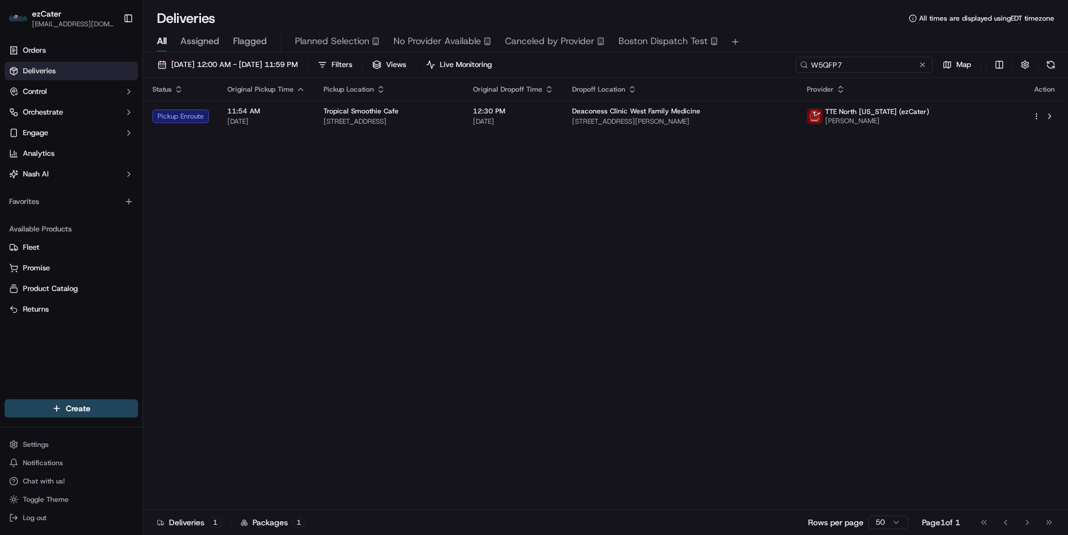
click at [886, 62] on input "W5QFP7" at bounding box center [863, 65] width 137 height 16
paste input "G5C5WX"
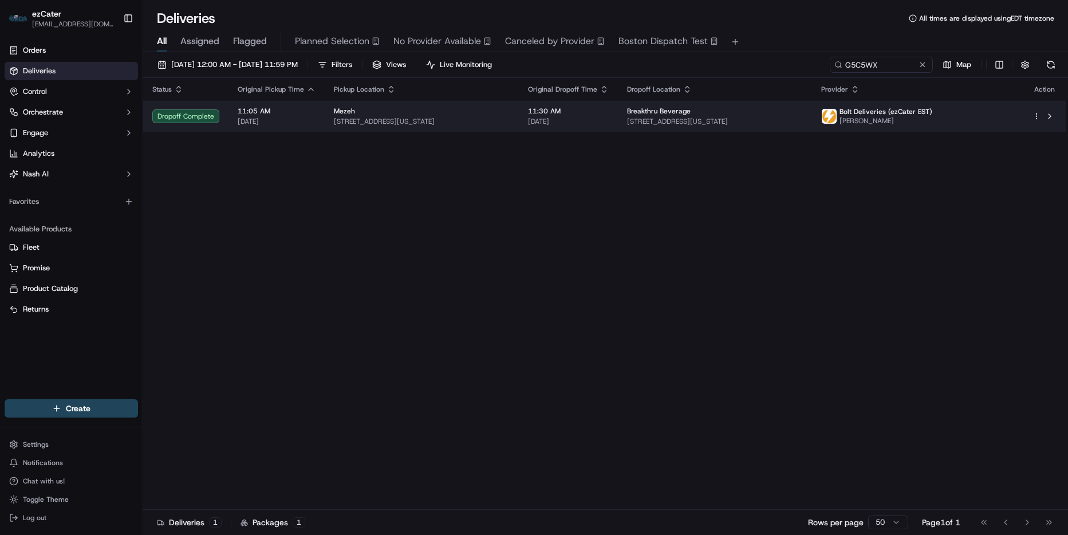
click at [727, 113] on div "Breakthru Beverage" at bounding box center [715, 110] width 176 height 9
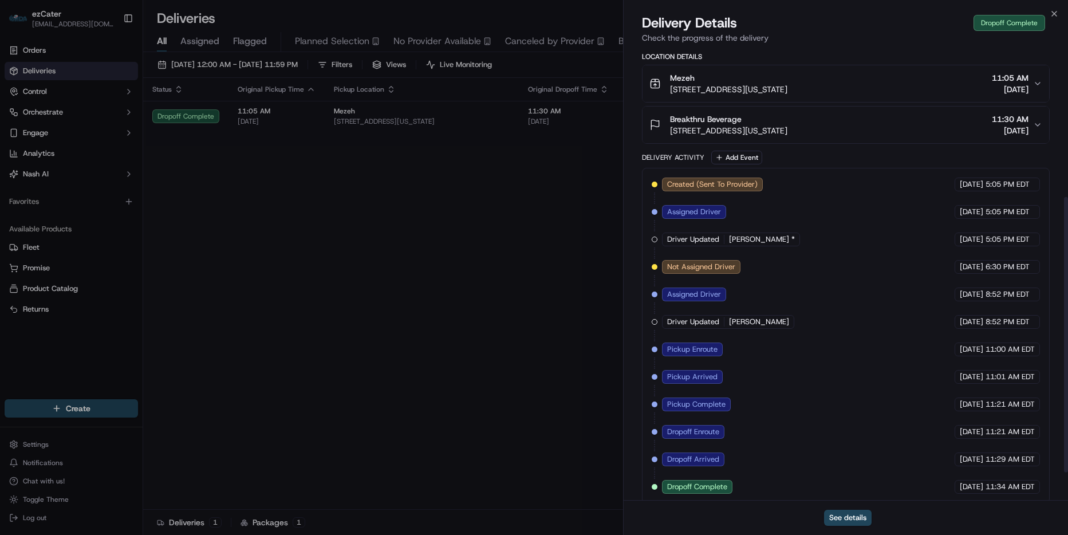
scroll to position [289, 0]
click at [852, 515] on button "See details" at bounding box center [848, 518] width 48 height 16
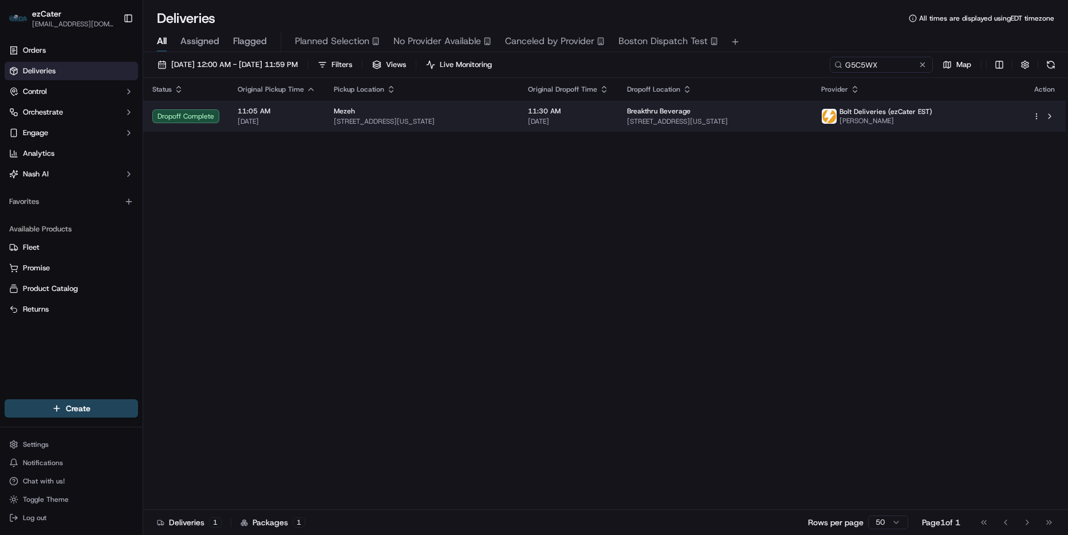
click at [803, 125] on span "2800 V St NE, Washington, DC 20018, USA" at bounding box center [715, 121] width 176 height 9
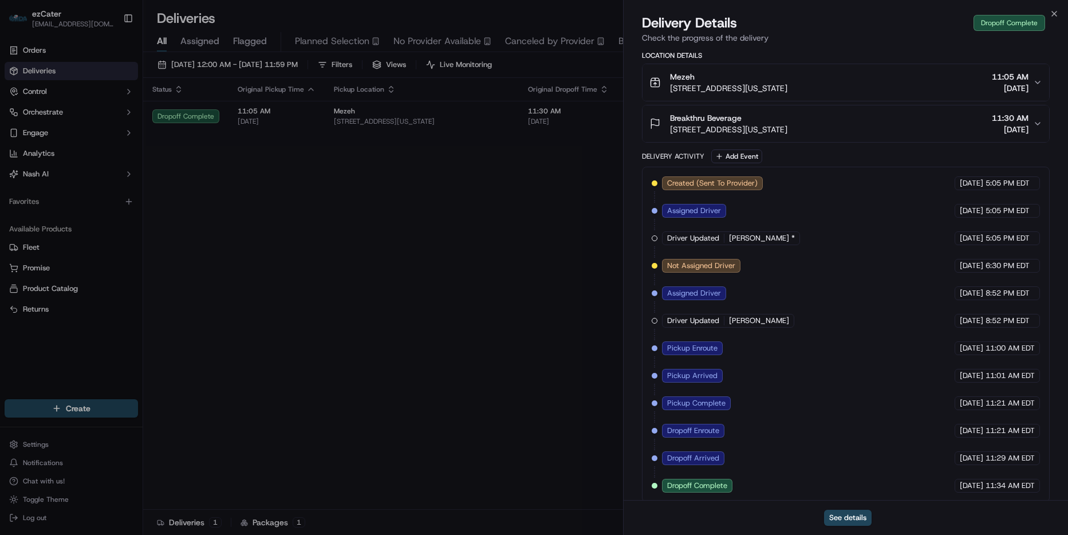
click at [999, 398] on span "11:21 AM EDT" at bounding box center [1009, 403] width 49 height 10
click at [857, 523] on button "See details" at bounding box center [848, 518] width 48 height 16
click at [1056, 10] on icon "button" at bounding box center [1053, 13] width 9 height 9
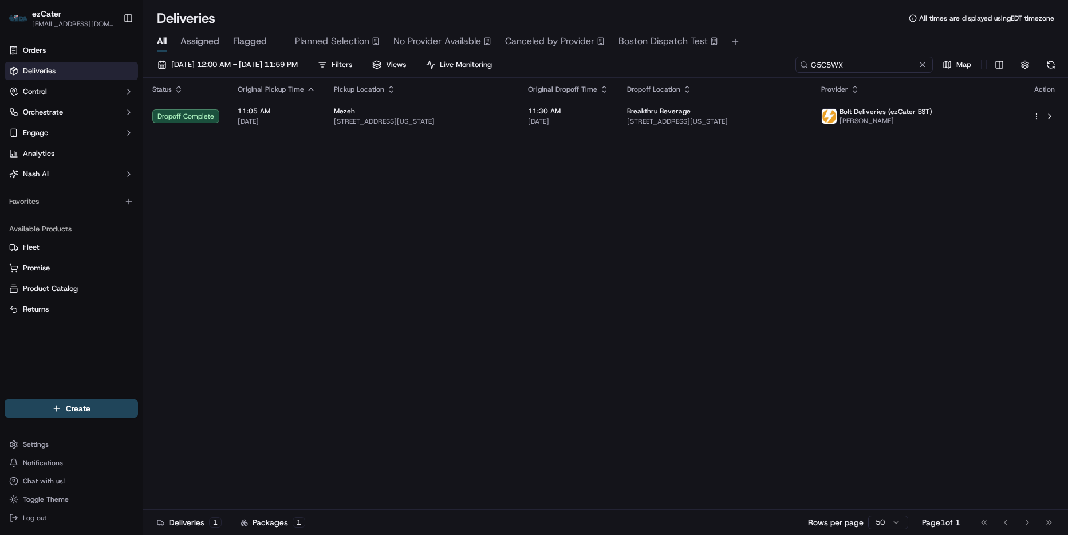
click at [903, 68] on input "G5C5WX" at bounding box center [863, 65] width 137 height 16
paste input "T8WY85"
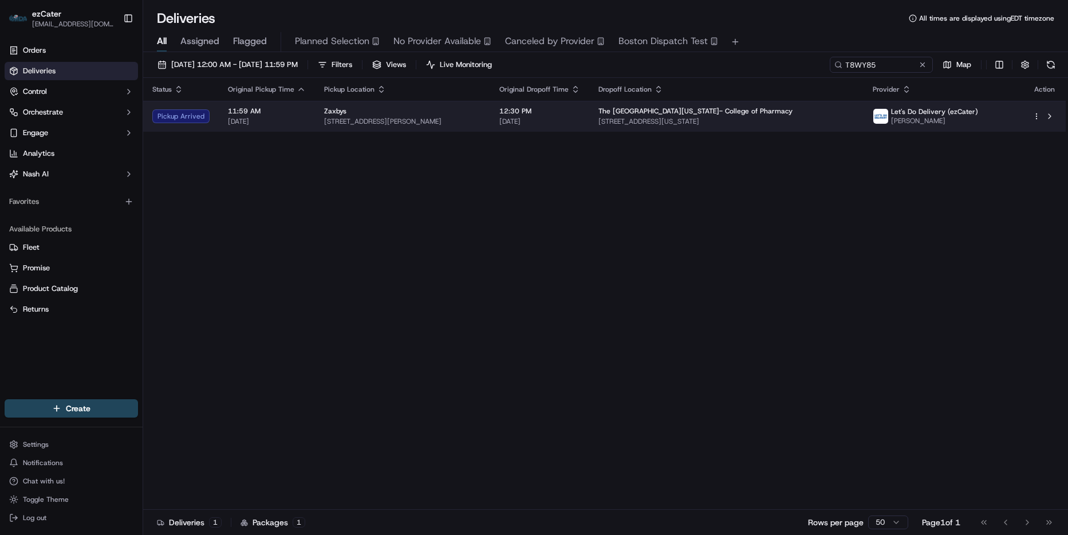
click at [553, 129] on td "12:30 PM 09/19/2025" at bounding box center [539, 116] width 99 height 31
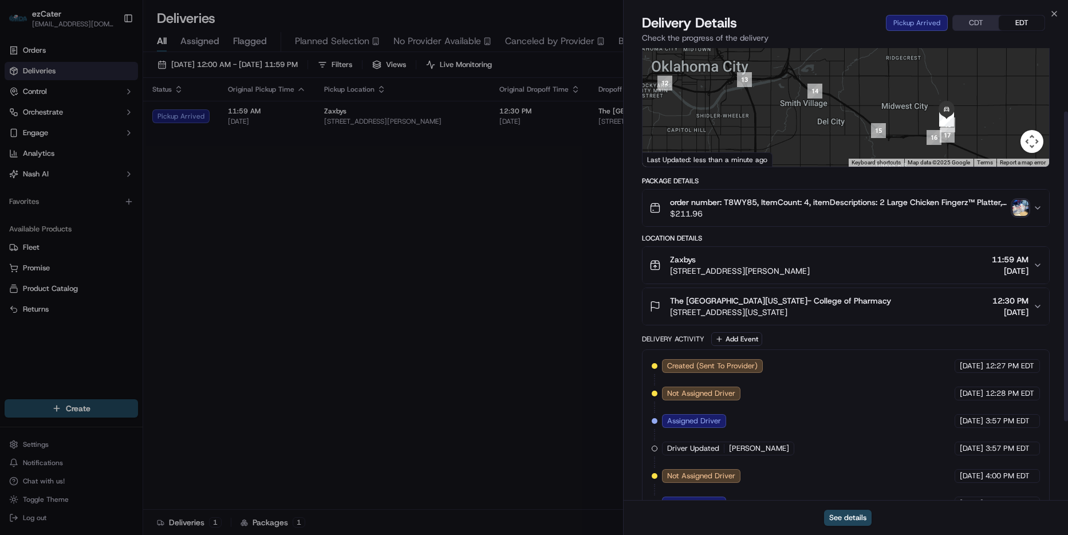
scroll to position [92, 0]
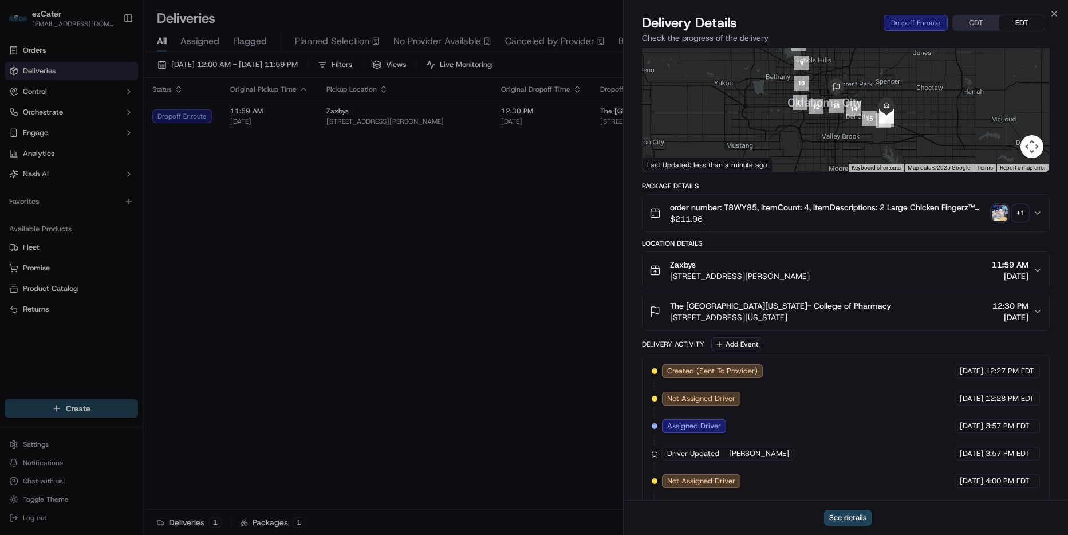
drag, startPoint x: 950, startPoint y: 86, endPoint x: 913, endPoint y: 119, distance: 49.1
click at [920, 117] on div at bounding box center [845, 86] width 407 height 171
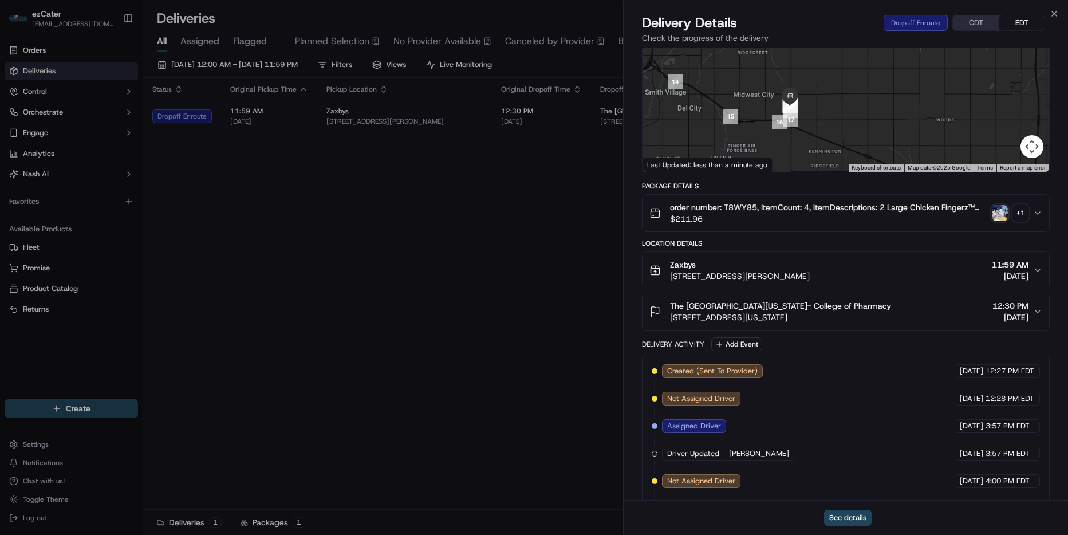
drag, startPoint x: 833, startPoint y: 131, endPoint x: 823, endPoint y: 44, distance: 87.6
click at [823, 44] on div "Delivery Details Dropoff Enroute CDT EDT Check the progress of the delivery Pro…" at bounding box center [846, 274] width 444 height 521
drag, startPoint x: 847, startPoint y: 98, endPoint x: 843, endPoint y: 129, distance: 31.7
click at [843, 129] on div at bounding box center [845, 86] width 407 height 171
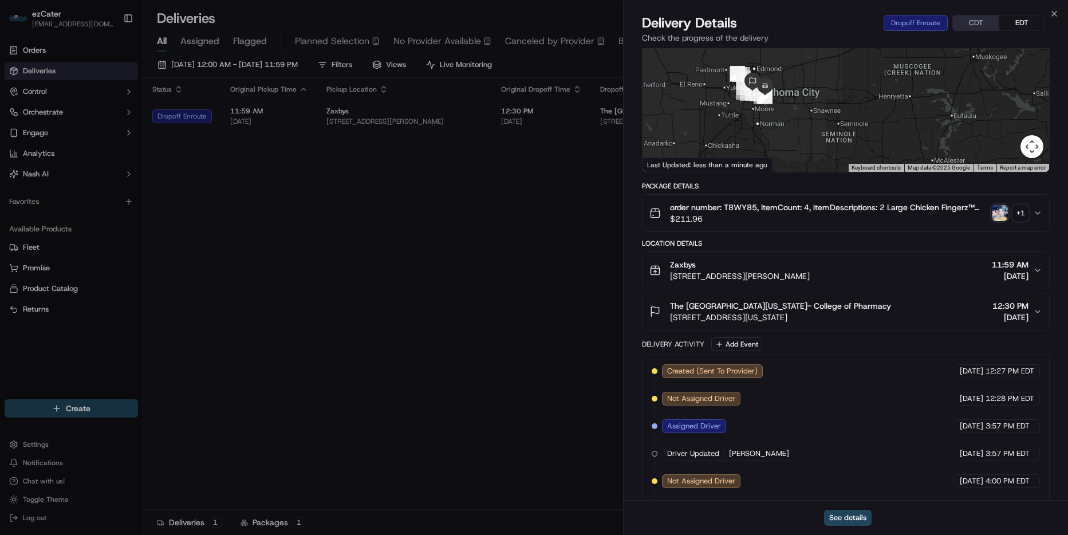
drag, startPoint x: 882, startPoint y: 105, endPoint x: 814, endPoint y: 57, distance: 83.4
click at [814, 57] on div at bounding box center [845, 86] width 407 height 171
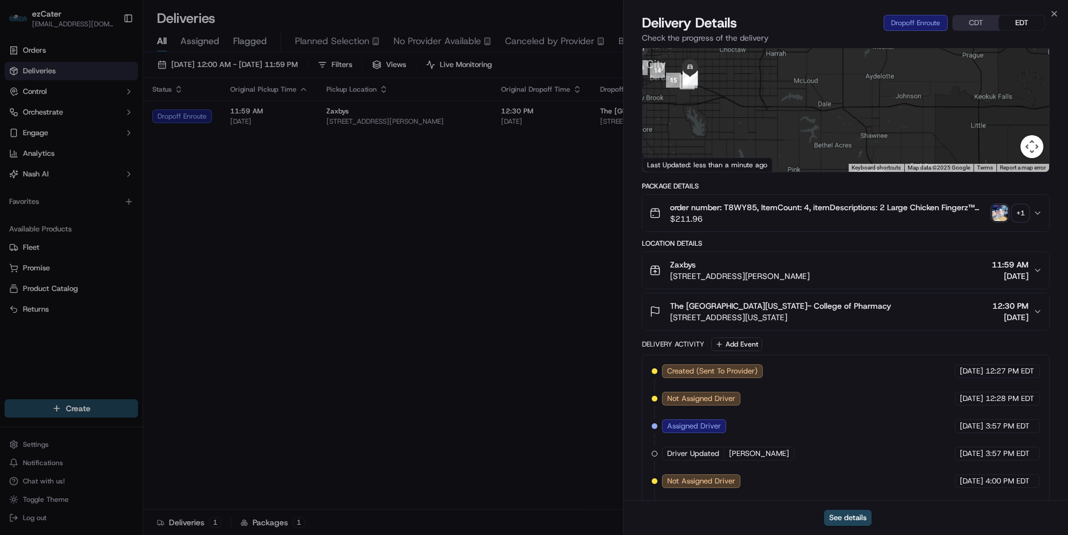
drag, startPoint x: 767, startPoint y: 87, endPoint x: 808, endPoint y: 139, distance: 66.8
click at [808, 146] on div at bounding box center [845, 86] width 407 height 171
drag, startPoint x: 728, startPoint y: 120, endPoint x: 798, endPoint y: 41, distance: 105.0
click at [798, 41] on div "Delivery Details Dropoff Enroute CDT EDT Check the progress of the delivery Pro…" at bounding box center [846, 274] width 444 height 521
drag, startPoint x: 733, startPoint y: 85, endPoint x: 804, endPoint y: 149, distance: 95.6
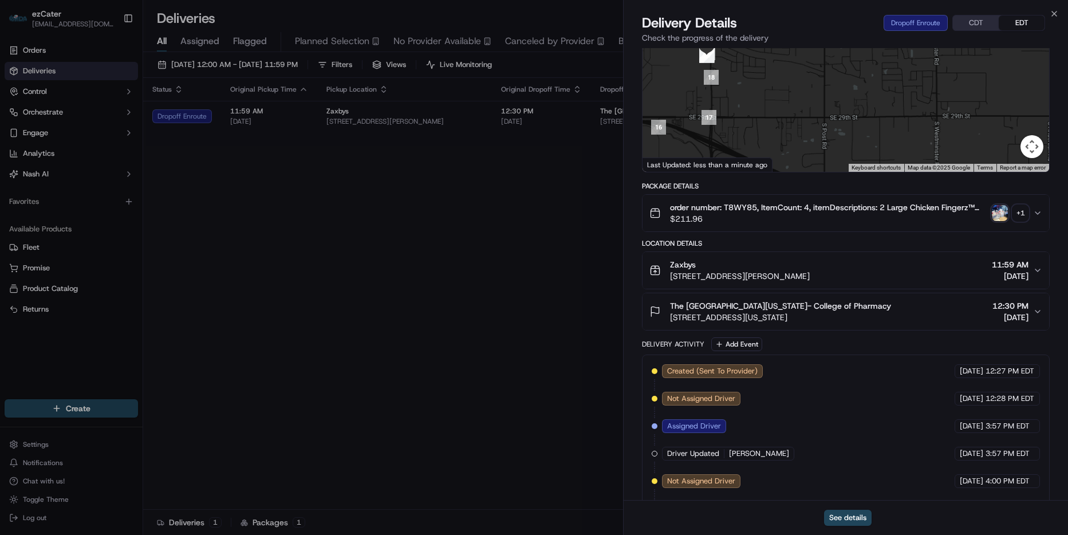
click at [804, 149] on div at bounding box center [845, 86] width 407 height 171
drag, startPoint x: 770, startPoint y: 62, endPoint x: 810, endPoint y: 155, distance: 100.5
click at [816, 157] on div at bounding box center [845, 86] width 407 height 171
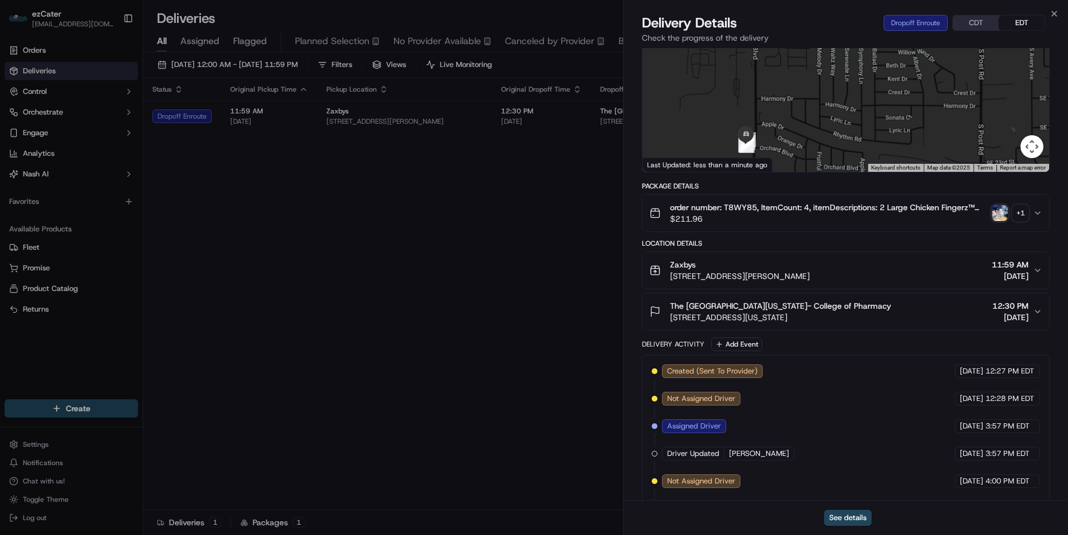
drag, startPoint x: 801, startPoint y: 123, endPoint x: 776, endPoint y: 36, distance: 89.9
click at [776, 36] on div "Delivery Details Dropoff Enroute CDT EDT Check the progress of the delivery Pro…" at bounding box center [846, 274] width 444 height 521
drag, startPoint x: 782, startPoint y: 96, endPoint x: 783, endPoint y: 85, distance: 11.6
click at [783, 85] on div at bounding box center [845, 86] width 407 height 171
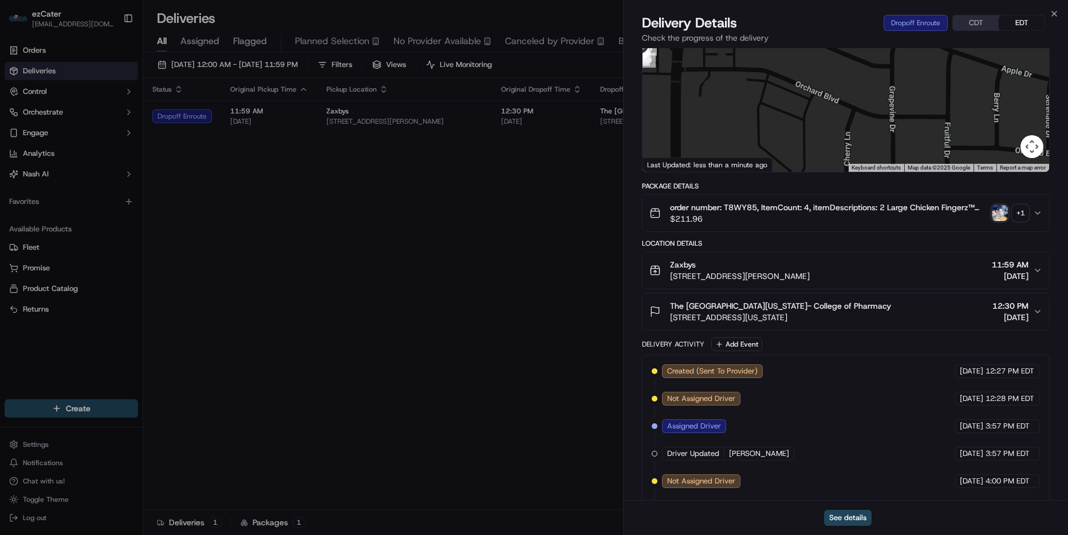
drag, startPoint x: 717, startPoint y: 84, endPoint x: 784, endPoint y: 119, distance: 75.5
click at [784, 119] on div at bounding box center [845, 86] width 407 height 171
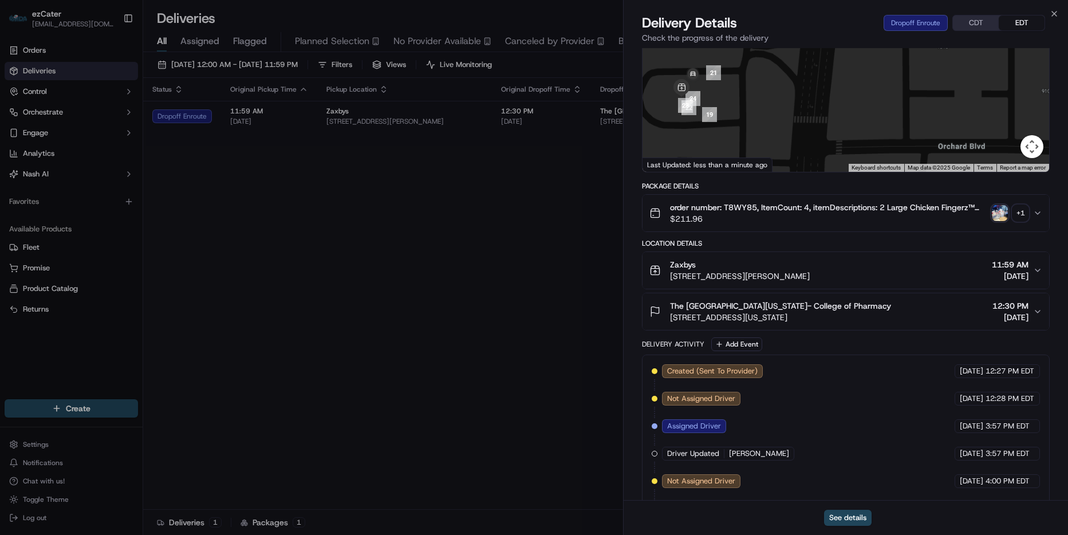
drag, startPoint x: 713, startPoint y: 73, endPoint x: 722, endPoint y: 92, distance: 20.5
click at [792, 88] on div at bounding box center [845, 86] width 407 height 171
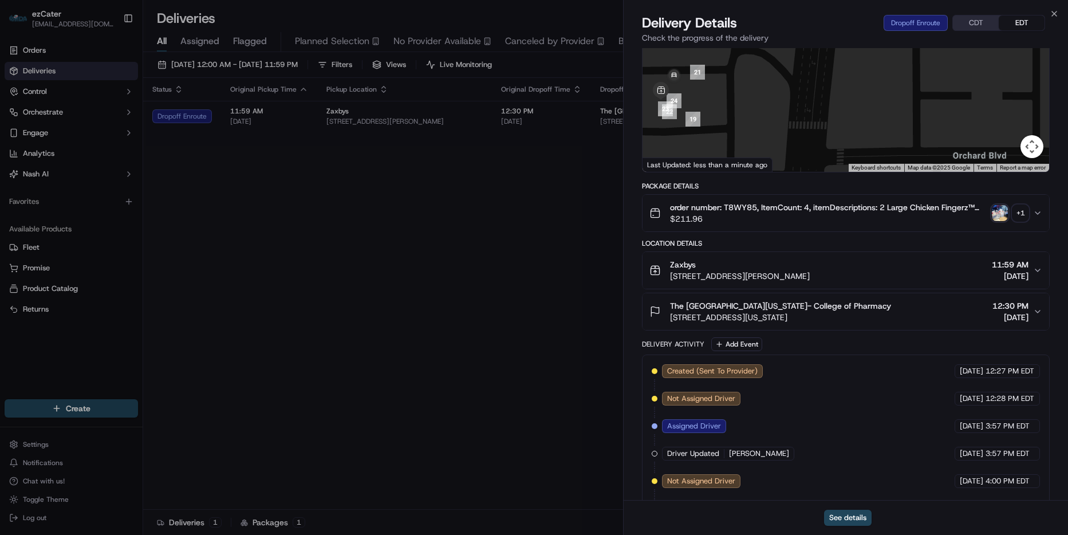
drag, startPoint x: 773, startPoint y: 107, endPoint x: 832, endPoint y: 114, distance: 59.4
click at [832, 114] on div at bounding box center [845, 86] width 407 height 171
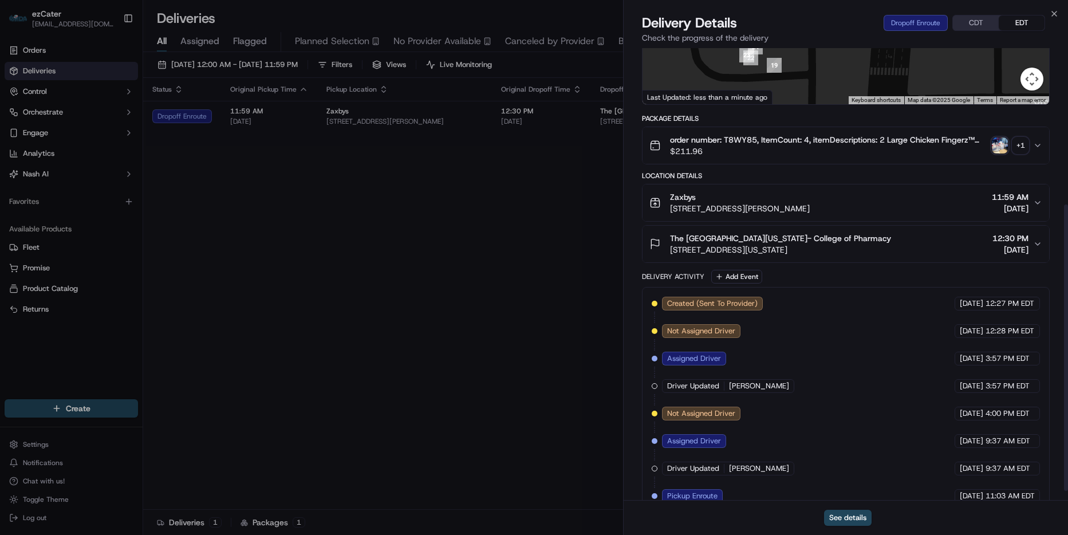
scroll to position [147, 0]
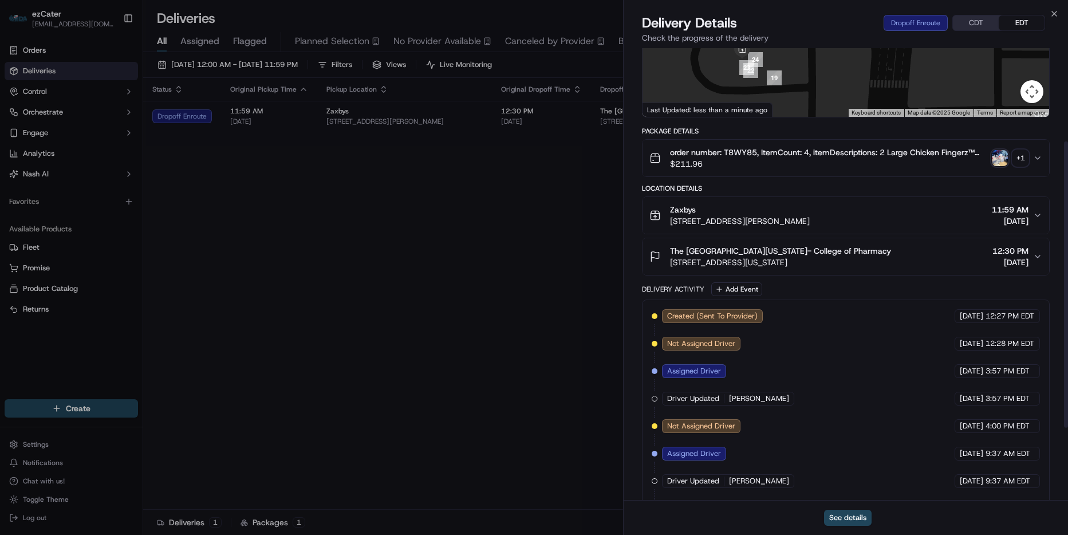
click at [974, 31] on div "Delivery Details Dropoff Enroute CDT EDT" at bounding box center [846, 23] width 408 height 18
click at [974, 22] on button "CDT" at bounding box center [976, 22] width 46 height 15
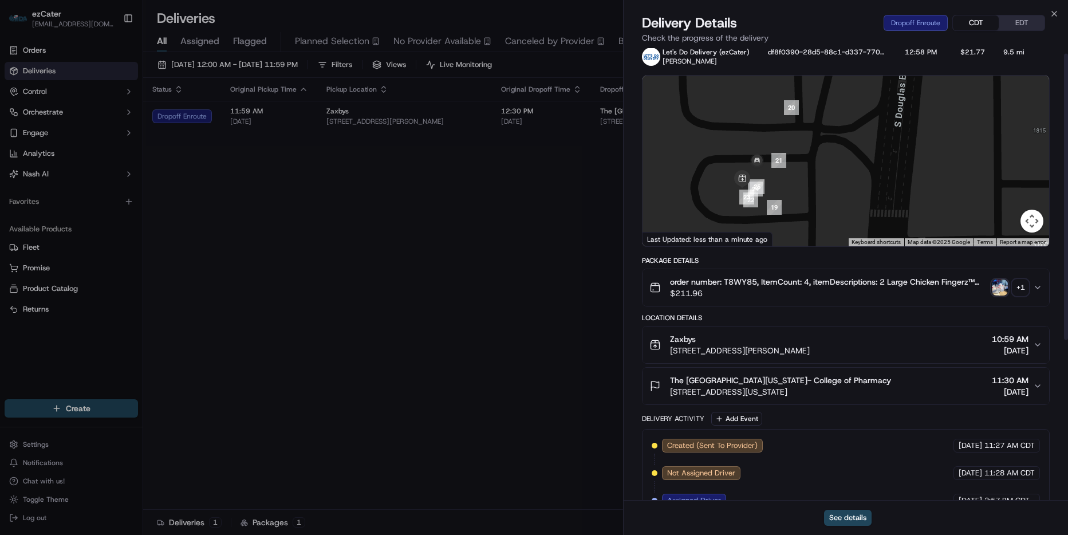
scroll to position [0, 0]
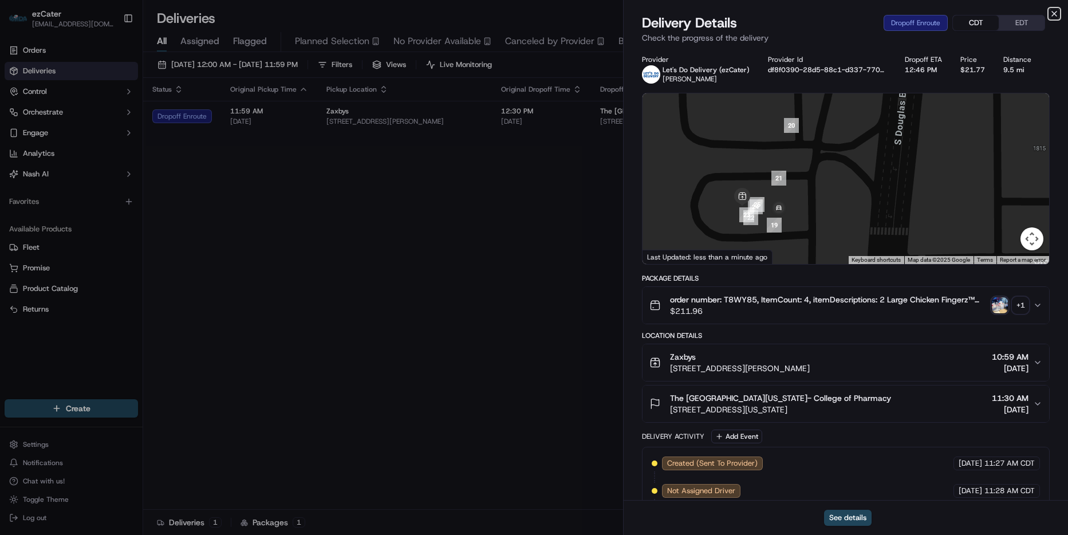
click at [1055, 15] on icon "button" at bounding box center [1053, 13] width 9 height 9
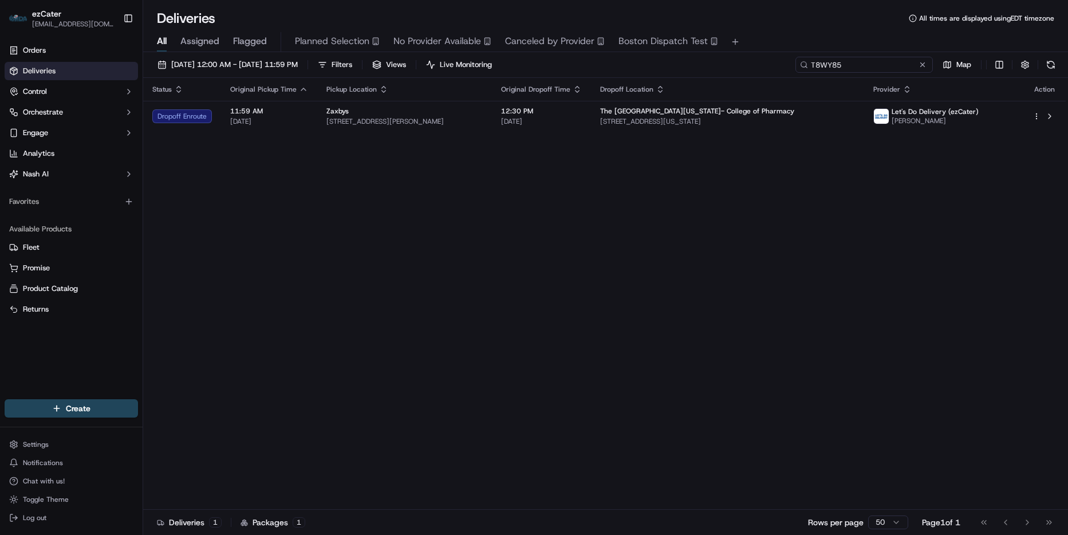
click at [867, 68] on input "T8WY85" at bounding box center [863, 65] width 137 height 16
paste input "251E2U"
type input "251E2U"
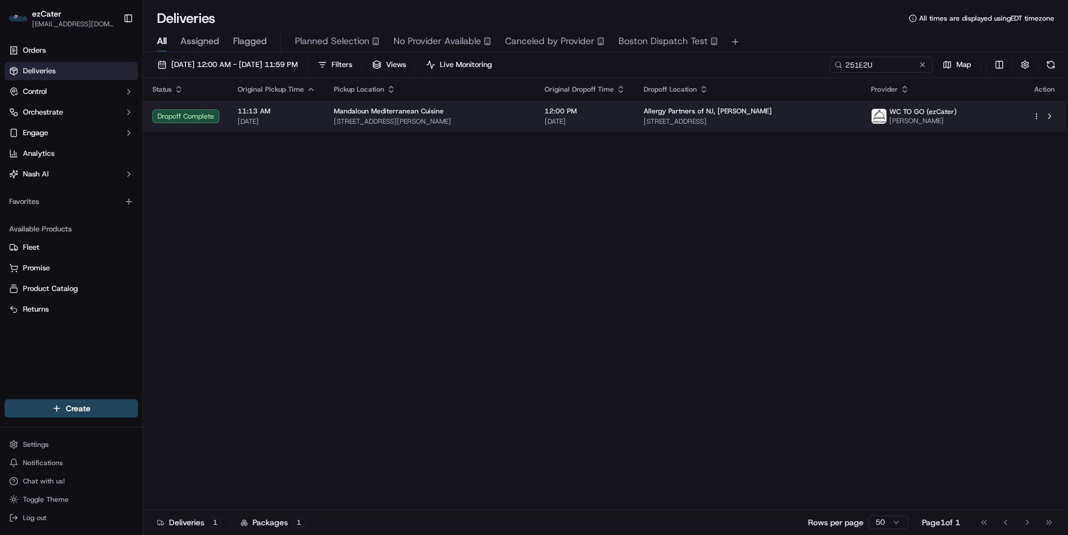
click at [629, 129] on td "12:00 PM 09/19/2025" at bounding box center [584, 116] width 99 height 31
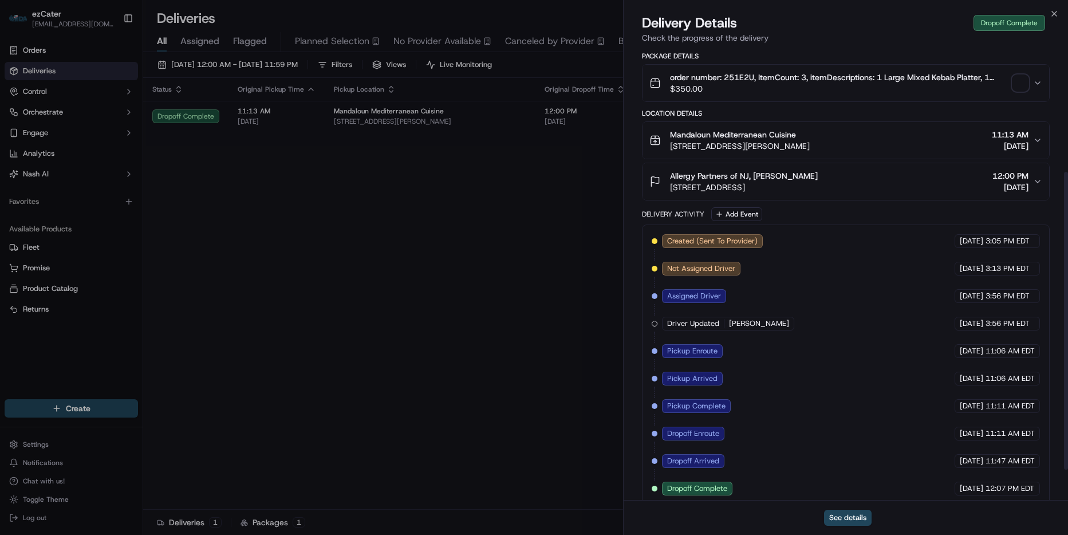
scroll to position [229, 0]
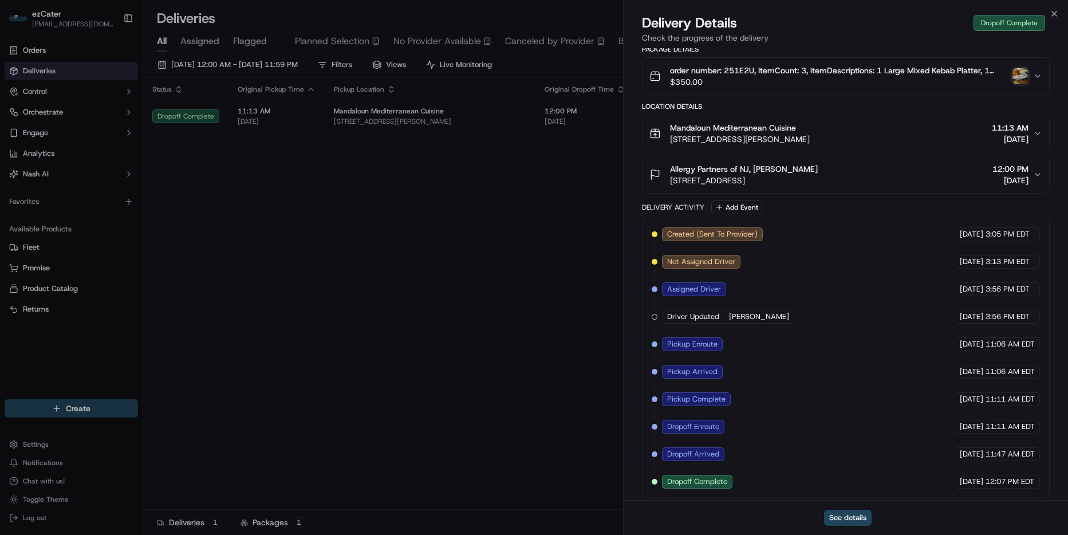
drag, startPoint x: 838, startPoint y: 182, endPoint x: 671, endPoint y: 181, distance: 167.2
click at [671, 181] on div "Allergy Partners of NJ, Dr Chang 185 Cedar Ln l2, Teaneck, NJ 07666, USA 12:00 …" at bounding box center [841, 174] width 384 height 23
copy span "185 Cedar Ln l2, Teaneck, NJ 07666, USA"
click at [827, 164] on div "Allergy Partners of NJ, Dr Chang 185 Cedar Ln l2, Teaneck, NJ 07666, USA 12:00 …" at bounding box center [841, 174] width 384 height 23
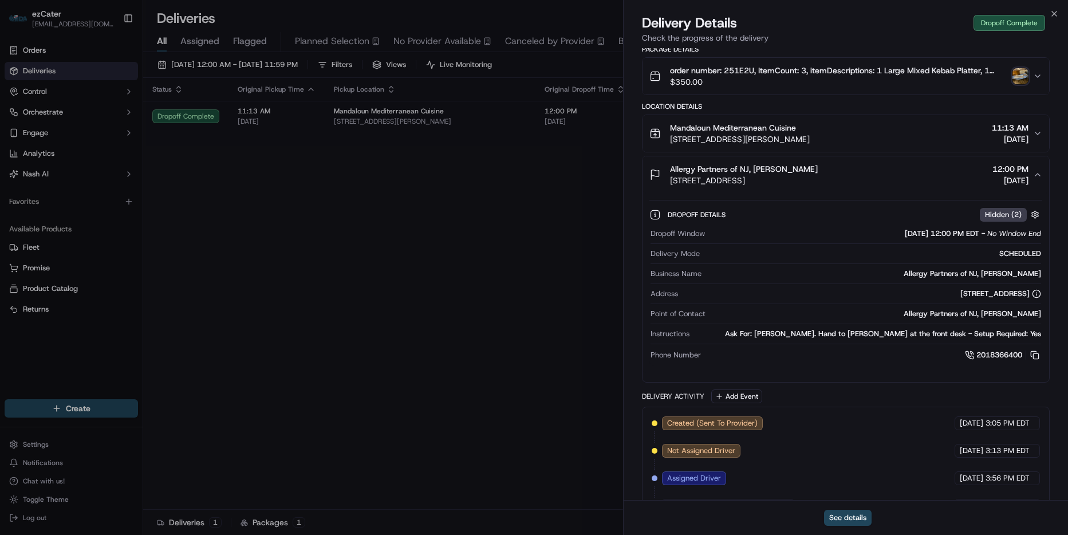
drag, startPoint x: 775, startPoint y: 183, endPoint x: 668, endPoint y: 184, distance: 106.5
click at [668, 184] on div "Allergy Partners of NJ, Dr Chang 185 Cedar Ln l2, Teaneck, NJ 07666, USA 12:00 …" at bounding box center [841, 174] width 384 height 23
copy span "185 Cedar Ln l2, Teaneck, NJ 07666, USA"
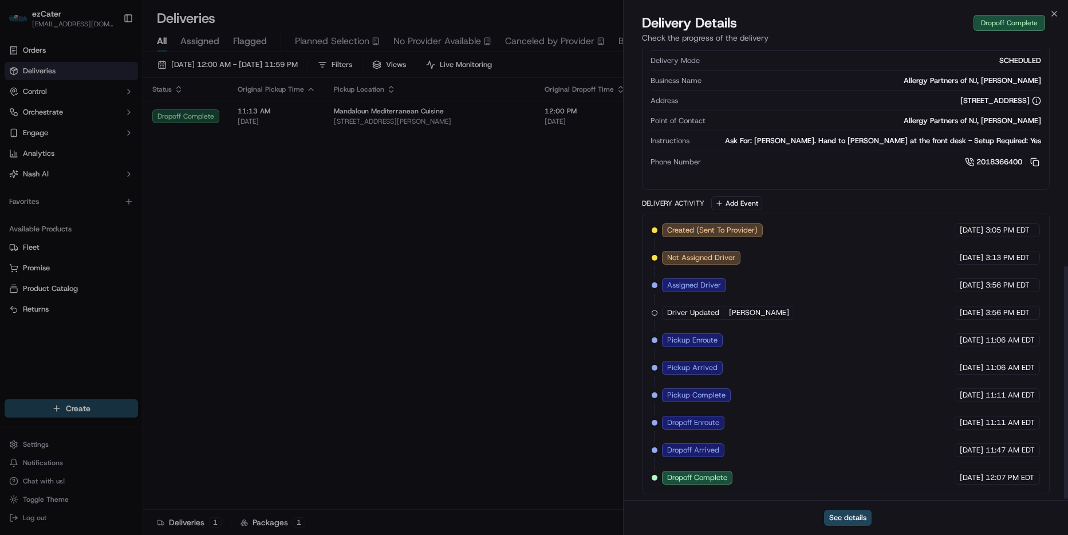
scroll to position [423, 0]
click at [1054, 14] on icon "button" at bounding box center [1053, 13] width 9 height 9
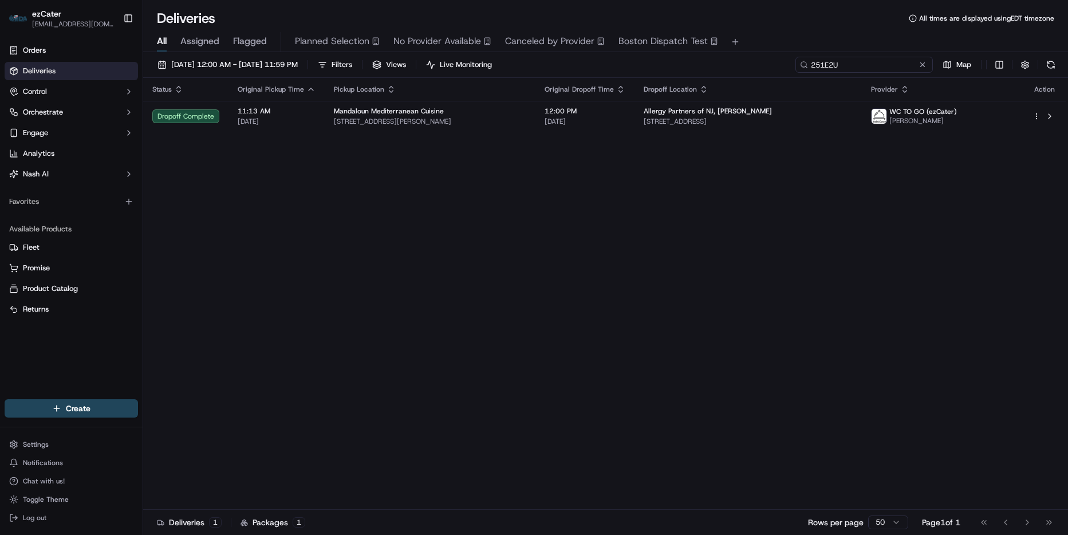
click at [879, 64] on input "251E2U" at bounding box center [863, 65] width 137 height 16
paste input "0WET44"
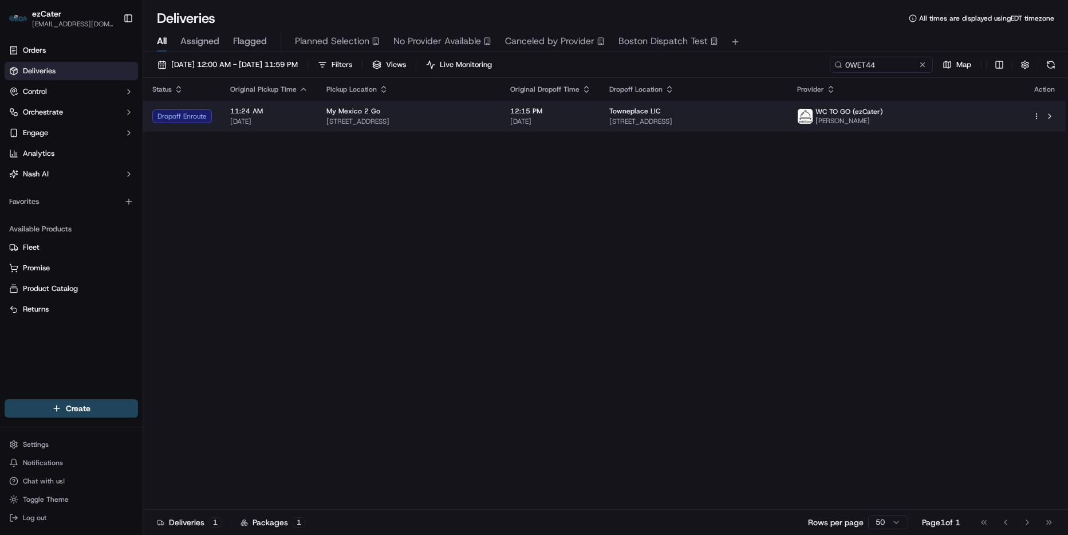
click at [678, 124] on span "38-42 11th St, Long Island City, NY 11101, USA" at bounding box center [693, 121] width 169 height 9
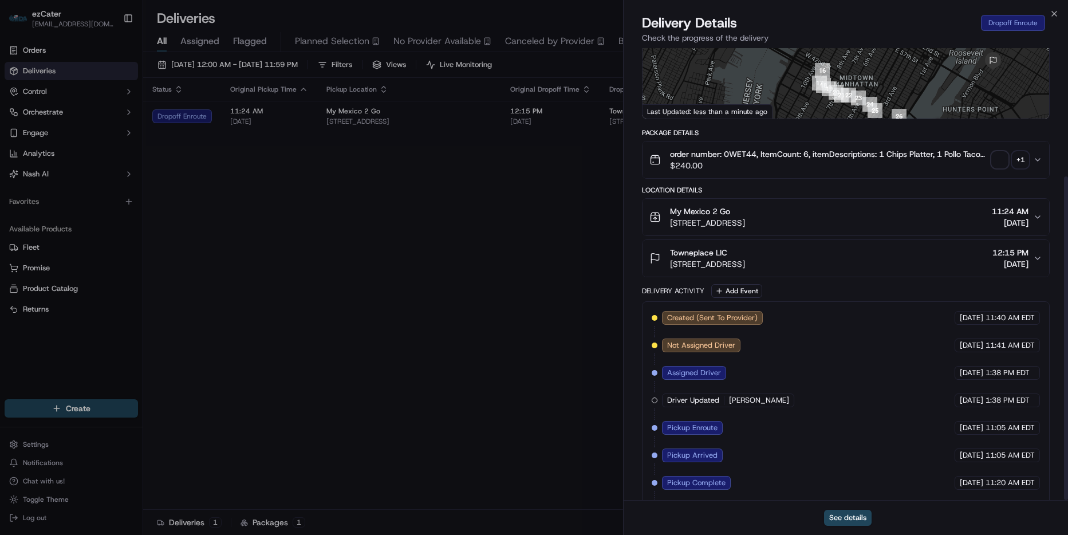
scroll to position [179, 0]
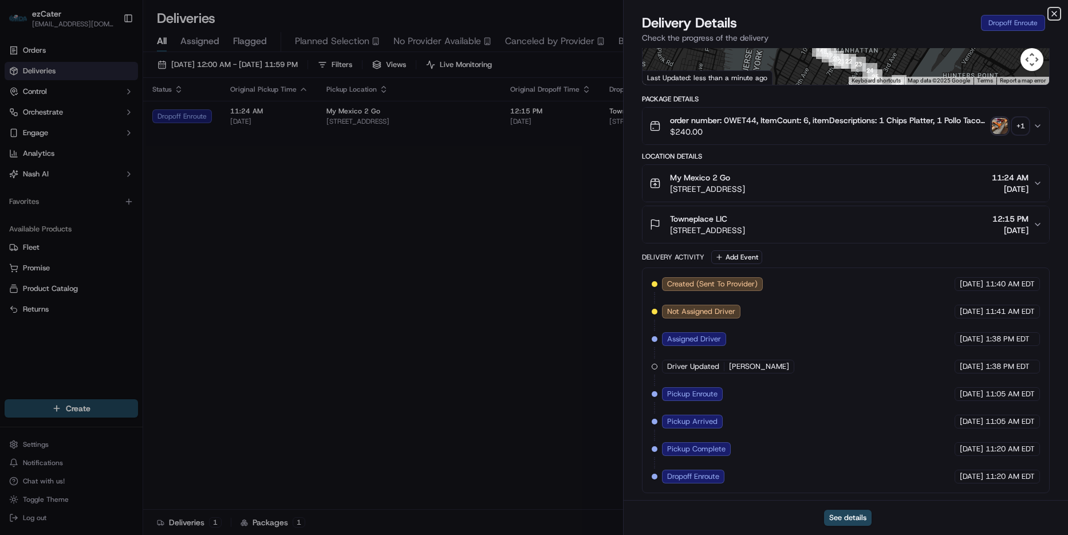
click at [1055, 14] on icon "button" at bounding box center [1053, 13] width 9 height 9
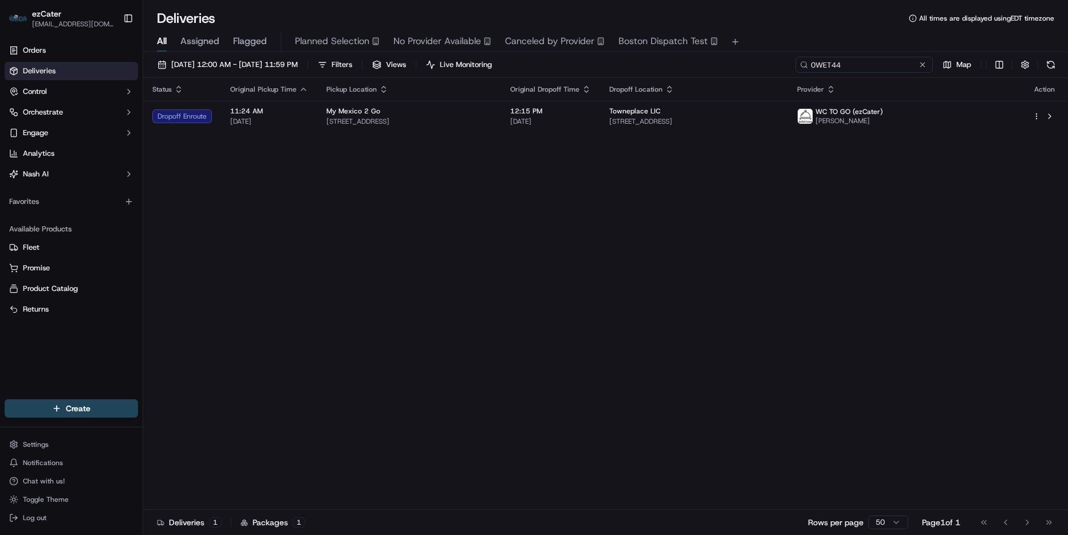
click at [898, 61] on input "0WET44" at bounding box center [863, 65] width 137 height 16
paste input "251E2U"
type input "251E2U"
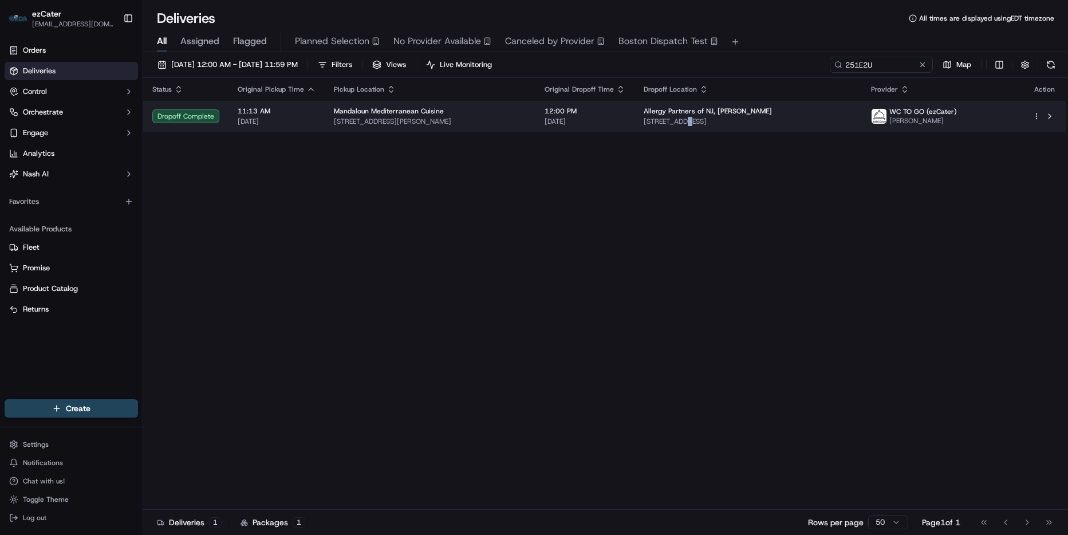
click at [721, 119] on span "185 Cedar Ln l2, Teaneck, NJ 07666, USA" at bounding box center [748, 121] width 209 height 9
click at [835, 124] on span "185 Cedar Ln l2, Teaneck, NJ 07666, USA" at bounding box center [748, 121] width 209 height 9
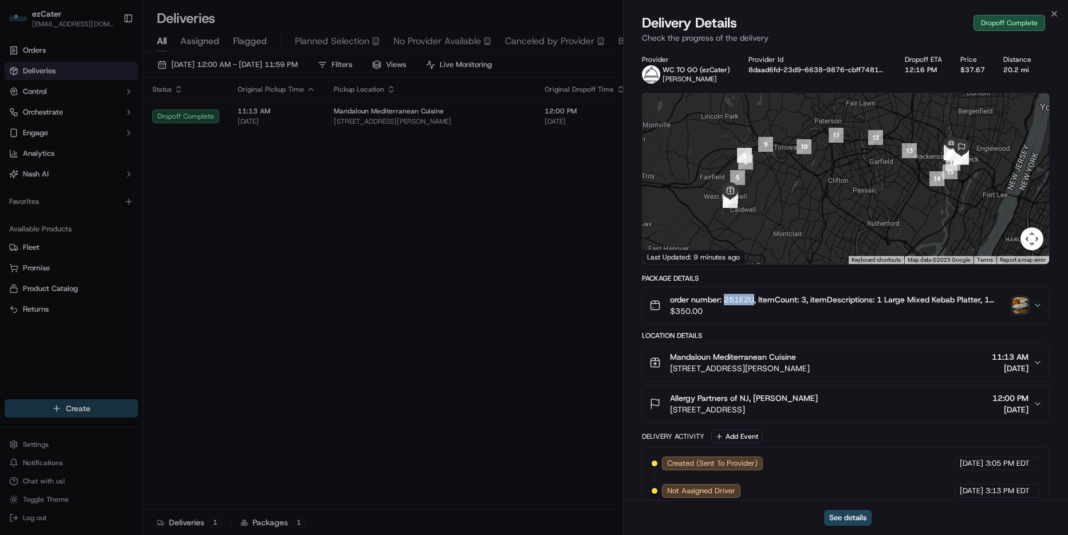
drag, startPoint x: 726, startPoint y: 300, endPoint x: 752, endPoint y: 303, distance: 26.6
click at [752, 303] on span "order number: 251E2U, ItemCount: 3, itemDescriptions: 1 Large Mixed Kebab Platt…" at bounding box center [839, 299] width 338 height 11
copy span "251E2U"
drag, startPoint x: 806, startPoint y: 357, endPoint x: 654, endPoint y: 359, distance: 151.7
click at [654, 359] on div "Mandaloun Mediterranean Cuisine 632 Bloomfield Ave, West Caldwell, NJ 07006, USA" at bounding box center [729, 362] width 160 height 23
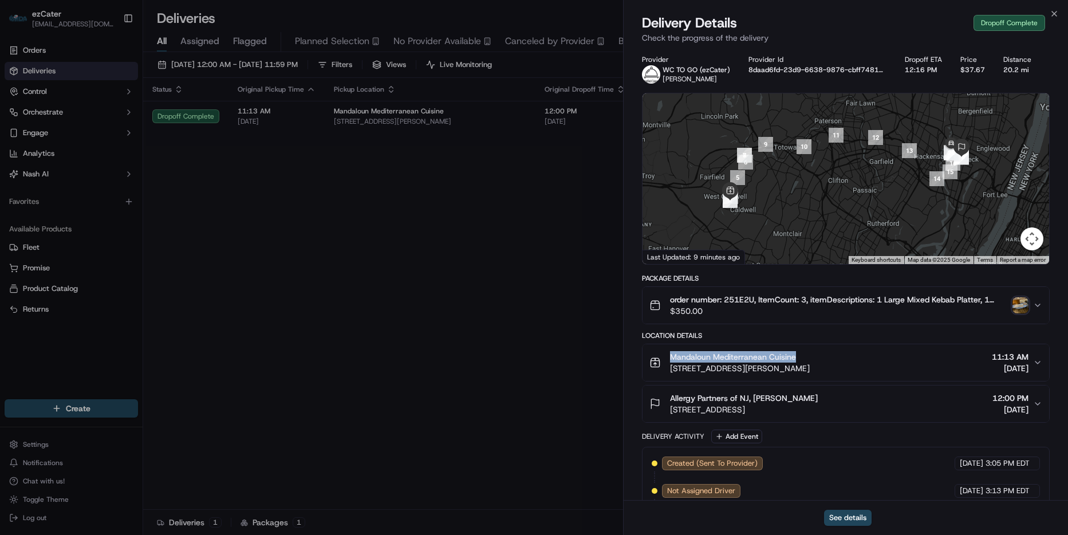
copy span "Mandaloun Mediterranean Cuisine"
click at [1051, 17] on icon "button" at bounding box center [1053, 13] width 9 height 9
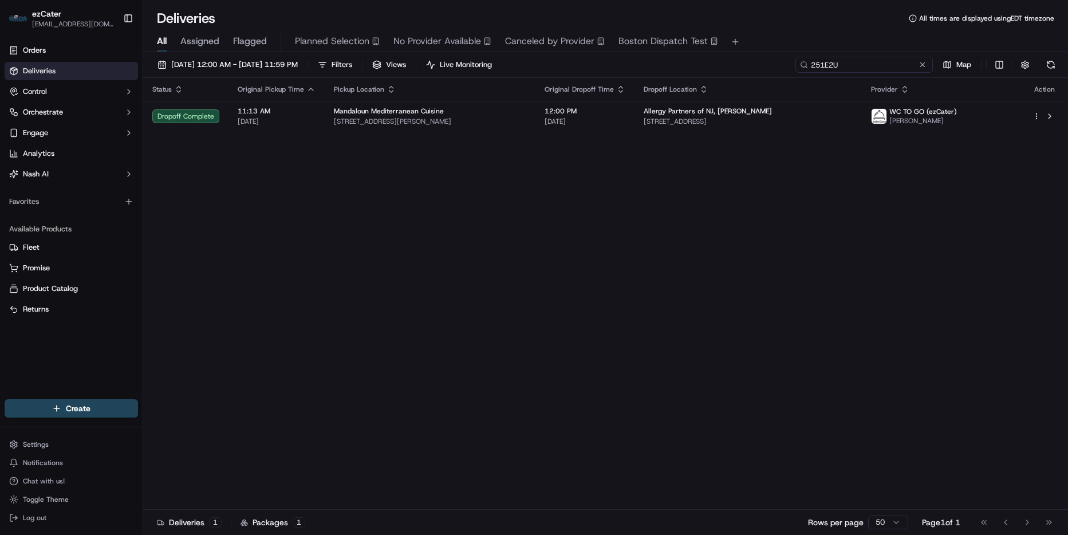
click at [897, 67] on input "251E2U" at bounding box center [863, 65] width 137 height 16
paste input "G5C5WX"
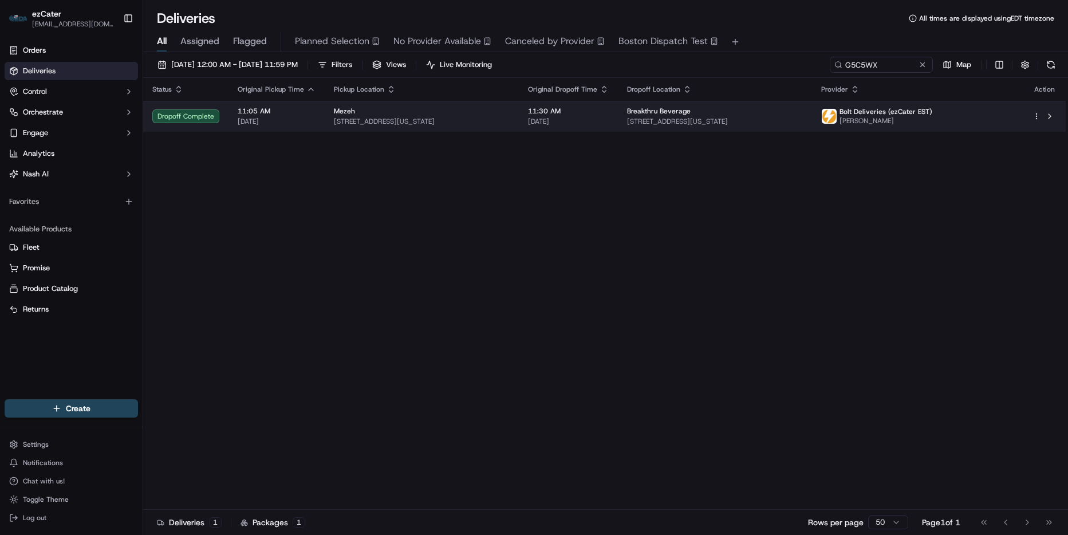
click at [739, 123] on span "2800 V St NE, Washington, DC 20018, USA" at bounding box center [715, 121] width 176 height 9
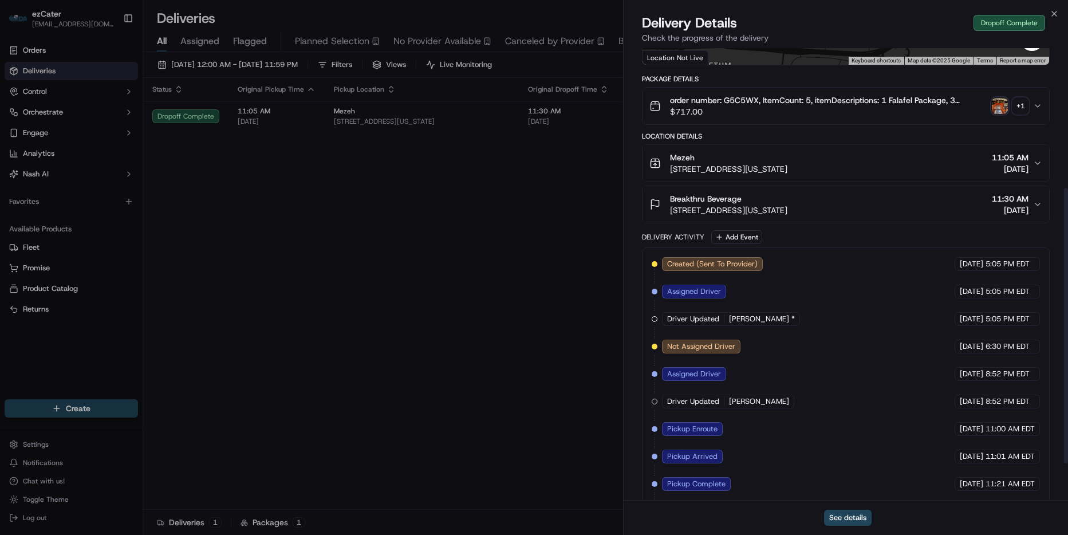
scroll to position [229, 0]
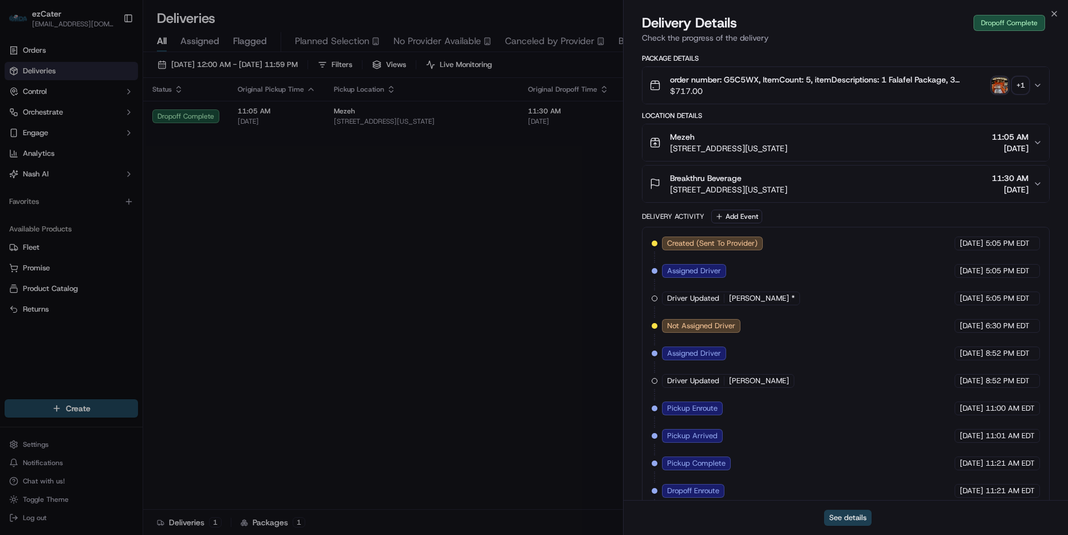
click at [854, 518] on button "See details" at bounding box center [848, 518] width 48 height 16
click at [1053, 12] on icon "button" at bounding box center [1053, 13] width 9 height 9
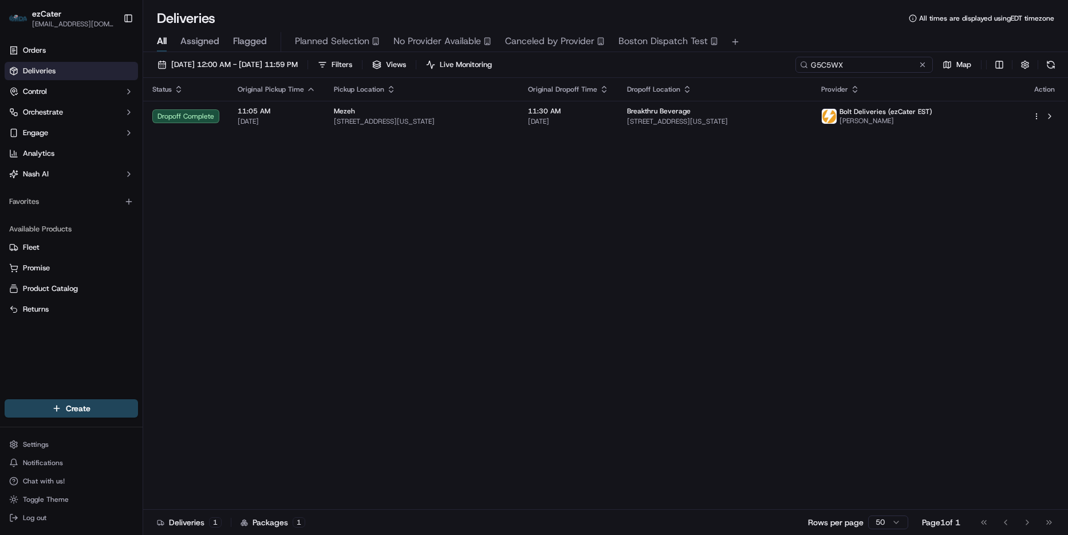
click at [867, 69] on input "G5C5WX" at bounding box center [863, 65] width 137 height 16
paste input "T4CEK6"
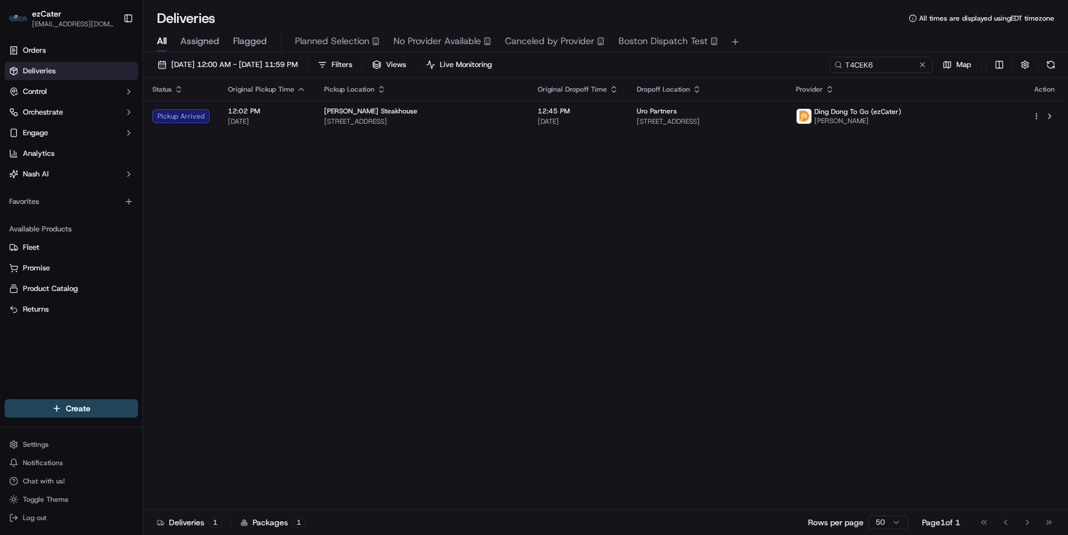
click at [681, 139] on div "Status Original Pickup Time Pickup Location Original Dropoff Time Dropoff Locat…" at bounding box center [604, 294] width 922 height 432
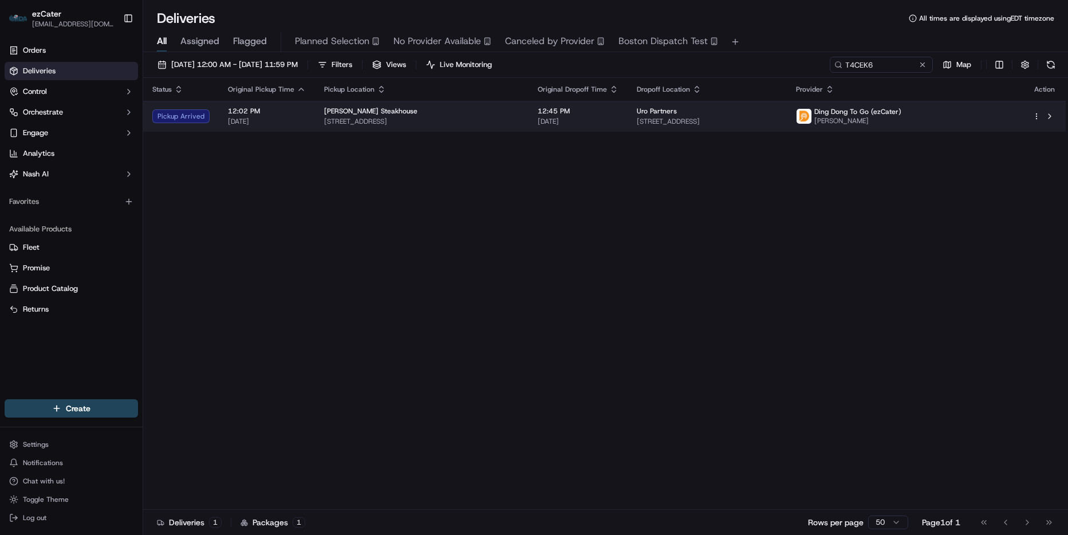
click at [645, 127] on td "Uro Partners 950 N York Rd STE 208, Hinsdale, IL 60521, USA" at bounding box center [707, 116] width 159 height 31
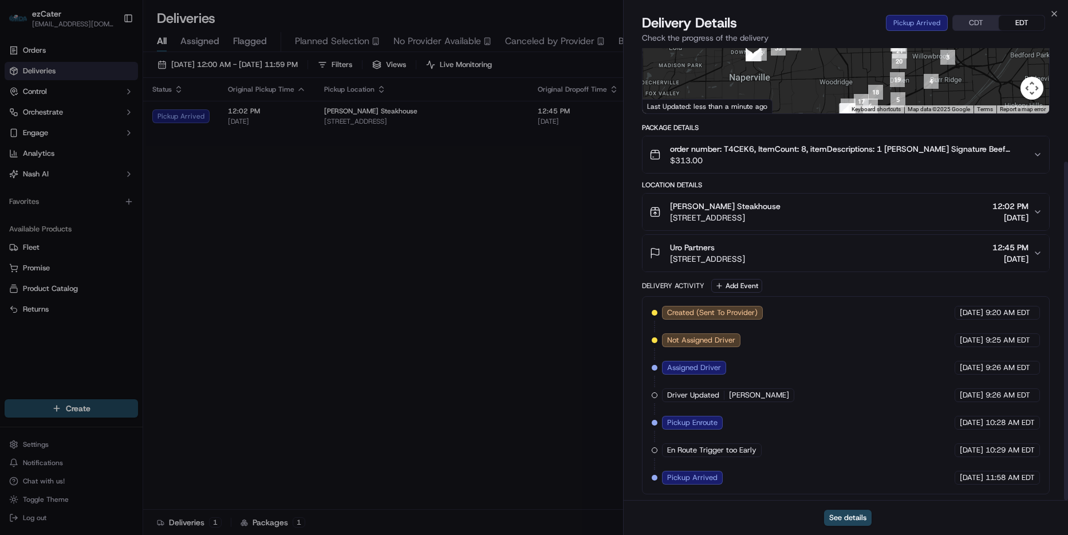
scroll to position [152, 0]
click at [1053, 13] on icon "button" at bounding box center [1053, 13] width 9 height 9
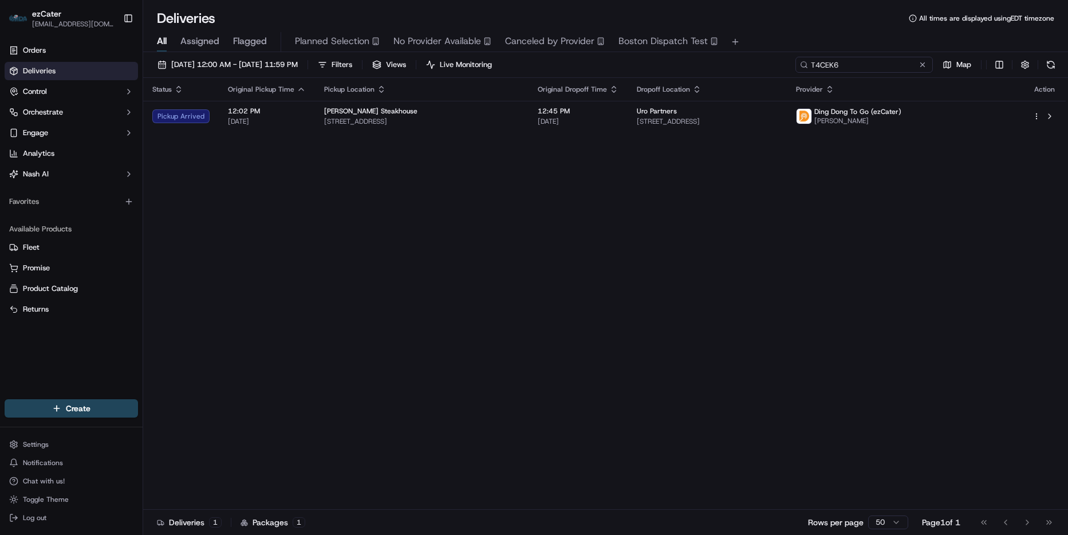
click at [874, 69] on input "T4CEK6" at bounding box center [863, 65] width 137 height 16
paste input "G5C5WX"
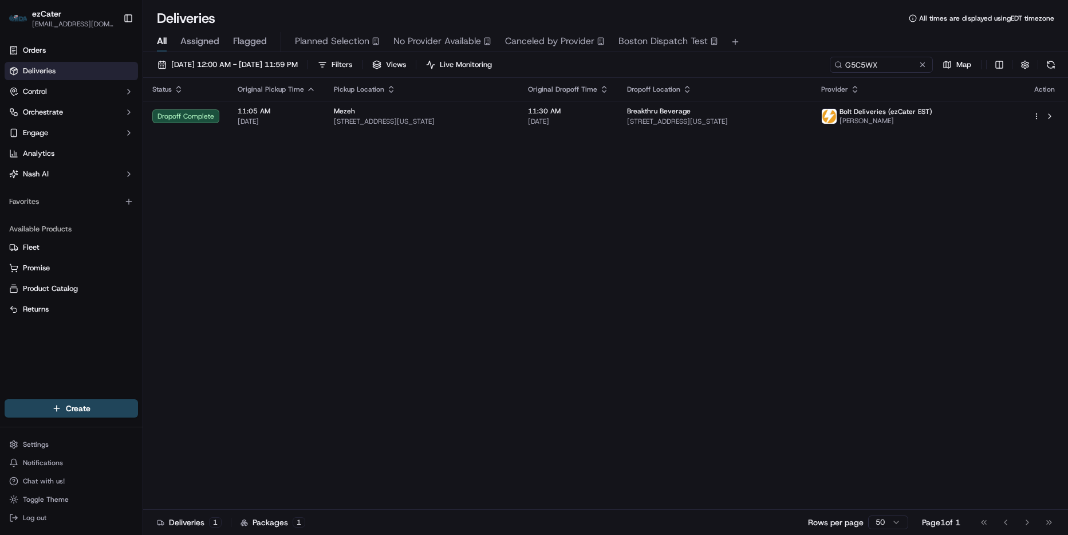
drag, startPoint x: 427, startPoint y: 235, endPoint x: 437, endPoint y: 205, distance: 31.9
click at [428, 234] on div "Status Original Pickup Time Pickup Location Original Dropoff Time Dropoff Locat…" at bounding box center [604, 294] width 922 height 432
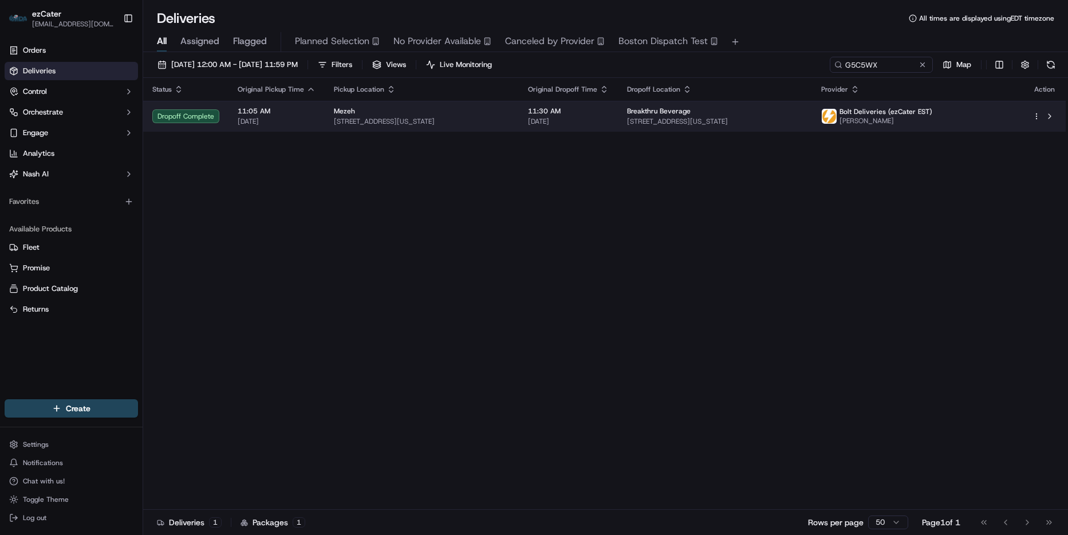
click at [487, 130] on td "Mezeh 2490 Market St NE, Washington, DC 20018, USA" at bounding box center [422, 116] width 194 height 31
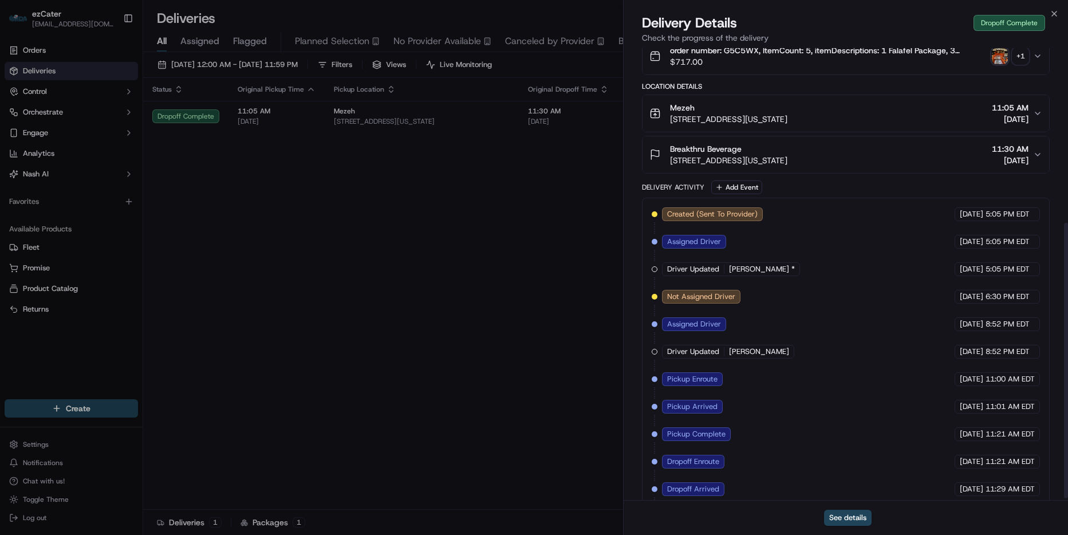
scroll to position [286, 0]
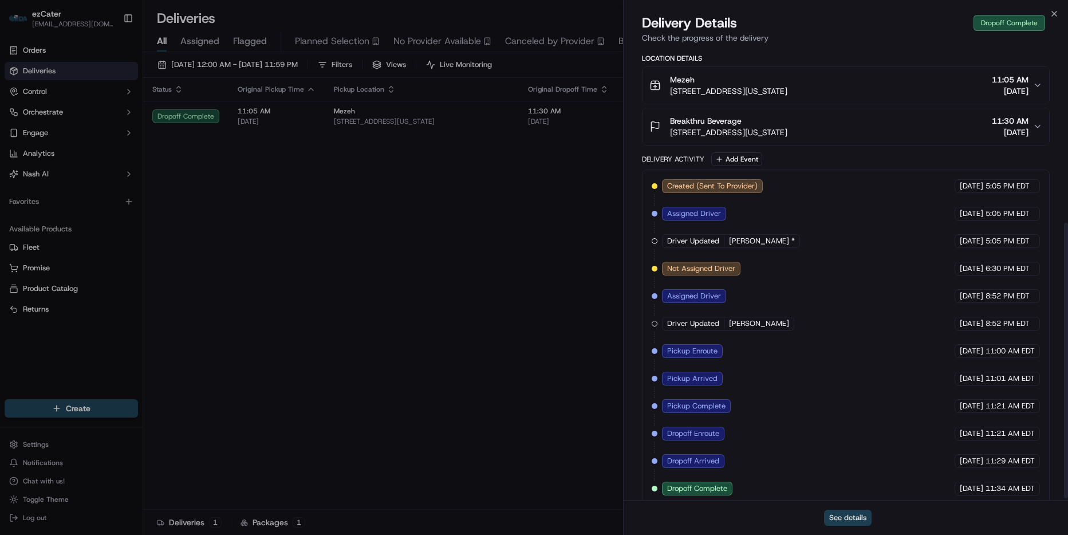
click at [852, 515] on button "See details" at bounding box center [848, 518] width 48 height 16
click at [1055, 12] on icon "button" at bounding box center [1053, 13] width 9 height 9
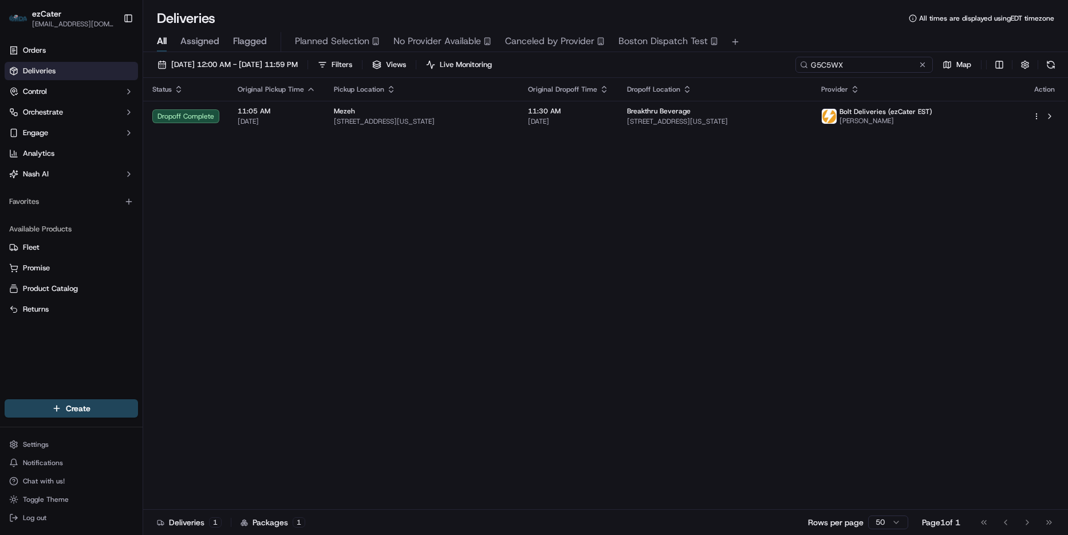
click at [886, 64] on input "G5C5WX" at bounding box center [863, 65] width 137 height 16
paste input "HCV883"
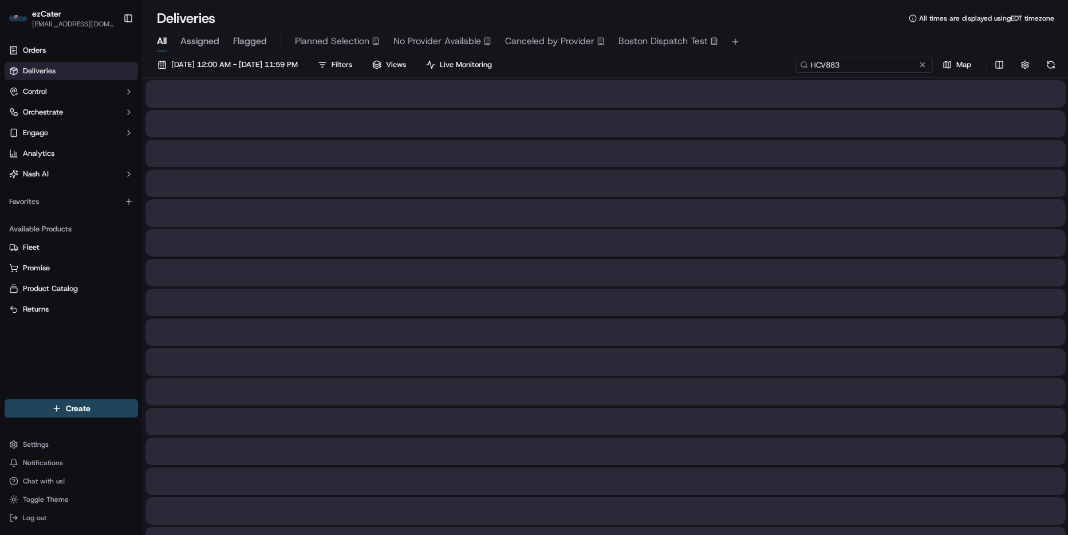
type input "HCV883"
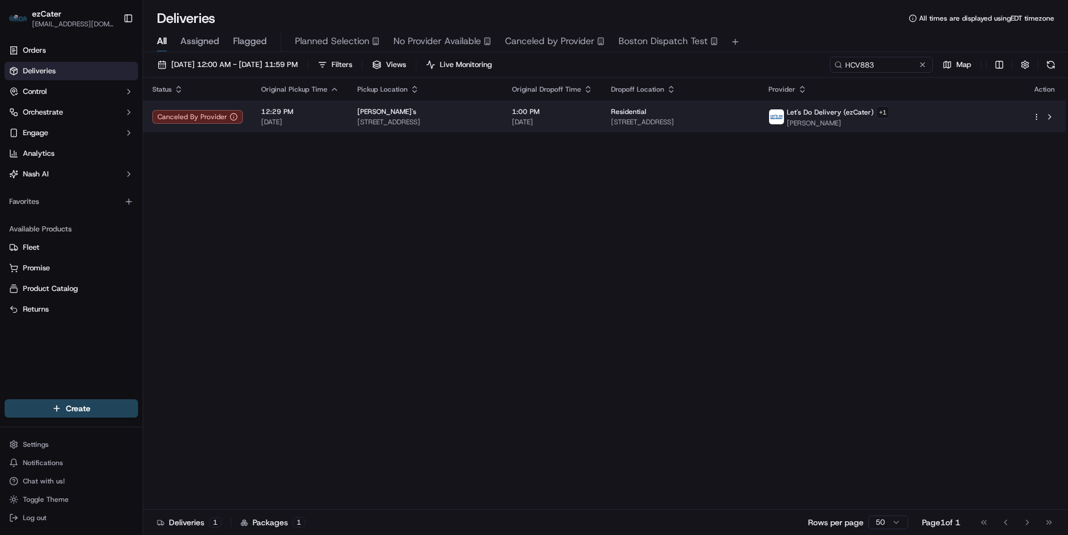
click at [750, 120] on span "1749 Antigua Cove, New Braunfels, TX 78132, USA" at bounding box center [680, 121] width 139 height 9
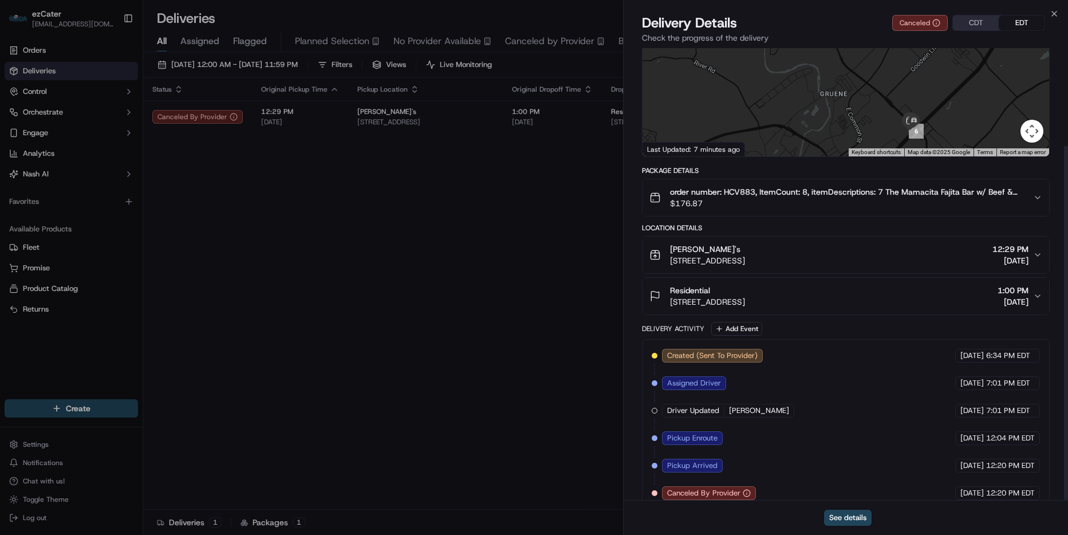
scroll to position [124, 0]
